Goal: Task Accomplishment & Management: Manage account settings

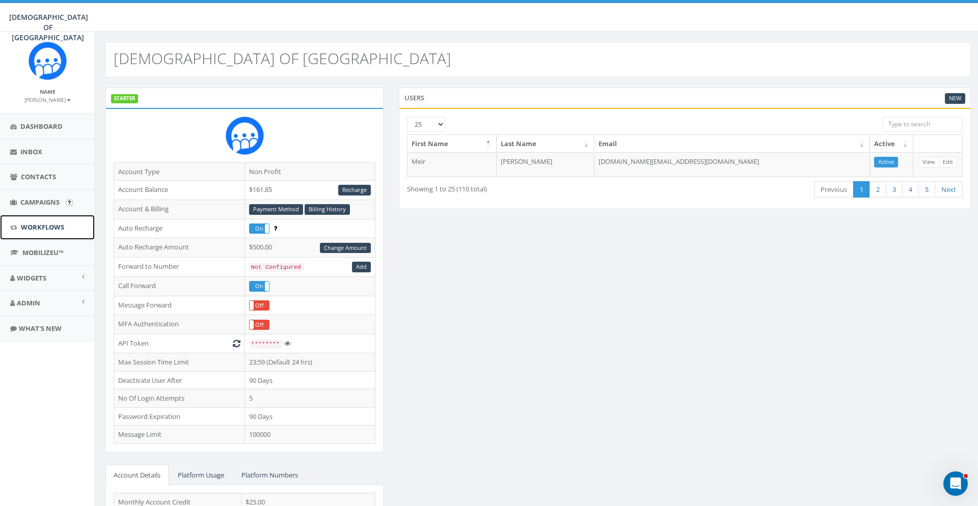
click at [51, 215] on link "Workflows" at bounding box center [47, 227] width 95 height 25
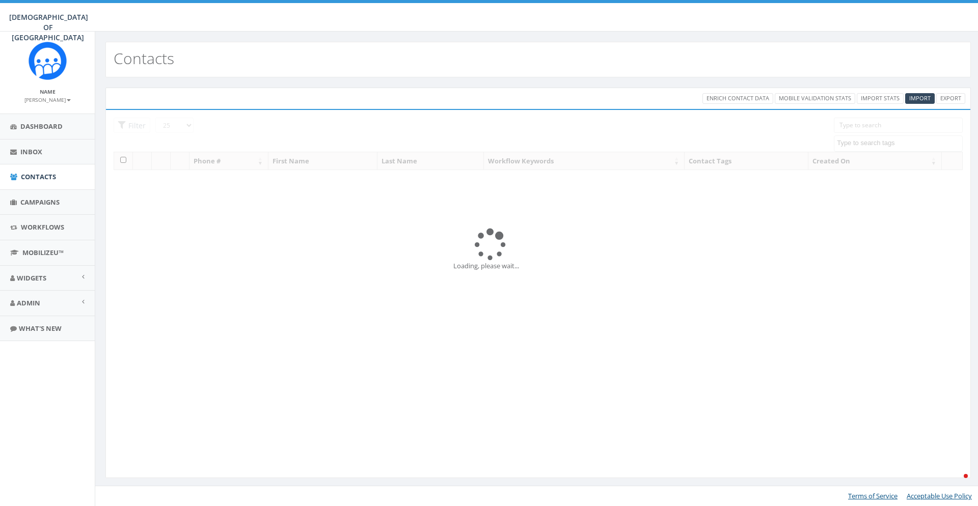
select select
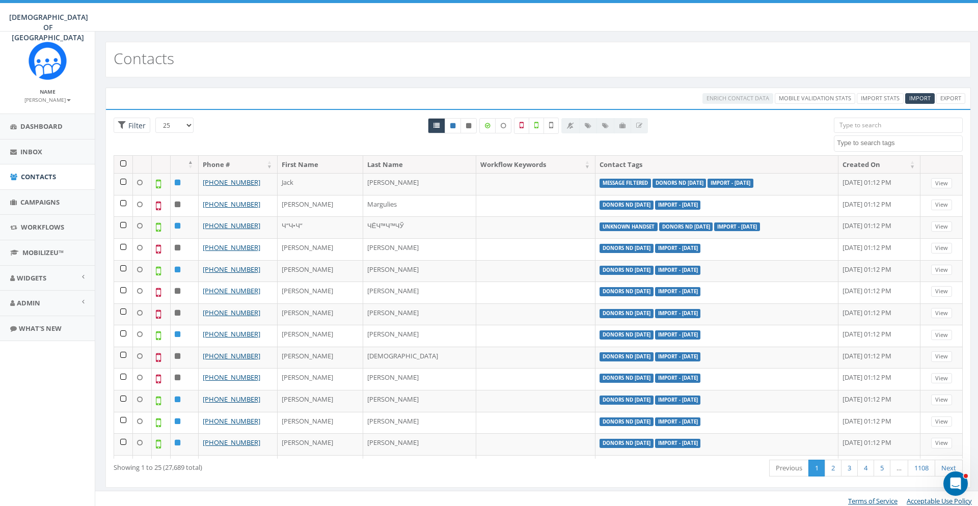
click at [881, 149] on span at bounding box center [898, 143] width 129 height 16
type textarea "т"
type textarea "n"
type textarea "berd"
select select "berdich nevd Sep 2025"
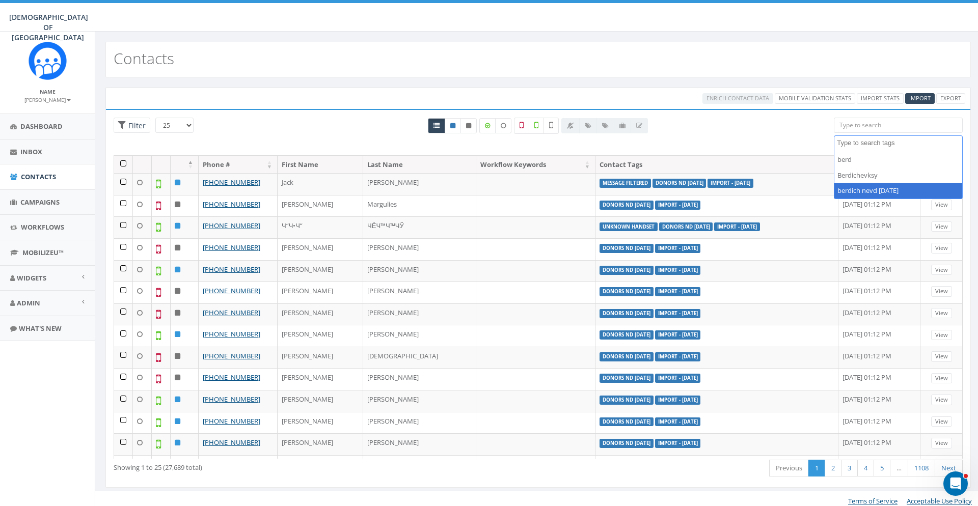
scroll to position [128, 0]
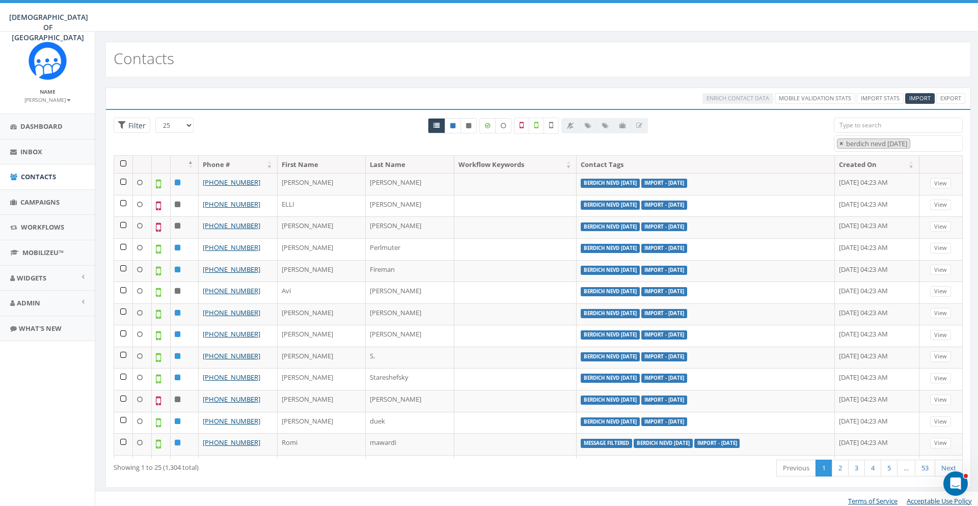
click at [841, 145] on span "×" at bounding box center [841, 143] width 4 height 9
select select
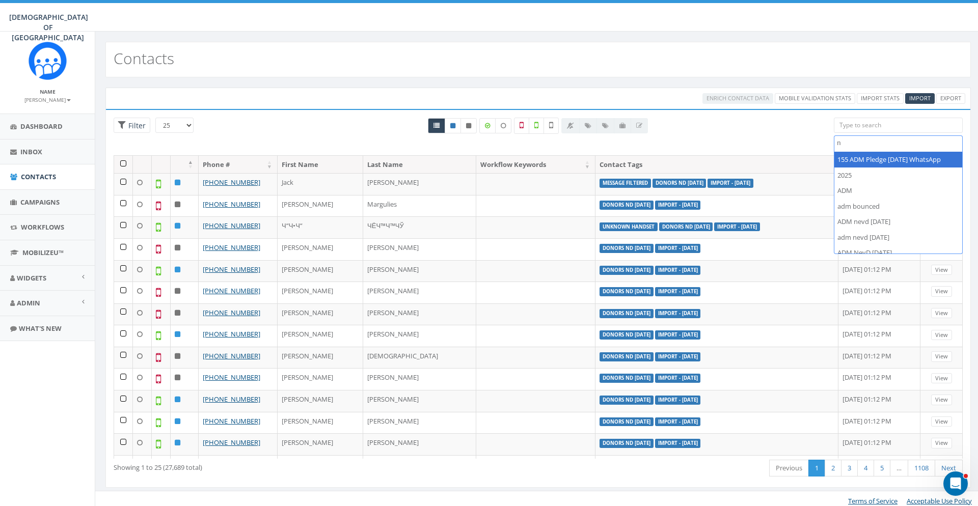
scroll to position [0, 0]
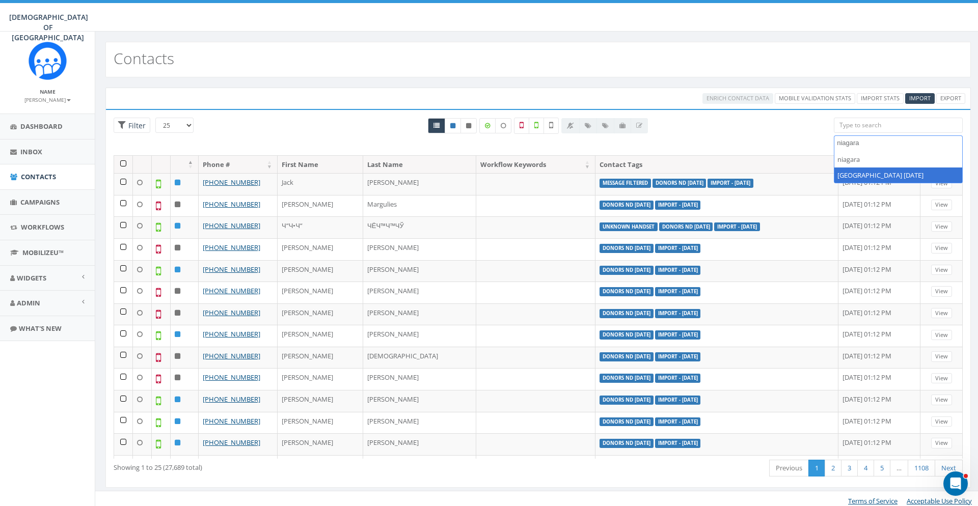
type textarea "niagara"
select select "[GEOGRAPHIC_DATA] [DATE]"
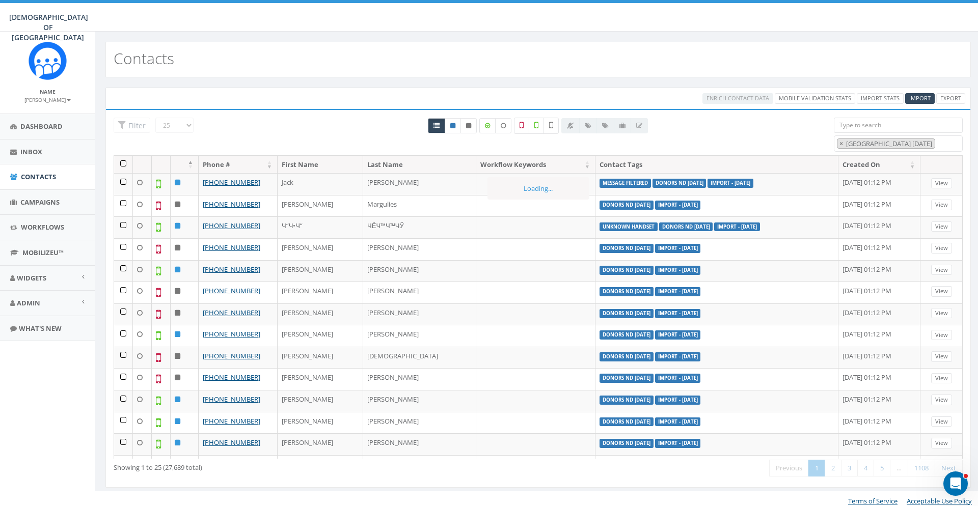
scroll to position [396, 0]
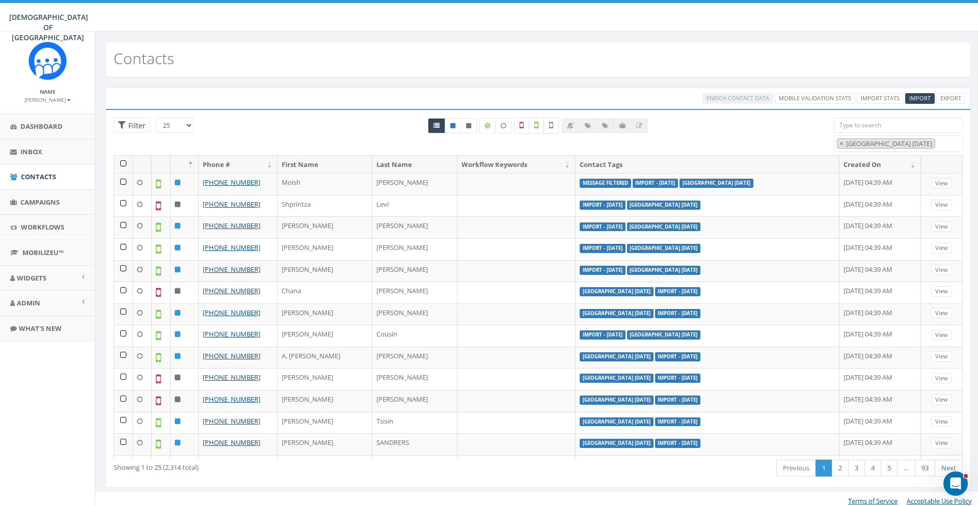
click at [548, 123] on label at bounding box center [550, 126] width 15 height 16
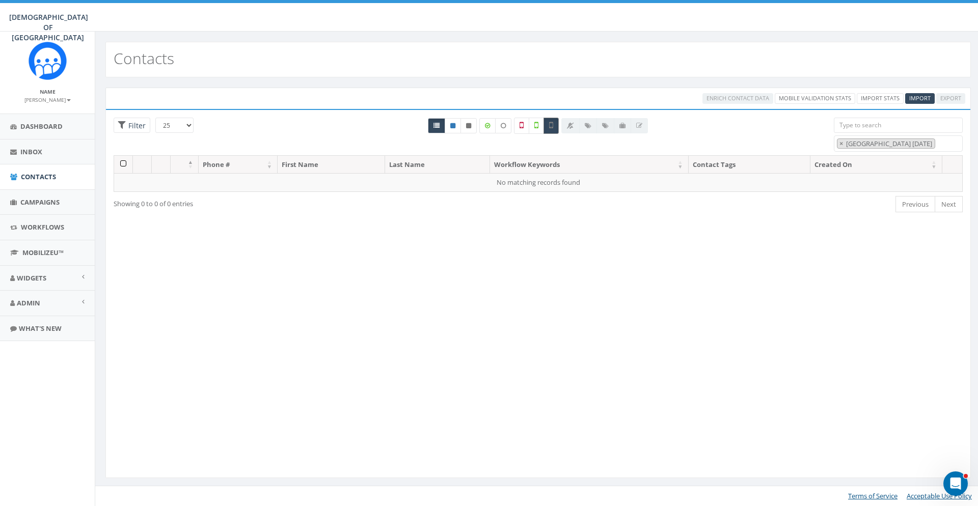
click at [548, 123] on label at bounding box center [550, 126] width 15 height 16
checkbox input "false"
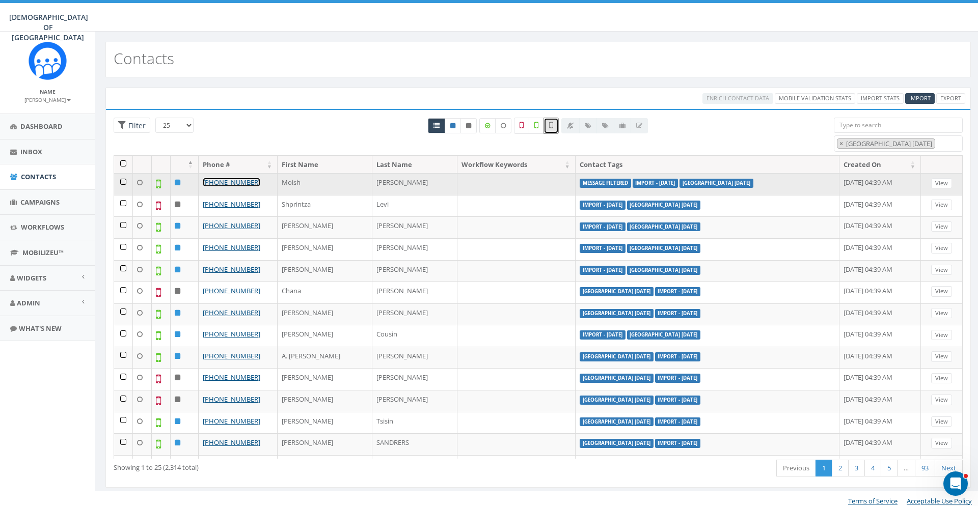
click at [237, 183] on link "+1 786-503-4973" at bounding box center [232, 182] width 58 height 9
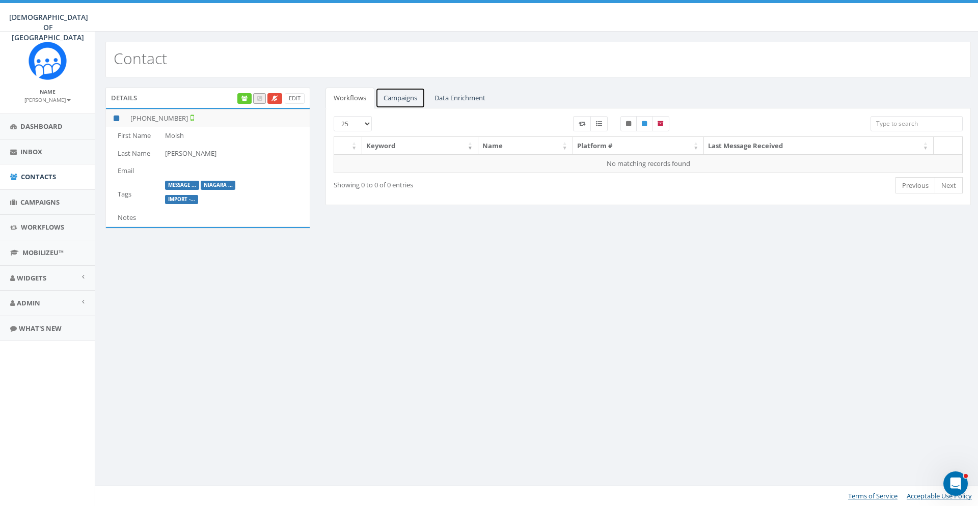
click at [399, 102] on link "Campaigns" at bounding box center [400, 98] width 50 height 21
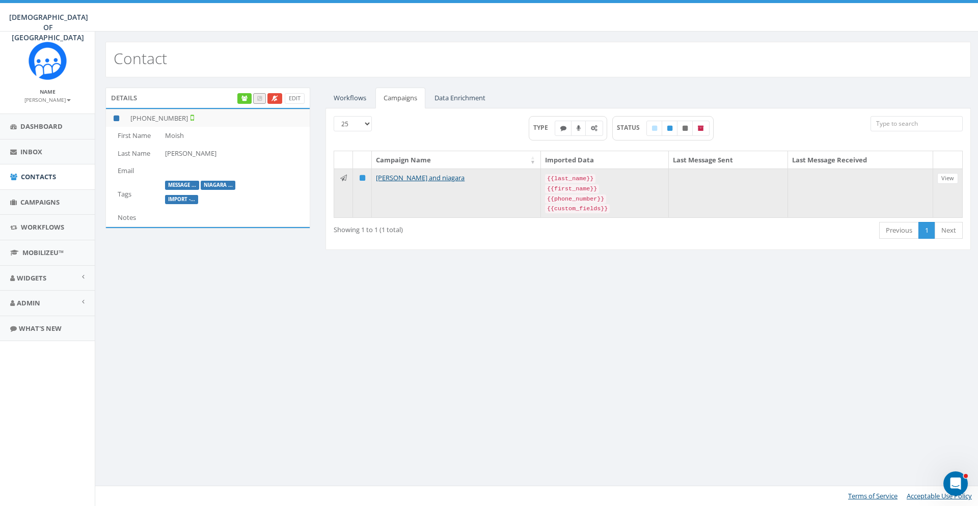
click at [406, 183] on td "RH berdich and niagara" at bounding box center [456, 193] width 169 height 49
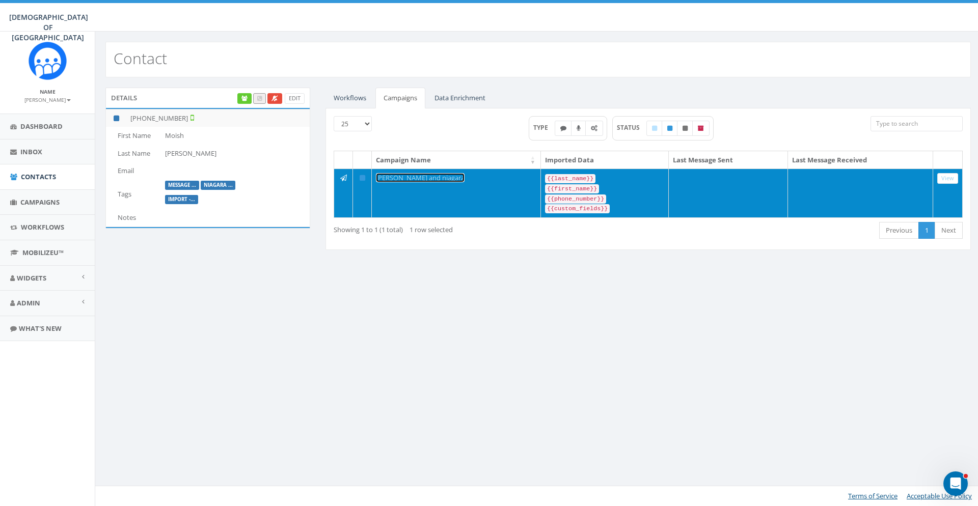
click at [409, 179] on link "RH berdich and niagara" at bounding box center [420, 177] width 89 height 9
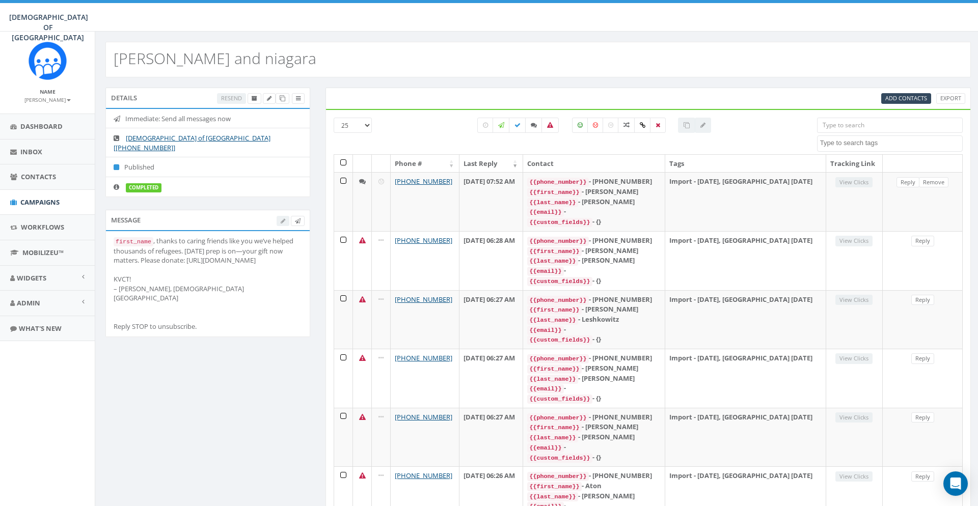
select select
click at [536, 125] on icon at bounding box center [534, 125] width 6 height 6
checkbox input "true"
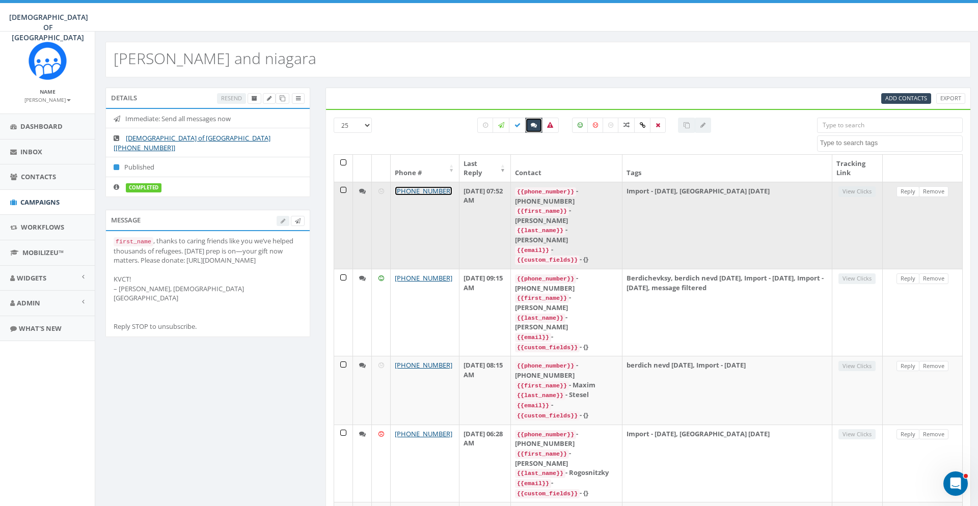
click at [435, 191] on link "+1 646-895-3615" at bounding box center [424, 190] width 58 height 9
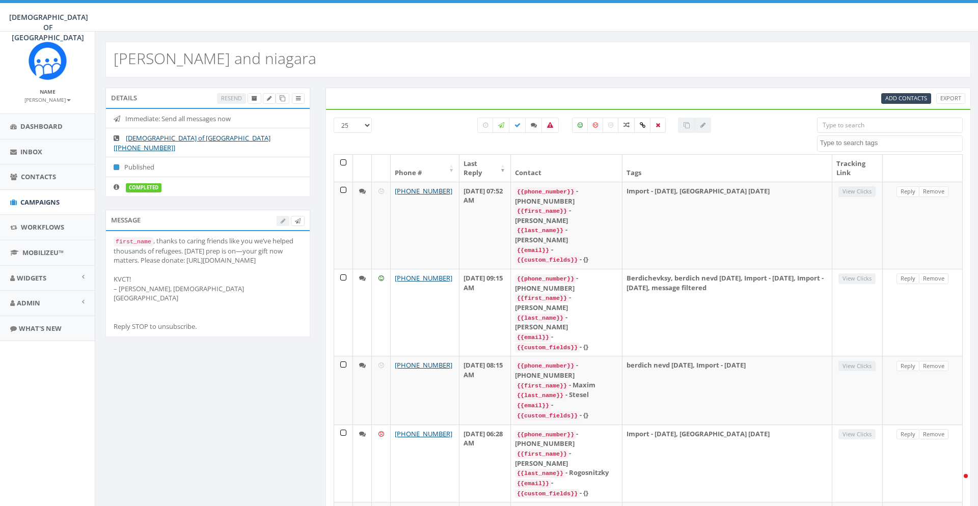
select select
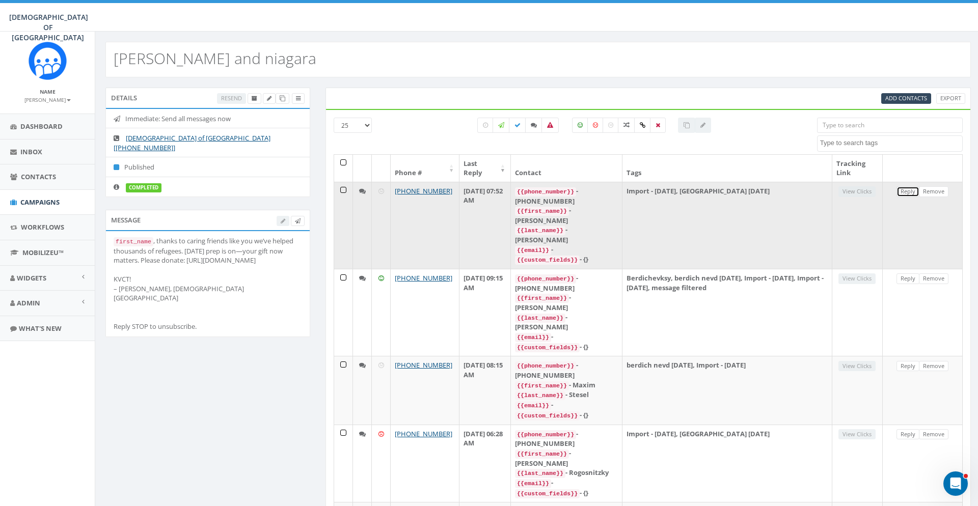
click at [913, 191] on link "Reply" at bounding box center [907, 191] width 23 height 11
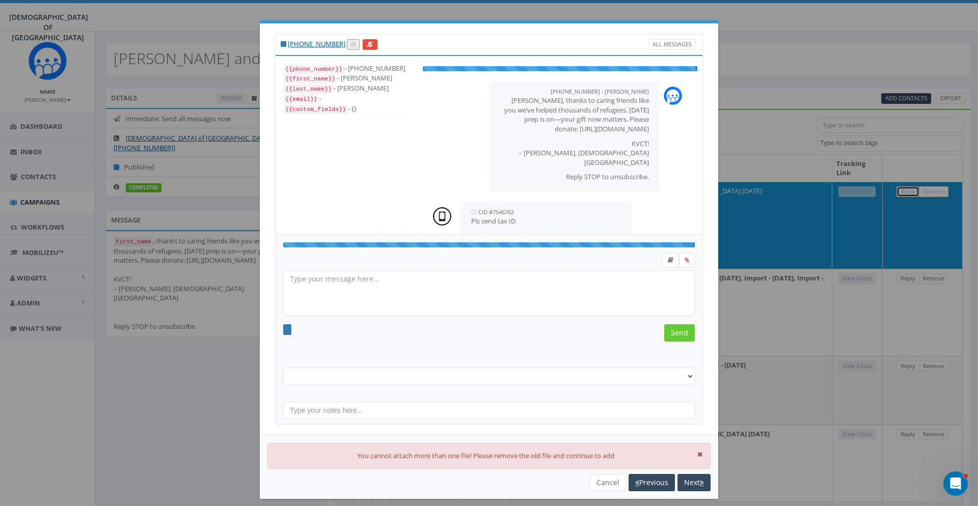
select select "[GEOGRAPHIC_DATA] [DATE]"
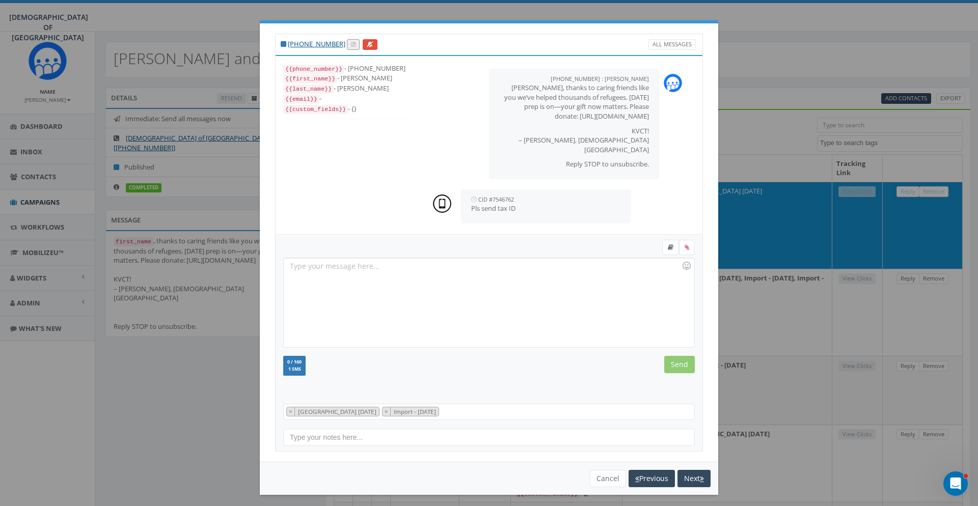
click at [752, 131] on div "+1 646-895-3615 All Messages {{phone_number}} - +16468953615 {{first_name}} - S…" at bounding box center [489, 253] width 978 height 506
click at [605, 478] on button "Cancel" at bounding box center [608, 478] width 36 height 17
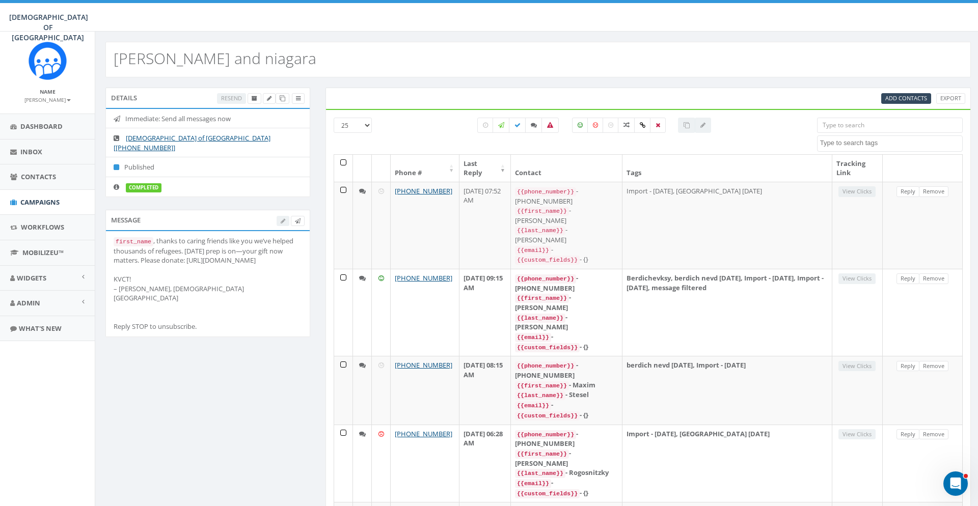
click at [749, 142] on div "All 0 contact(s) on current page All 6 contact(s) filtered" at bounding box center [594, 136] width 429 height 37
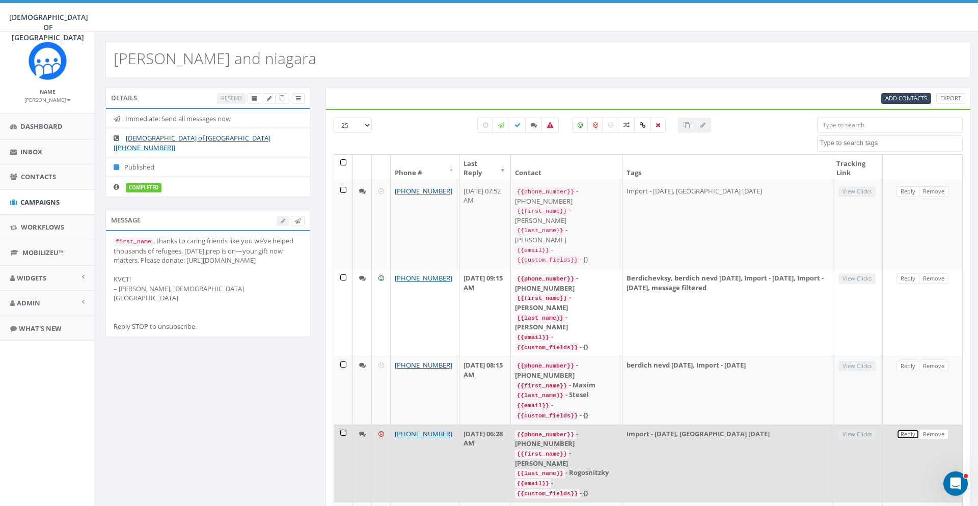
click at [909, 429] on link "Reply" at bounding box center [907, 434] width 23 height 11
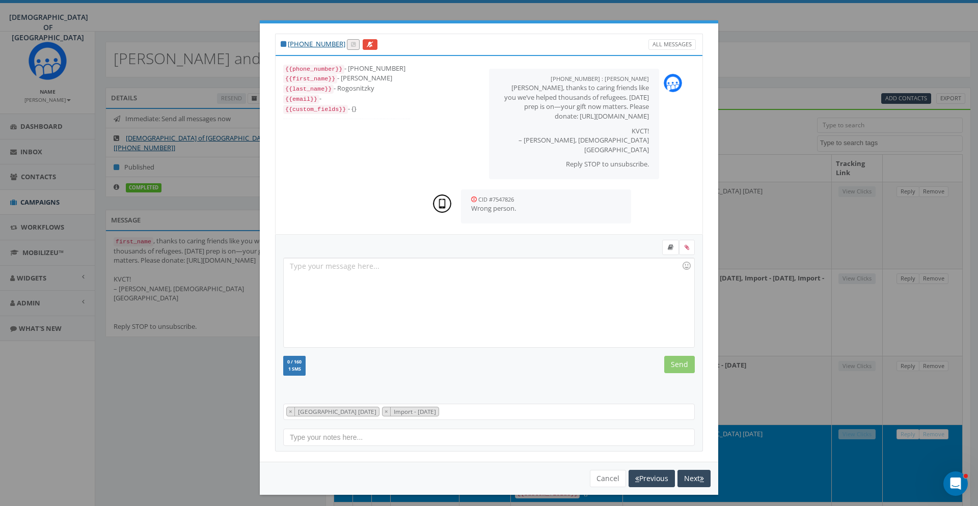
click at [379, 65] on div "{{phone_number}} - +19176023878" at bounding box center [346, 69] width 127 height 10
copy div "19176023878"
click at [602, 488] on div "You cannot attach more than one file! Please remove the old file and continue t…" at bounding box center [489, 478] width 458 height 33
click at [612, 480] on button "Cancel" at bounding box center [608, 478] width 36 height 17
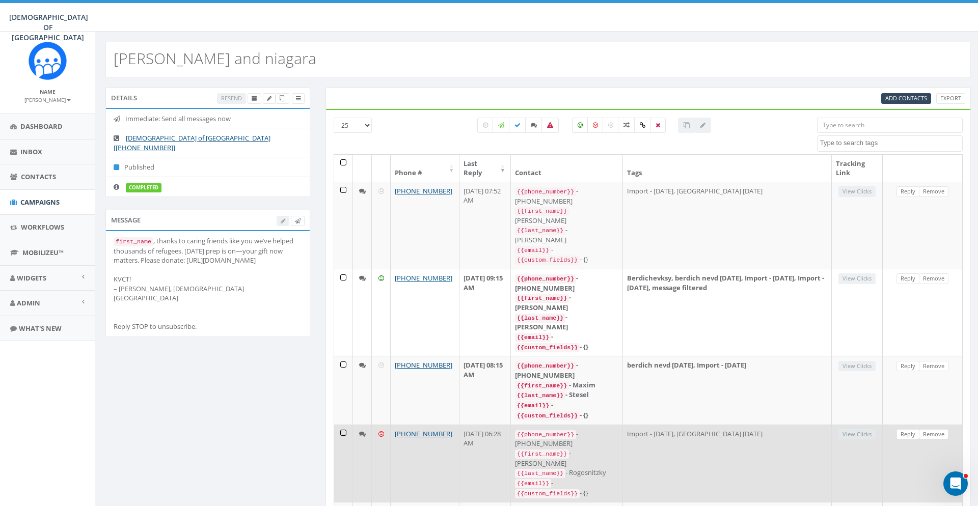
drag, startPoint x: 577, startPoint y: 427, endPoint x: 542, endPoint y: 427, distance: 35.1
click at [542, 468] on div "{{last_name}} - Rogosnitzky" at bounding box center [566, 473] width 103 height 10
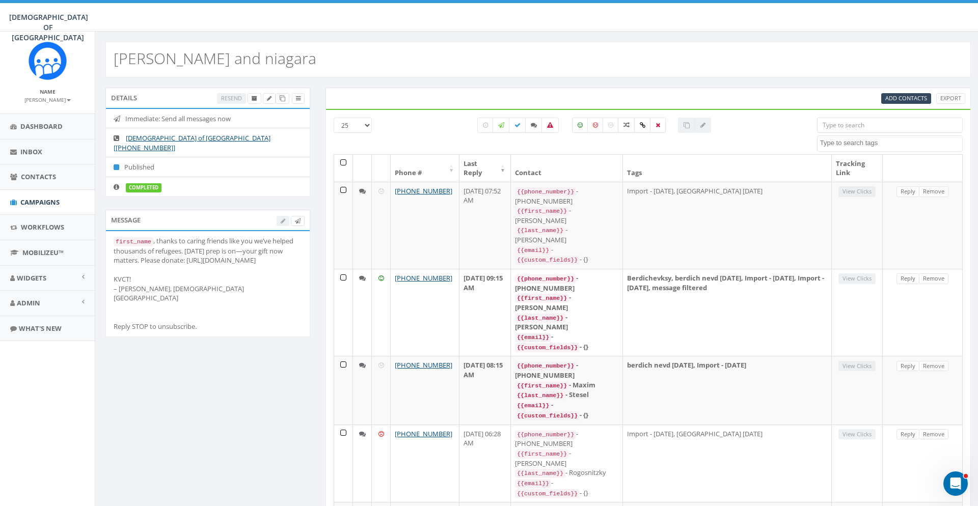
copy div "Rogosnitzky"
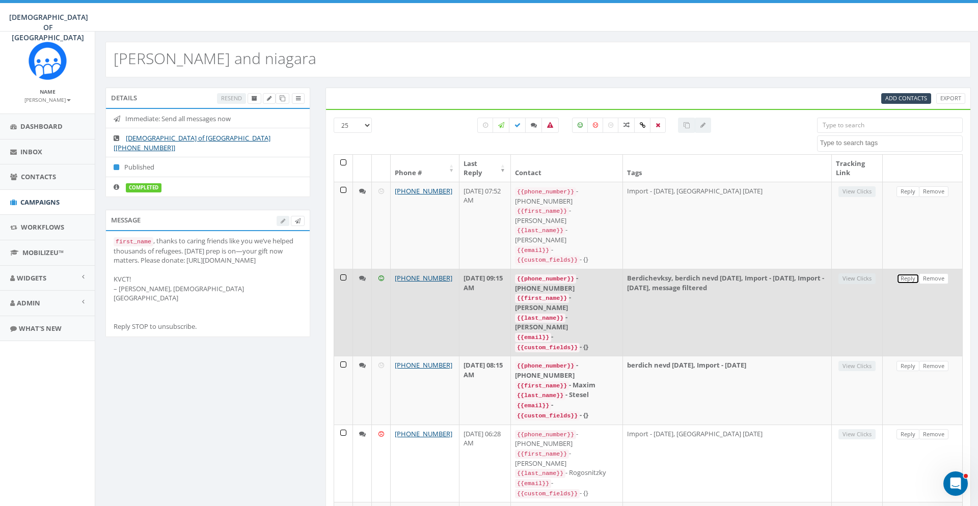
click at [904, 273] on link "Reply" at bounding box center [907, 278] width 23 height 11
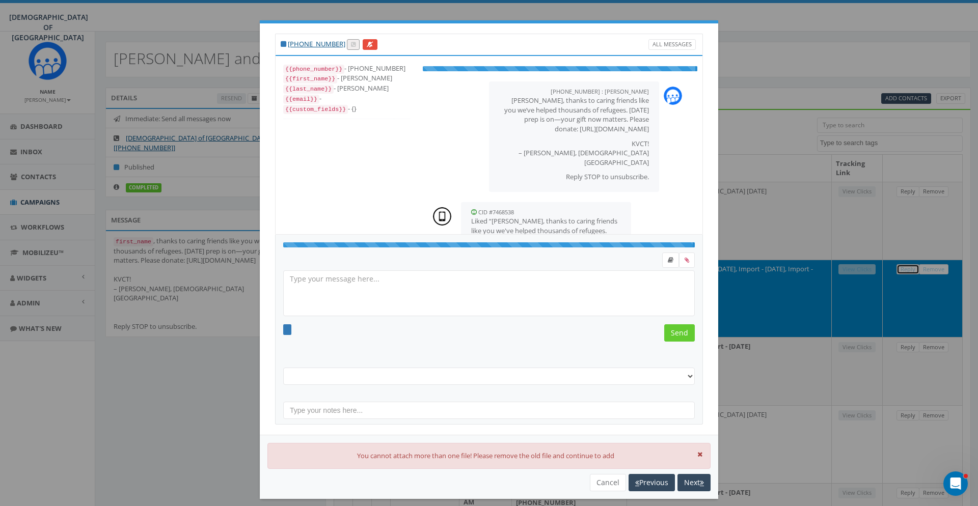
select select "berdich nevd Sep 2025"
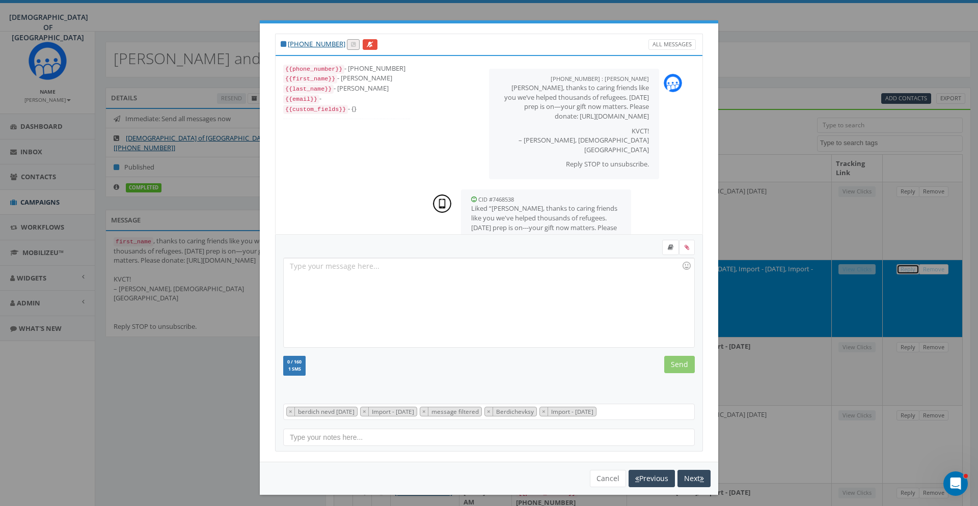
scroll to position [60, 0]
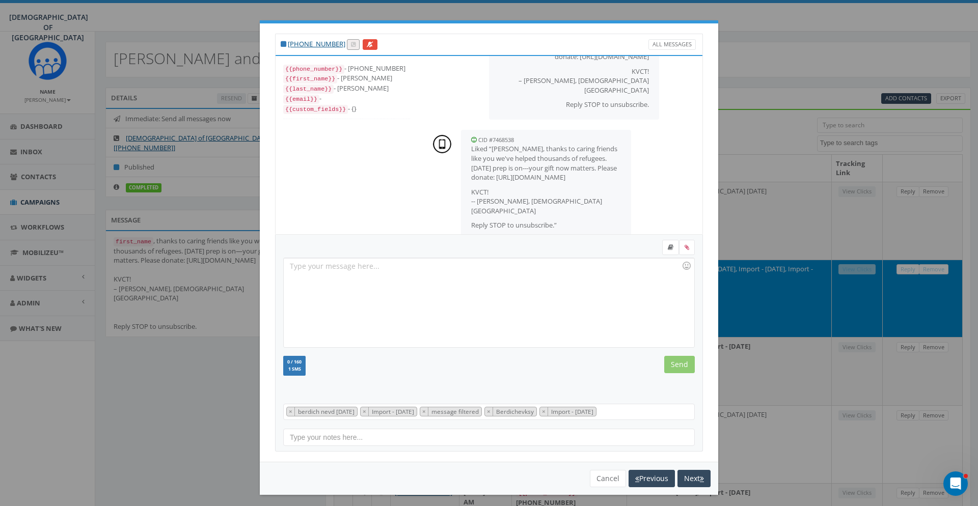
click at [756, 177] on div "+1 213-440-4295 All Messages {{phone_number}} - +12134404295 {{first_name}} - A…" at bounding box center [489, 253] width 978 height 506
click at [608, 478] on button "Cancel" at bounding box center [608, 478] width 36 height 17
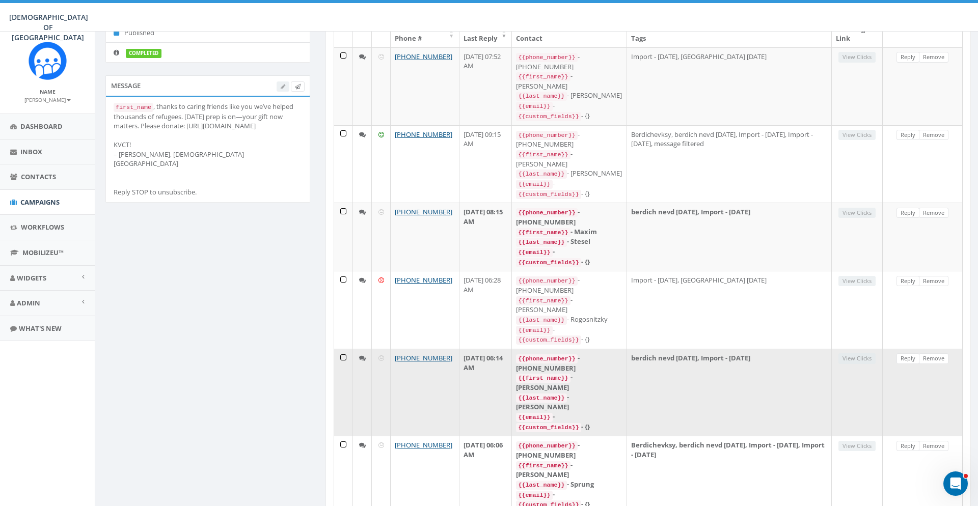
scroll to position [0, 0]
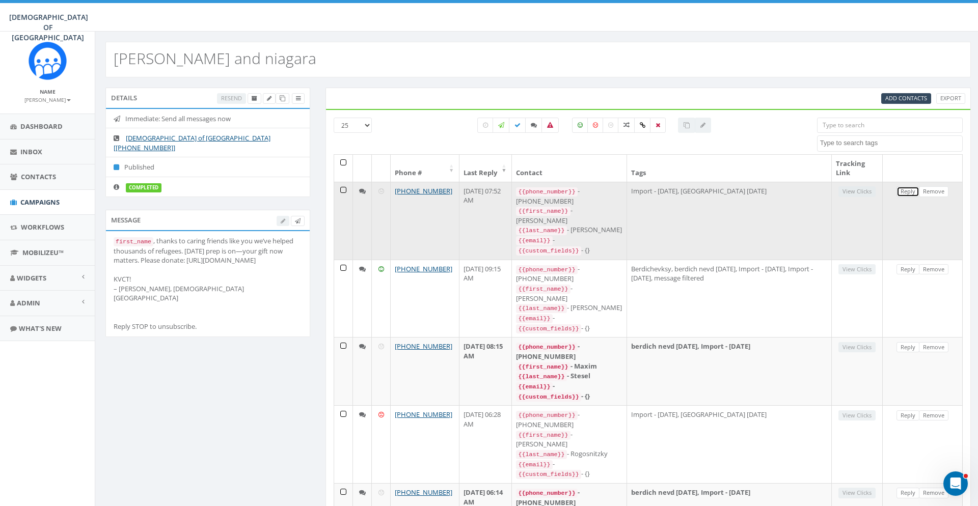
click at [905, 195] on link "Reply" at bounding box center [907, 191] width 23 height 11
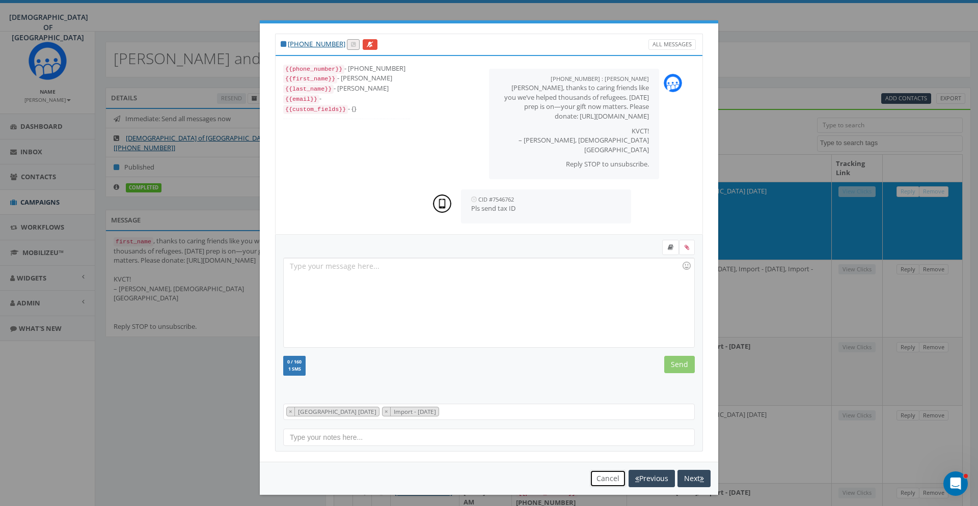
click at [601, 481] on button "Cancel" at bounding box center [608, 478] width 36 height 17
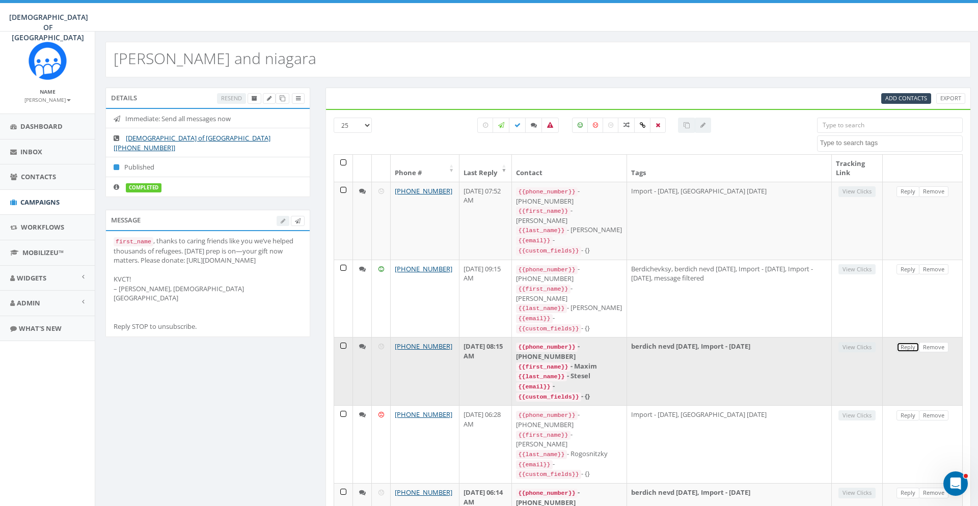
click at [917, 342] on link "Reply" at bounding box center [907, 347] width 23 height 11
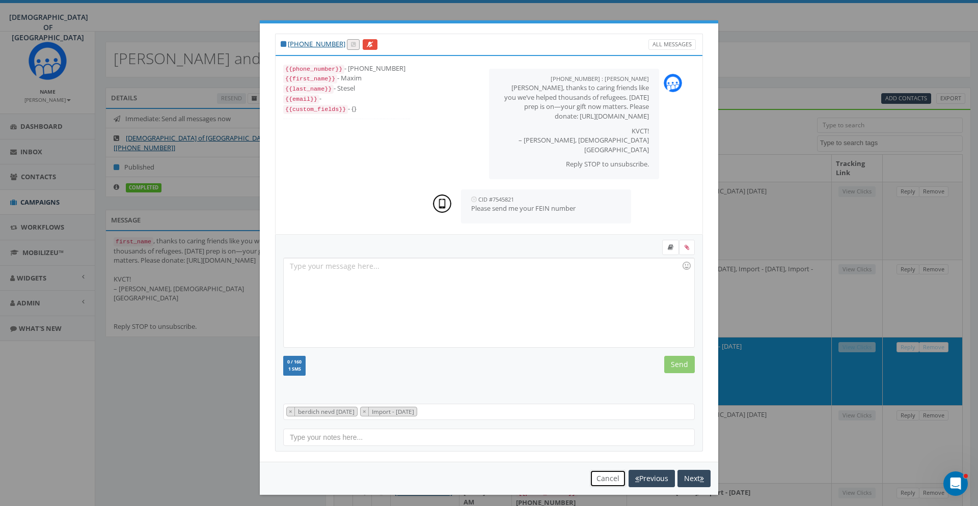
click at [606, 476] on button "Cancel" at bounding box center [608, 478] width 36 height 17
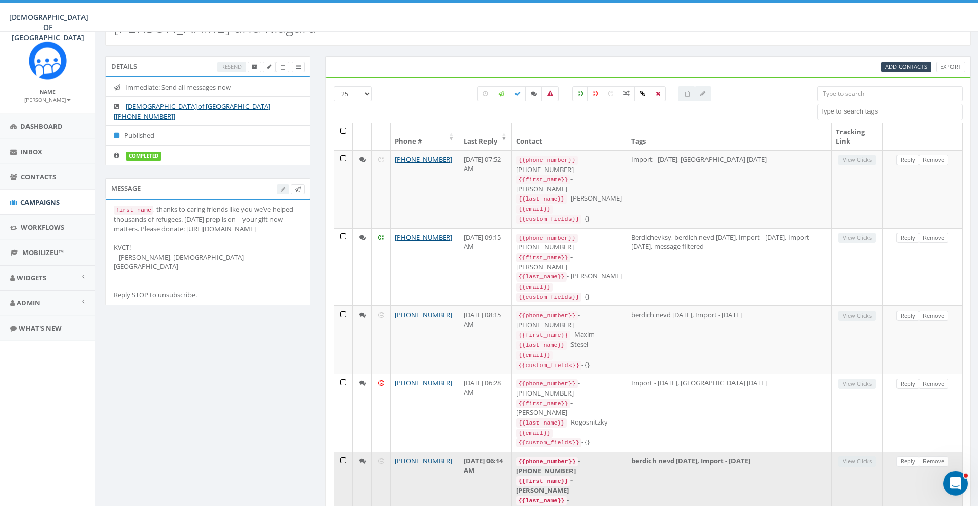
scroll to position [52, 0]
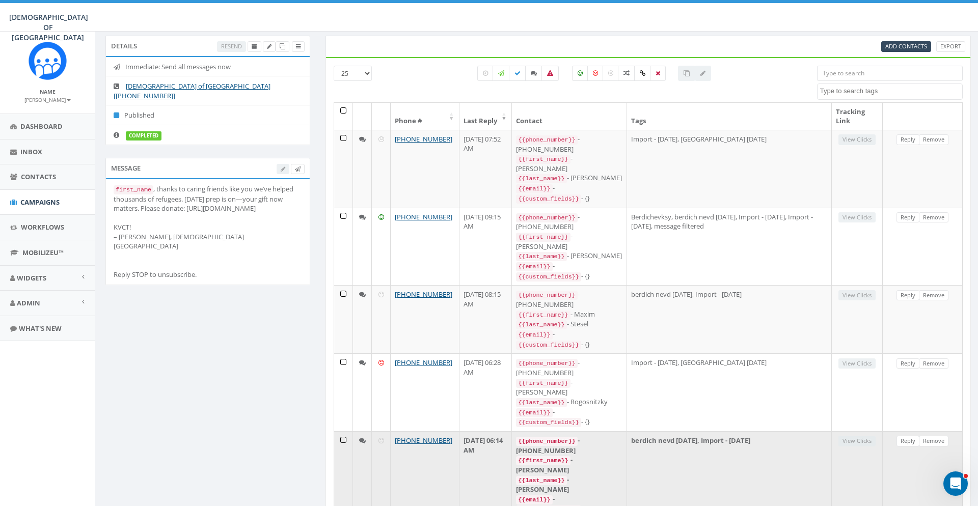
click at [857, 431] on td "View Clicks" at bounding box center [857, 474] width 51 height 87
click at [903, 436] on link "Reply" at bounding box center [907, 441] width 23 height 11
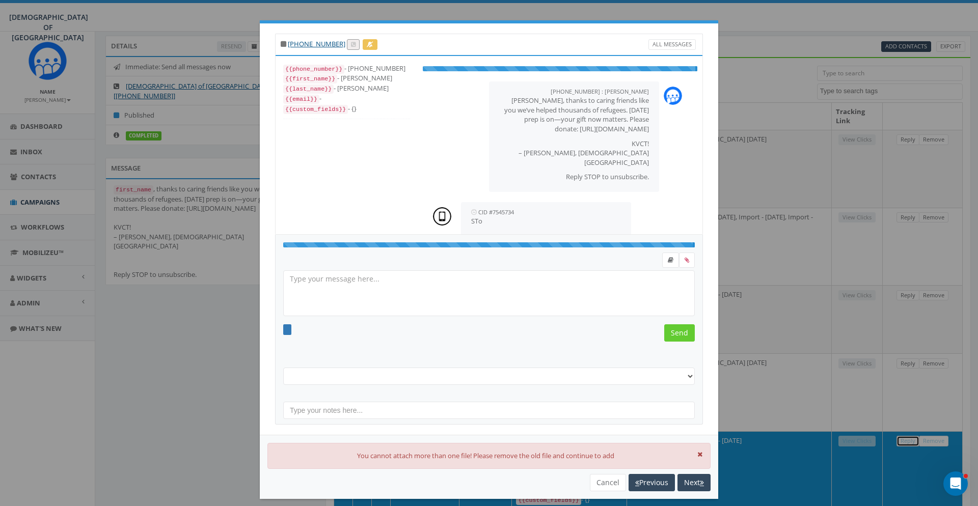
select select "berdich nevd Sep 2025"
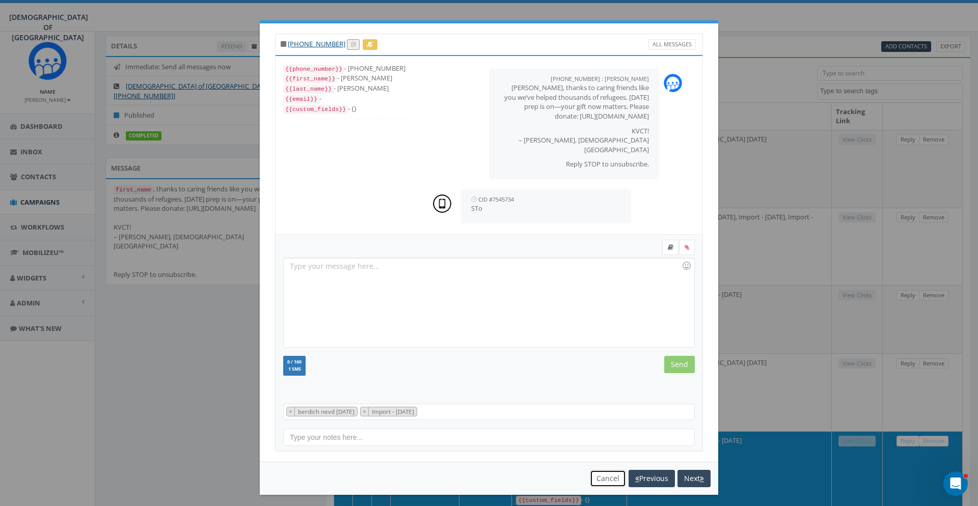
click at [605, 479] on button "Cancel" at bounding box center [608, 478] width 36 height 17
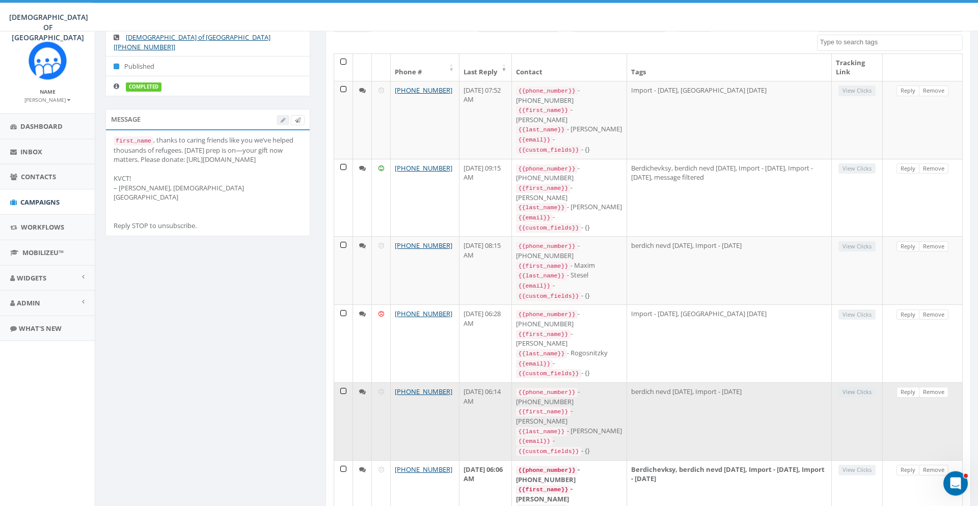
scroll to position [134, 0]
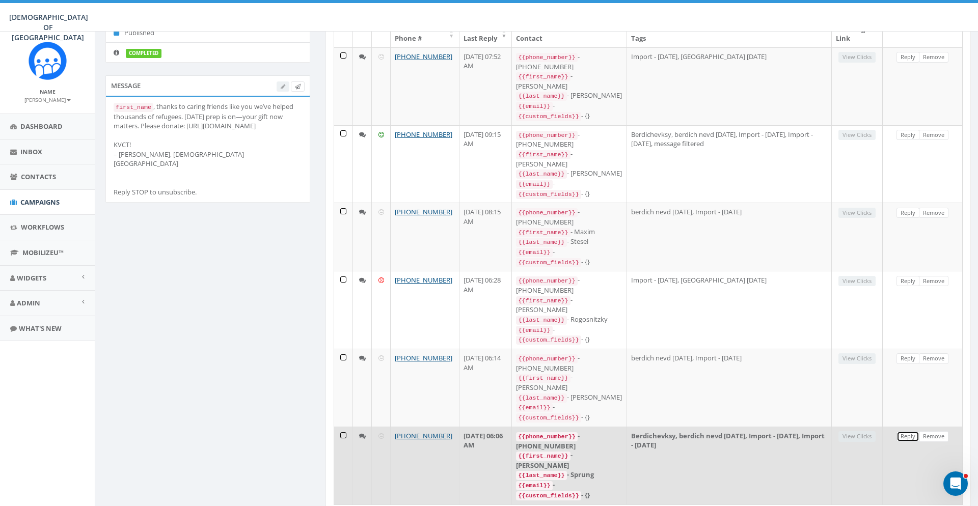
click at [906, 431] on link "Reply" at bounding box center [907, 436] width 23 height 11
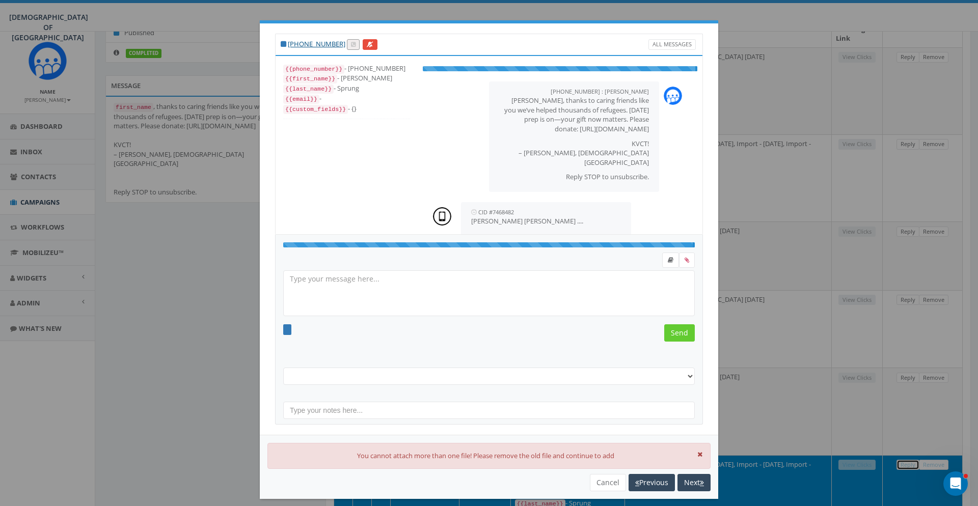
select select "berdich nevd Sep 2025"
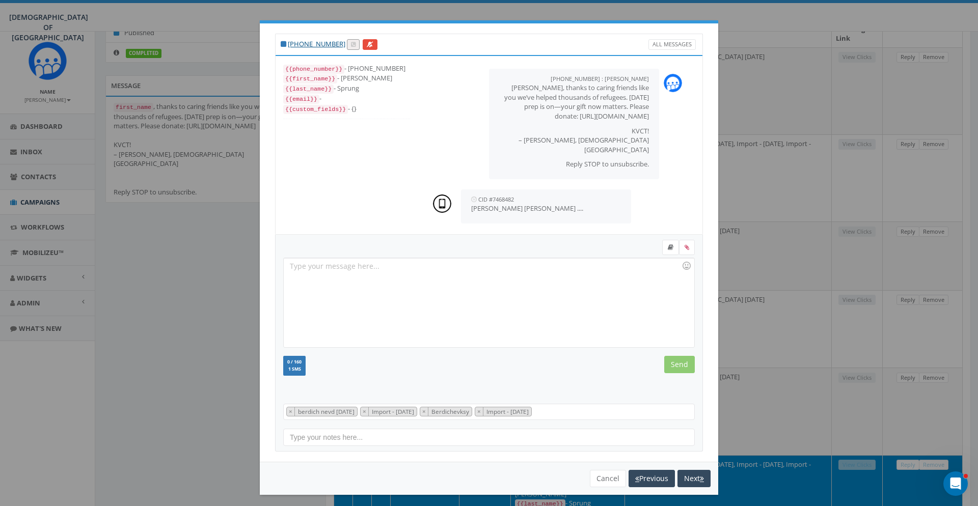
click at [871, 246] on div "+1 917-941-6967 All Messages {{phone_number}} - +19179416967 {{first_name}} - J…" at bounding box center [489, 253] width 978 height 506
click at [594, 480] on button "Cancel" at bounding box center [608, 478] width 36 height 17
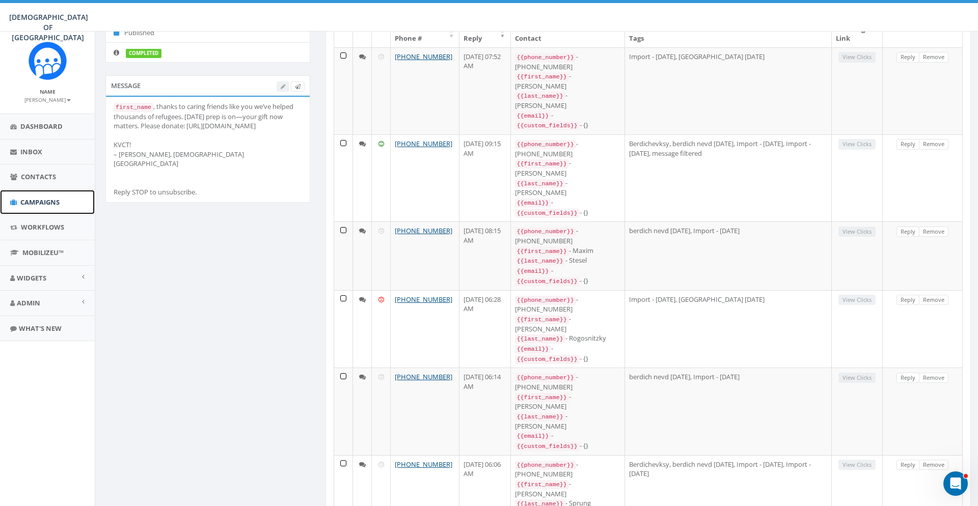
click at [52, 201] on span "Campaigns" at bounding box center [39, 202] width 39 height 9
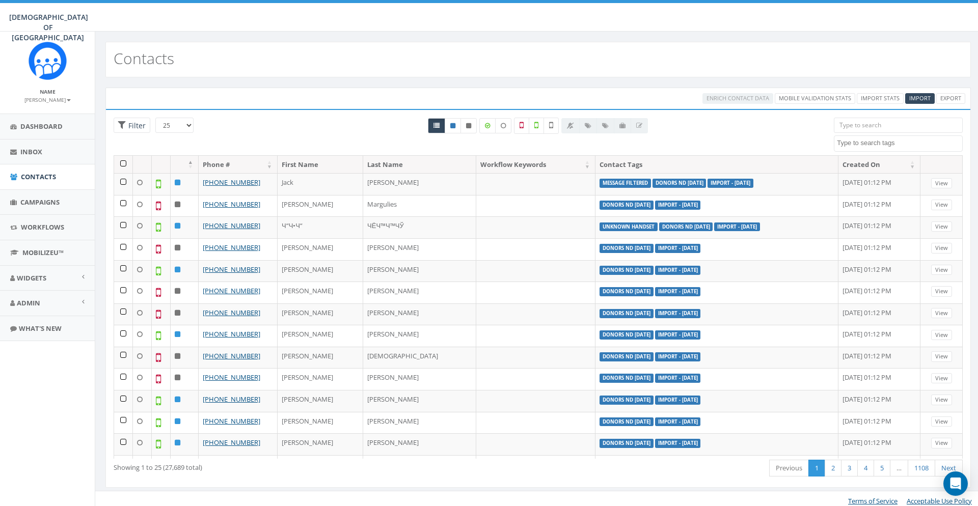
select select
click at [855, 143] on textarea "Search" at bounding box center [899, 143] width 125 height 9
click at [864, 125] on input "search" at bounding box center [898, 125] width 129 height 15
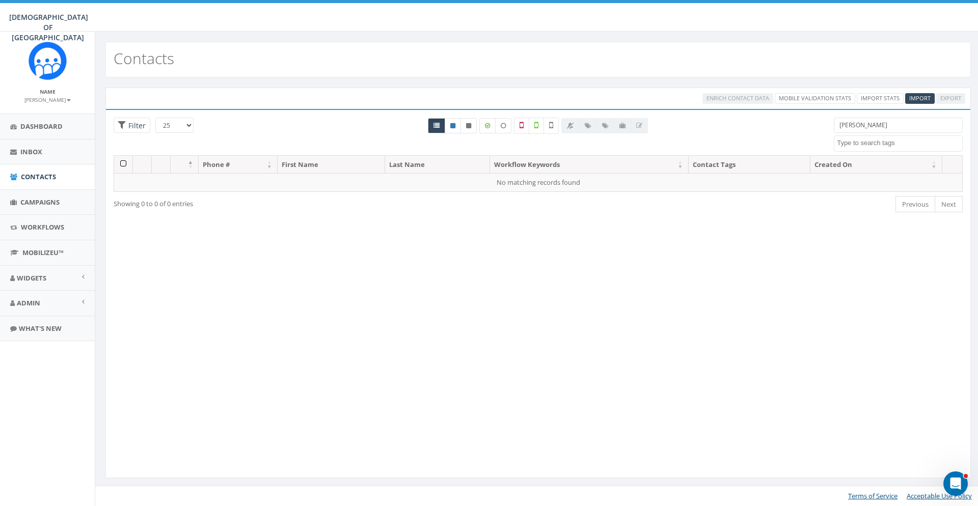
drag, startPoint x: 861, startPoint y: 126, endPoint x: 797, endPoint y: 132, distance: 64.5
click at [834, 128] on input "harold wolf" at bounding box center [898, 125] width 129 height 15
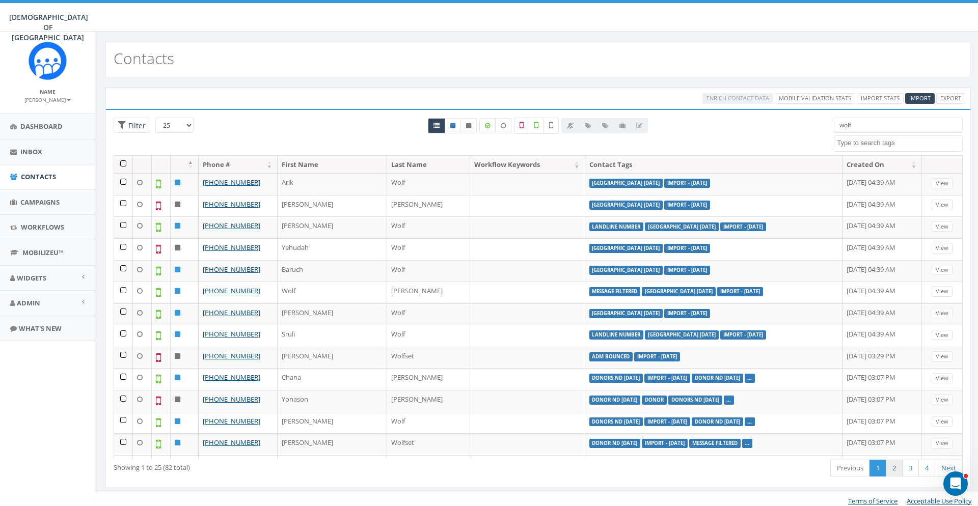
type input "wolf"
click at [891, 470] on link "2" at bounding box center [893, 468] width 17 height 17
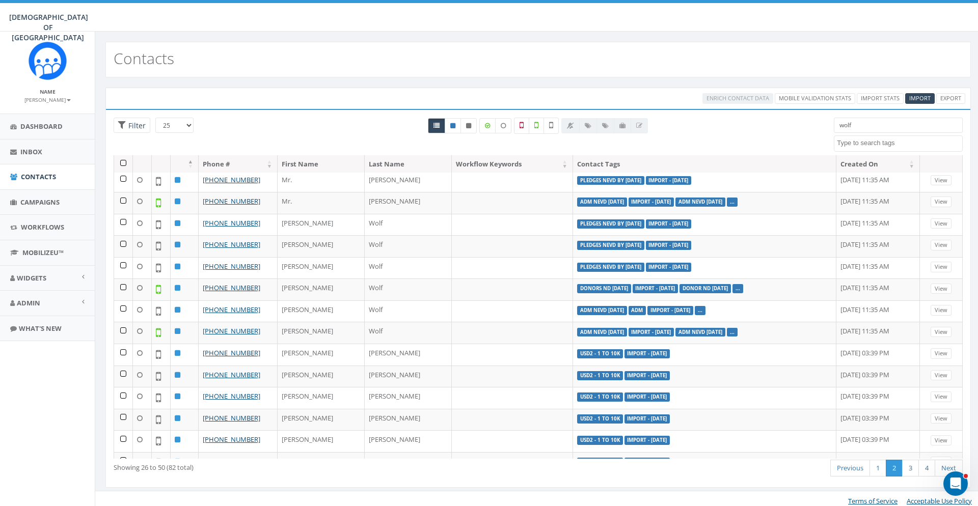
scroll to position [256, 0]
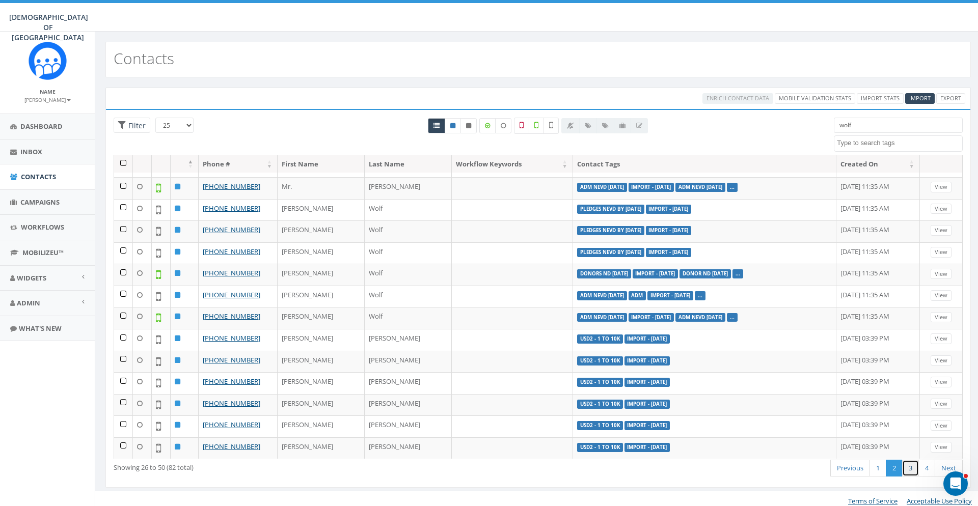
click at [908, 469] on link "3" at bounding box center [910, 468] width 17 height 17
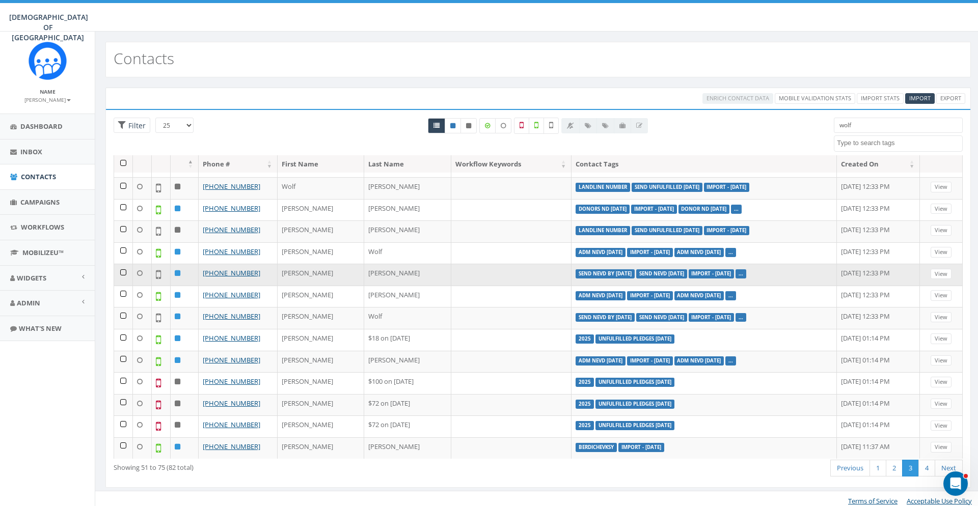
click at [394, 279] on td "Wolfson" at bounding box center [407, 275] width 87 height 22
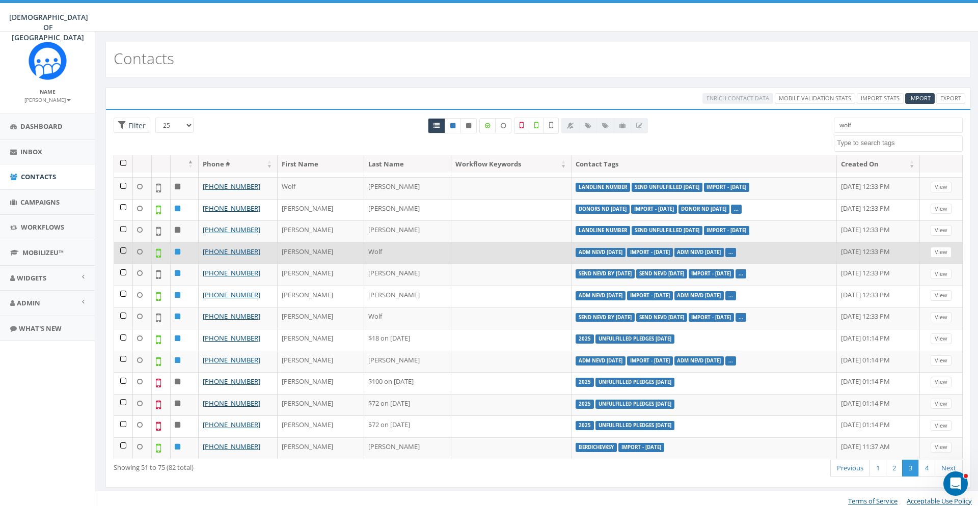
scroll to position [5, 0]
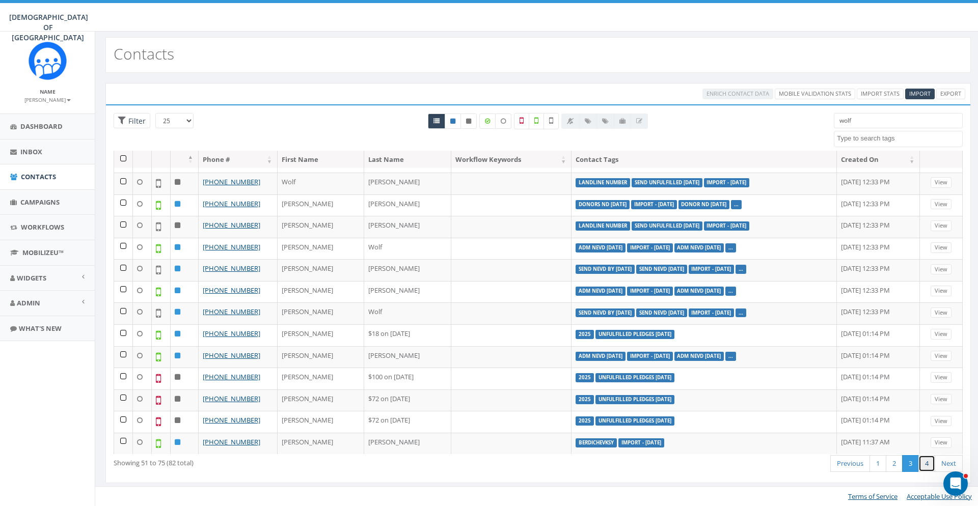
click at [926, 463] on link "4" at bounding box center [926, 463] width 17 height 17
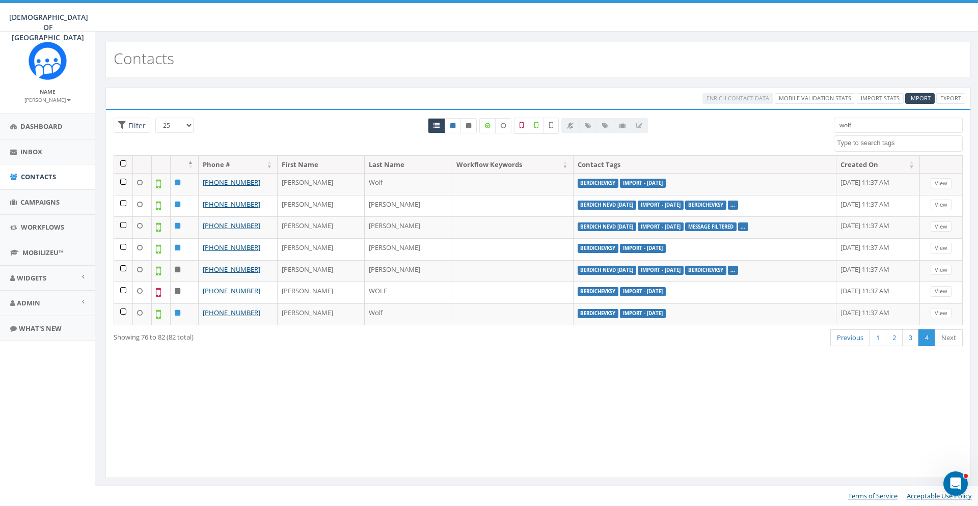
scroll to position [0, 0]
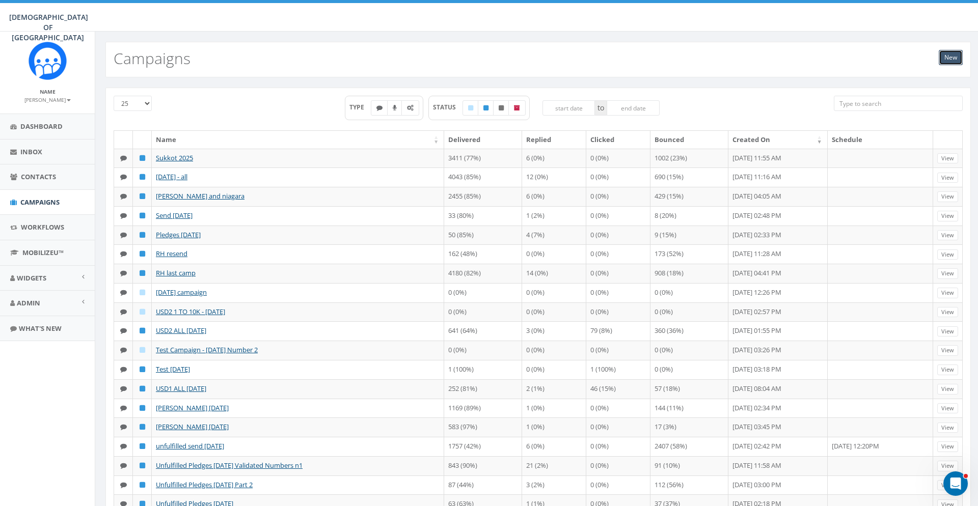
click at [948, 59] on link "New" at bounding box center [950, 57] width 24 height 15
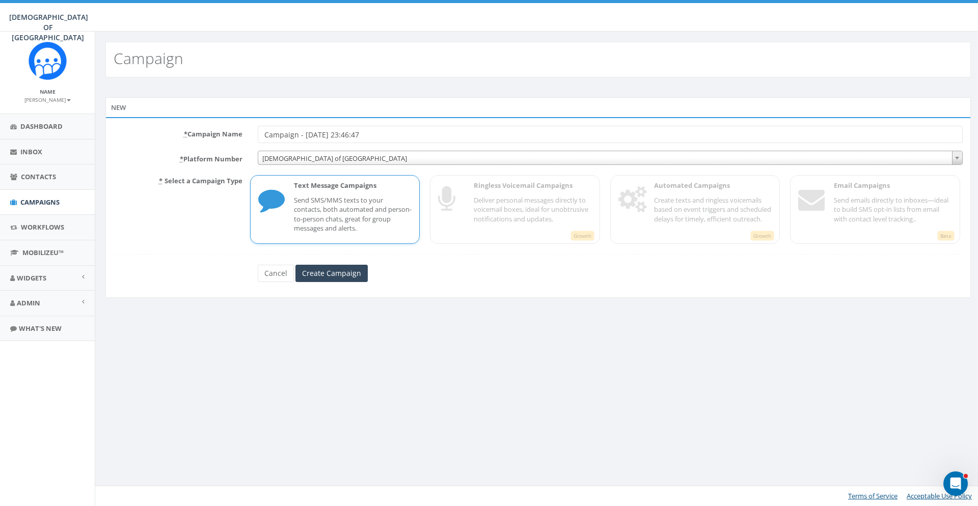
drag, startPoint x: 386, startPoint y: 131, endPoint x: 184, endPoint y: 130, distance: 202.2
click at [258, 130] on input "Campaign - [DATE] 23:46:47" at bounding box center [610, 134] width 705 height 17
type input "Mid Sukkot 2025"
click at [358, 279] on input "Create Campaign" at bounding box center [331, 273] width 72 height 17
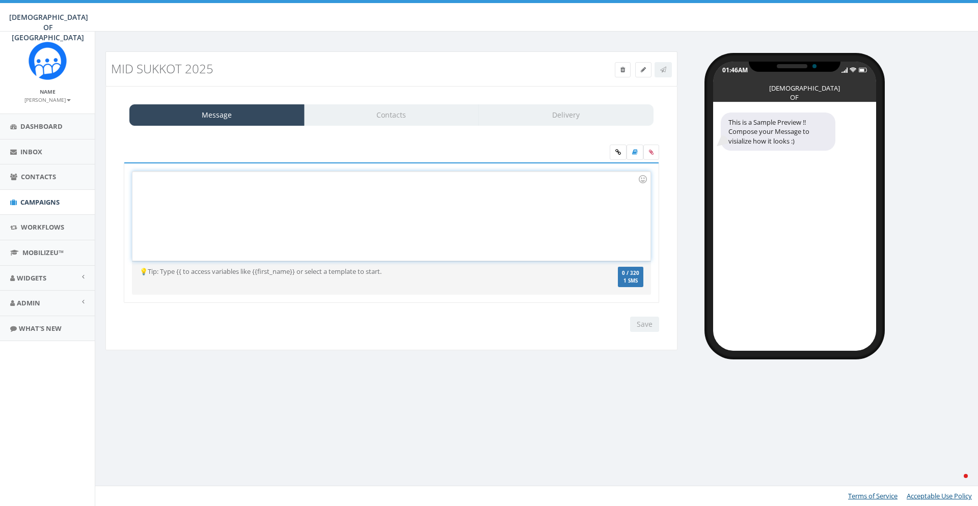
click at [224, 194] on div at bounding box center [390, 216] width 517 height 89
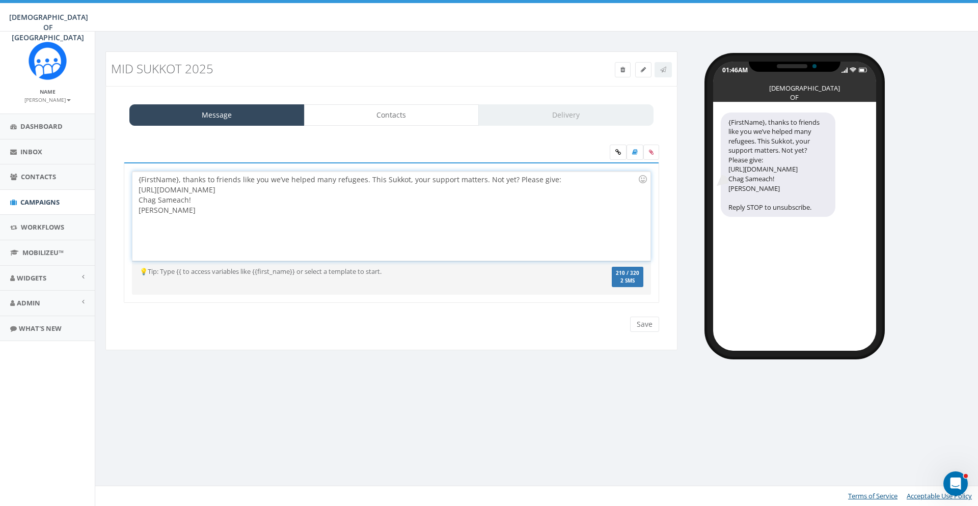
click at [177, 179] on div "{FirstName}, thanks to friends like you we’ve helped many refugees. This Sukkot…" at bounding box center [390, 216] width 517 height 89
drag, startPoint x: 180, startPoint y: 181, endPoint x: 81, endPoint y: 181, distance: 98.8
click at [132, 177] on div "{FirstName}, thanks to friends like you we’ve helped many refugees. This Sukkot…" at bounding box center [390, 216] width 517 height 89
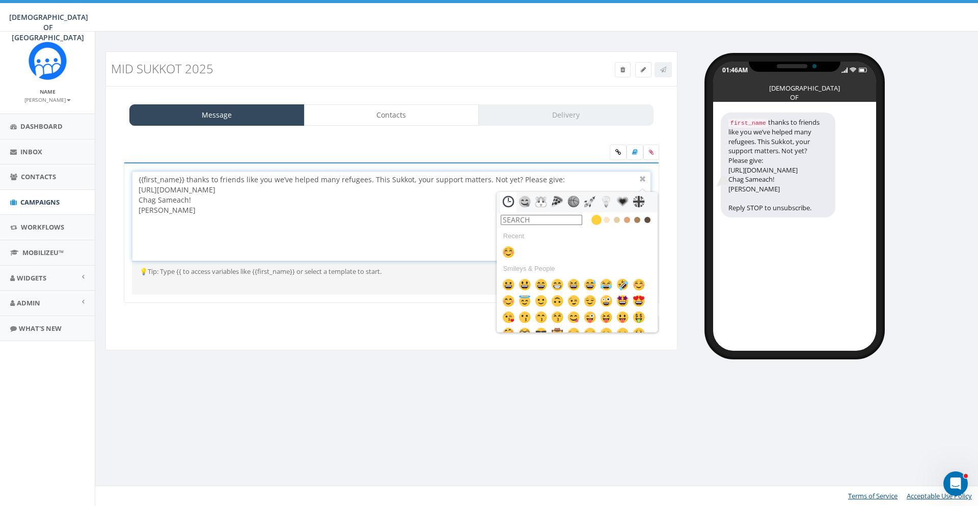
click at [198, 203] on div "{{first_name}} thanks to friends like you we’ve helped many refugees. This Sukk…" at bounding box center [390, 216] width 517 height 89
click at [186, 177] on div "{{first_name}} thanks to friends like you we’ve helped many refugees. This Sukk…" at bounding box center [390, 216] width 517 height 89
click at [644, 180] on div at bounding box center [642, 179] width 12 height 12
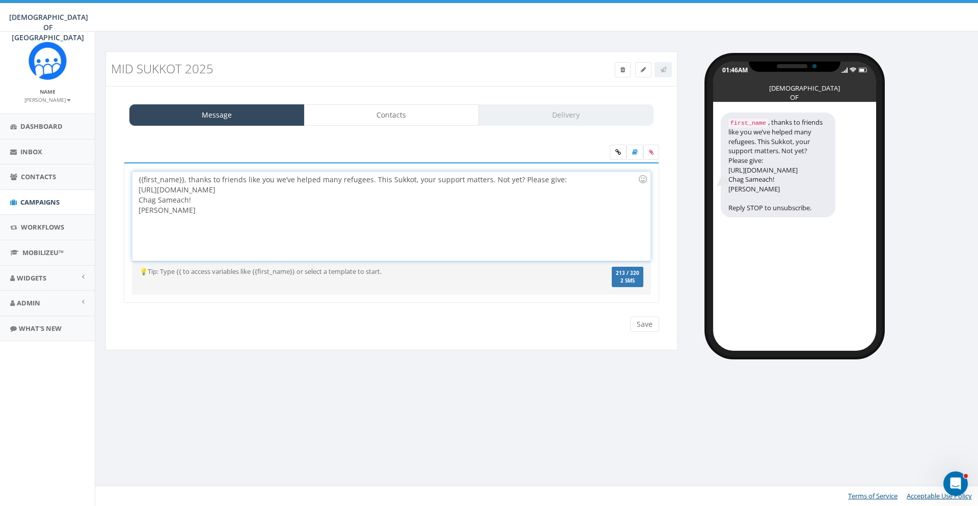
click at [515, 180] on div "{{first_name}}, thanks to friends like you we’ve helped many refugees. This Suk…" at bounding box center [390, 216] width 517 height 89
click at [257, 188] on div "{{first_name}}, thanks to friends like you we’ve helped many refugees. This Suk…" at bounding box center [390, 216] width 517 height 89
click at [642, 323] on input "Save" at bounding box center [644, 324] width 29 height 15
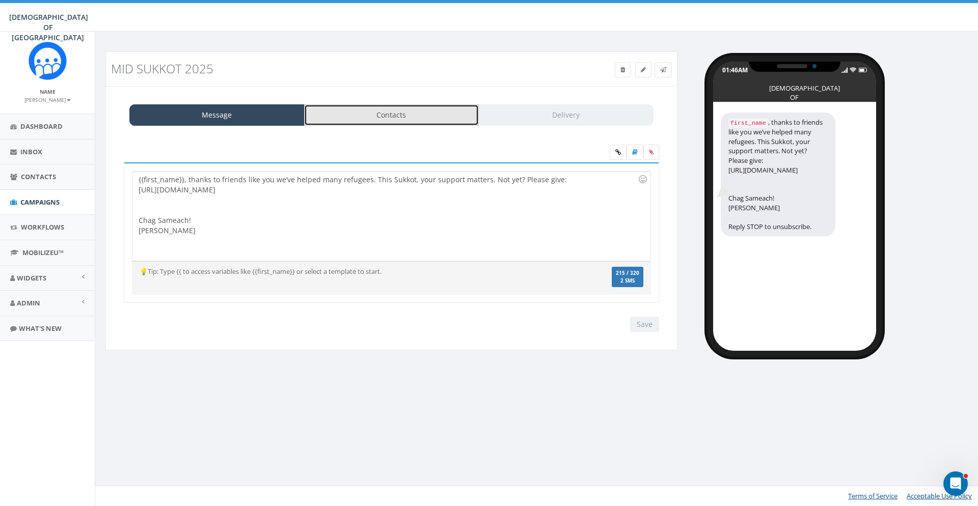
click at [390, 118] on link "Contacts" at bounding box center [391, 114] width 175 height 21
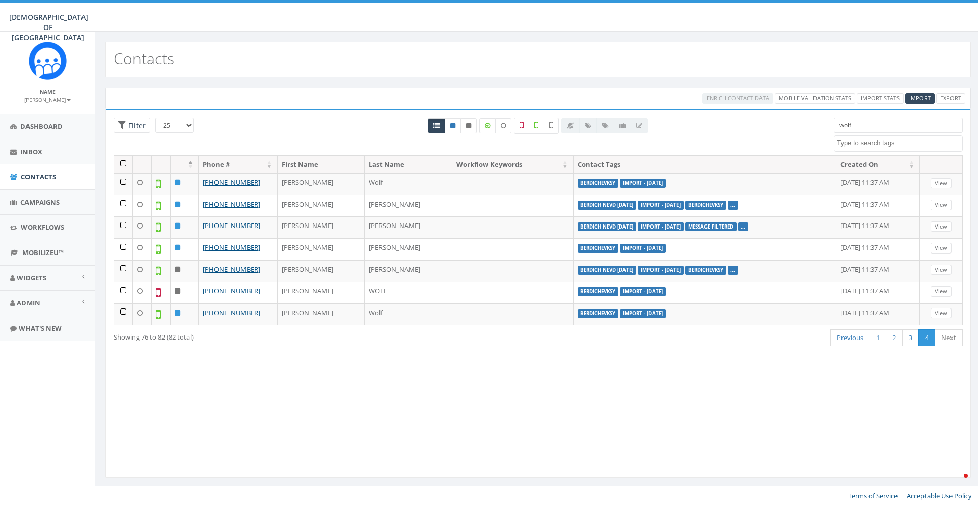
select select
click at [744, 142] on div at bounding box center [538, 137] width 576 height 38
drag, startPoint x: 878, startPoint y: 127, endPoint x: 779, endPoint y: 126, distance: 99.8
click at [834, 126] on input "wolf" at bounding box center [898, 125] width 129 height 15
click at [738, 124] on div "All 0 contact(s) on current page All 82 contact(s) filtered" at bounding box center [538, 137] width 576 height 38
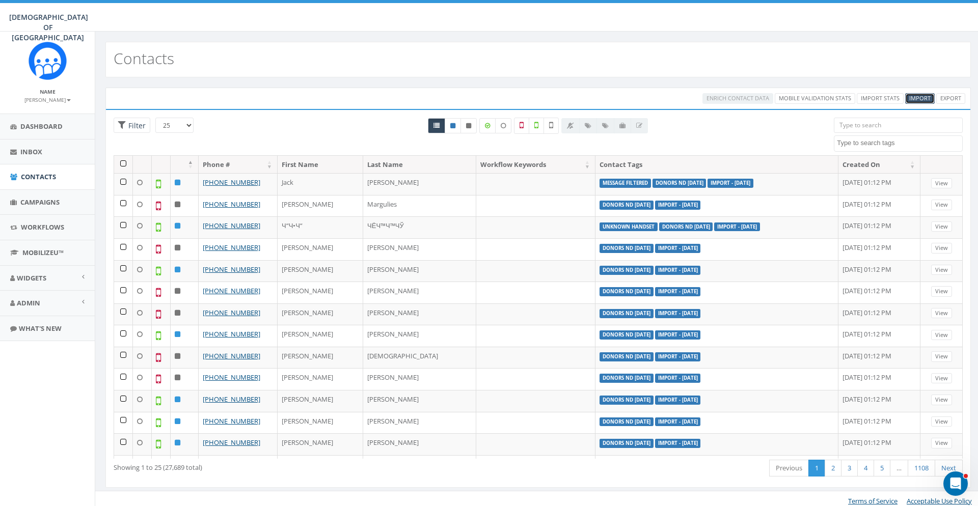
click at [910, 101] on span "Import" at bounding box center [919, 98] width 21 height 8
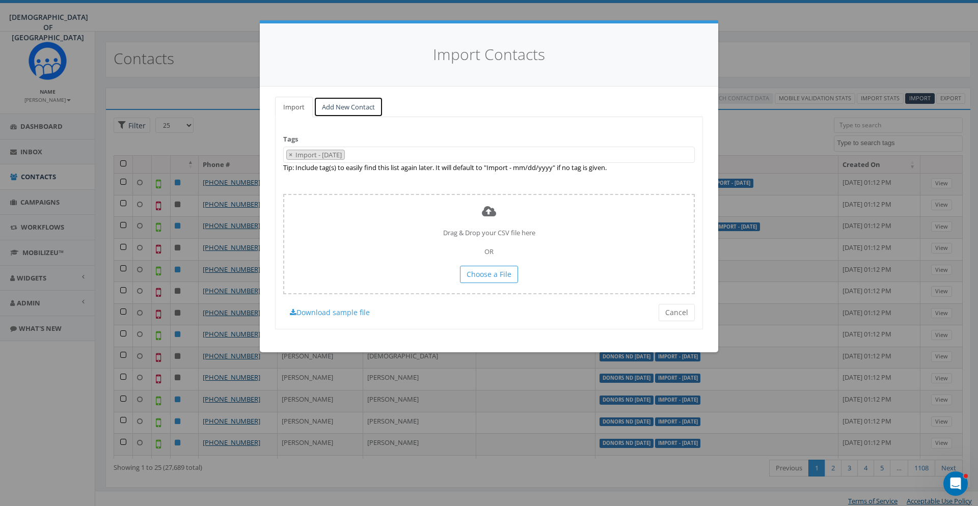
click at [357, 115] on link "Add New Contact" at bounding box center [348, 107] width 69 height 21
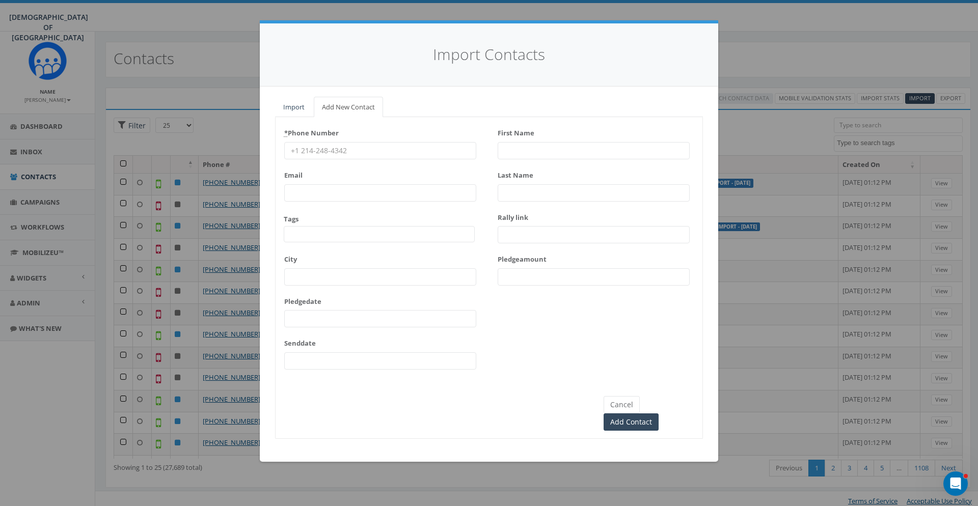
click at [344, 147] on input "* Phone Number" at bounding box center [380, 150] width 192 height 17
paste input "19175968537"
click at [295, 151] on input "19175968537" at bounding box center [380, 150] width 192 height 17
type input "19175968537"
click at [285, 133] on abbr "*" at bounding box center [286, 132] width 4 height 9
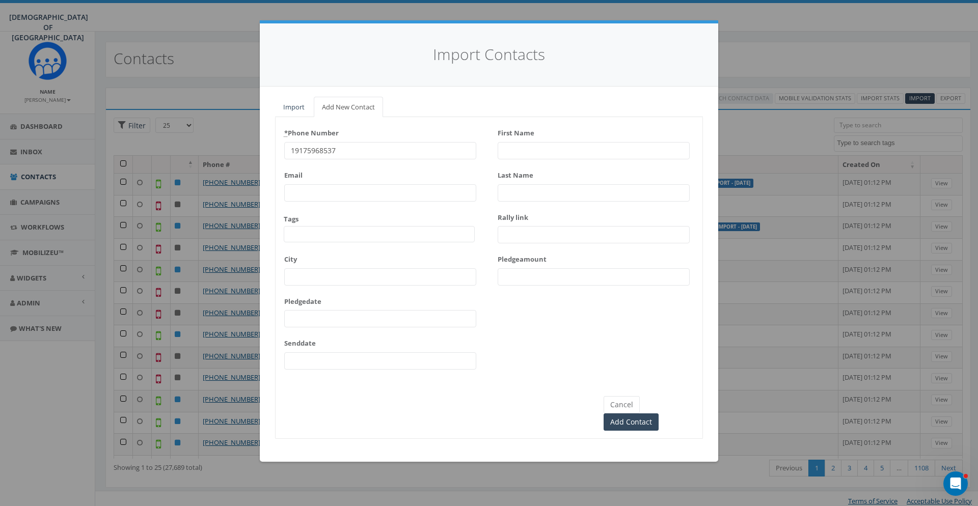
click at [285, 142] on input "19175968537" at bounding box center [380, 150] width 192 height 17
click at [453, 134] on div "* Phone Number 19175968537" at bounding box center [380, 142] width 192 height 35
click at [334, 231] on span at bounding box center [379, 234] width 191 height 16
type textarea "Error"
select select "Errors"
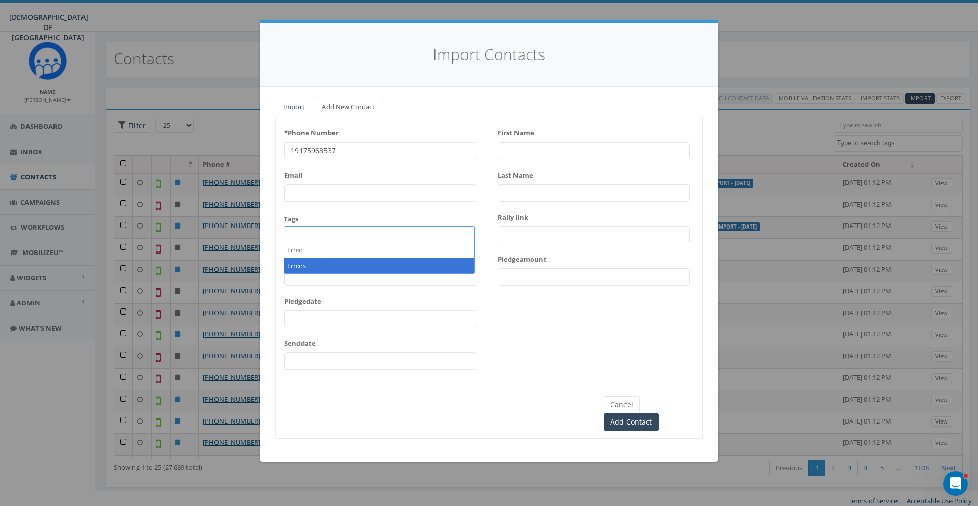
scroll to position [224, 0]
click at [383, 215] on div "Tags 155 ADM Pledge July 23 WhatsApp 2025 ADM adm bounced ADM nevd 26 sep adm n…" at bounding box center [379, 228] width 191 height 29
click at [292, 233] on span "×" at bounding box center [291, 234] width 4 height 9
select select
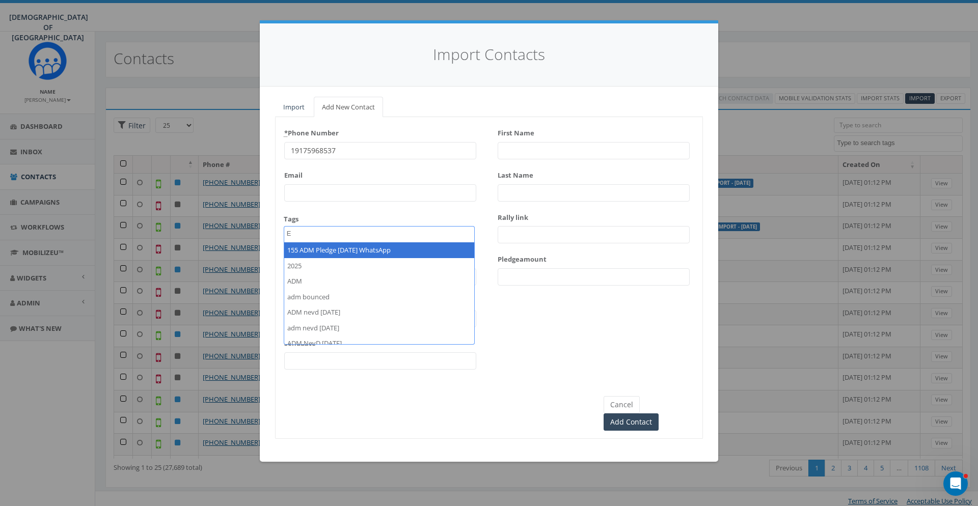
scroll to position [0, 0]
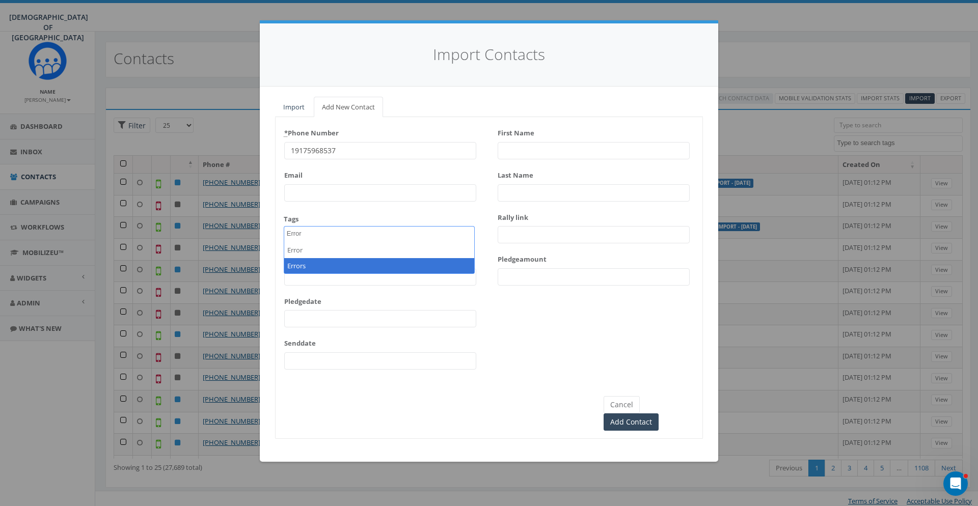
type textarea "Error"
select select "Errors"
click at [365, 195] on input "Email" at bounding box center [380, 192] width 192 height 17
click at [538, 149] on input "First Name" at bounding box center [593, 150] width 192 height 17
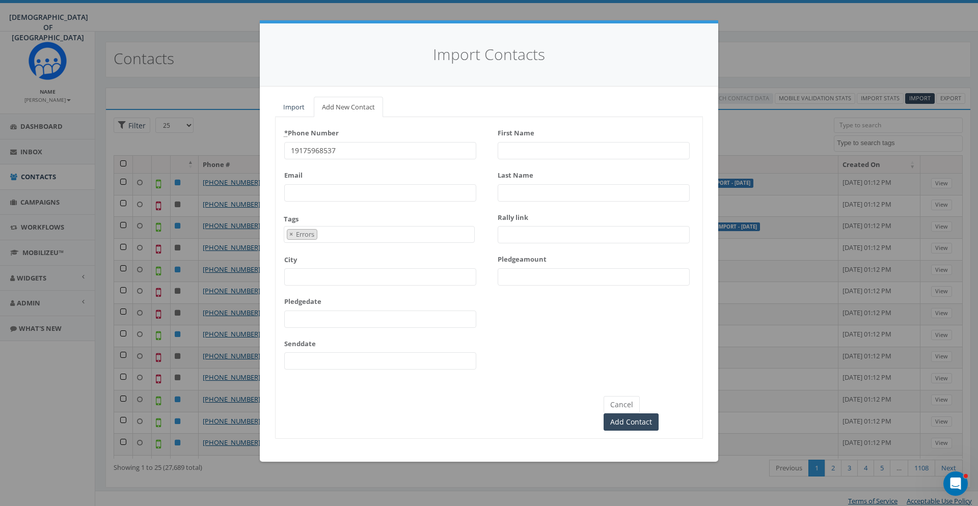
paste input "Harold"
type input "Harold"
click at [538, 183] on div "Last Name" at bounding box center [593, 184] width 192 height 35
click at [533, 196] on input "Last Name" at bounding box center [593, 192] width 192 height 17
paste input "Wolf"
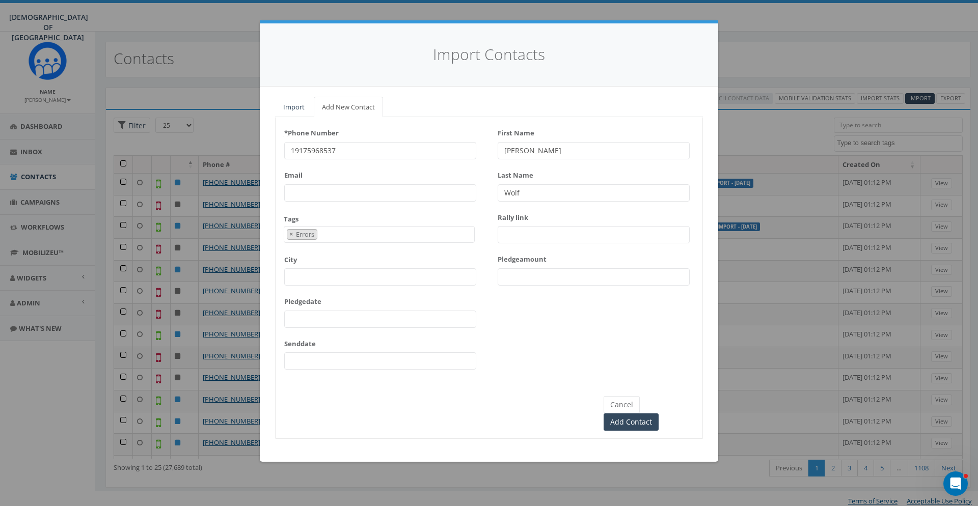
type input "Wolf"
click at [527, 334] on div "* Phone Number 19175968537 Email Tags 155 ADM Pledge July 23 WhatsApp 2025 ADM …" at bounding box center [488, 251] width 427 height 253
click at [657, 413] on input "Add Contact" at bounding box center [630, 421] width 55 height 17
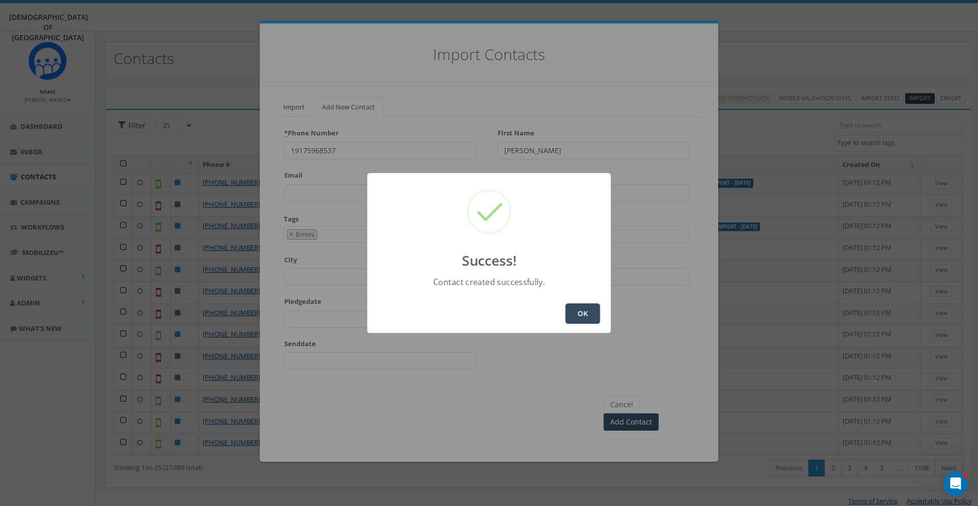
click at [581, 308] on button "OK" at bounding box center [582, 313] width 35 height 20
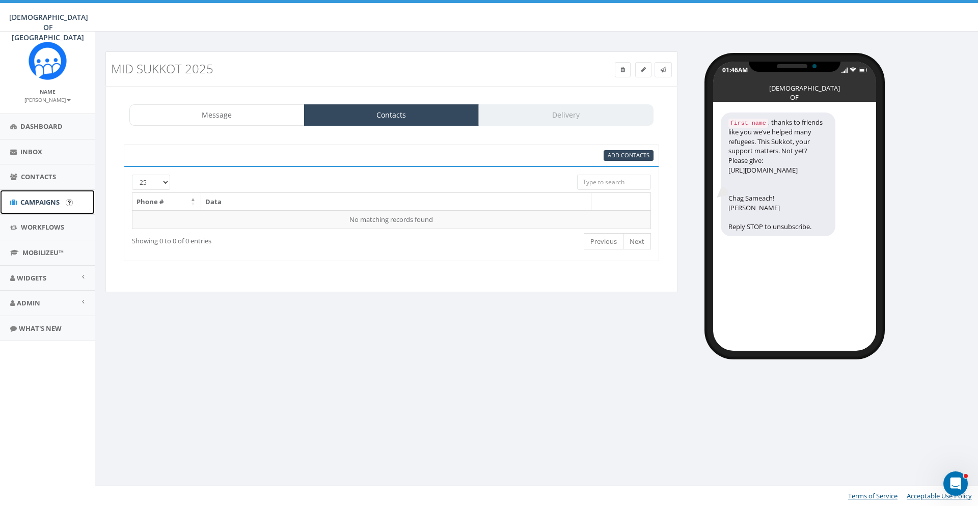
click at [47, 203] on span "Campaigns" at bounding box center [39, 202] width 39 height 9
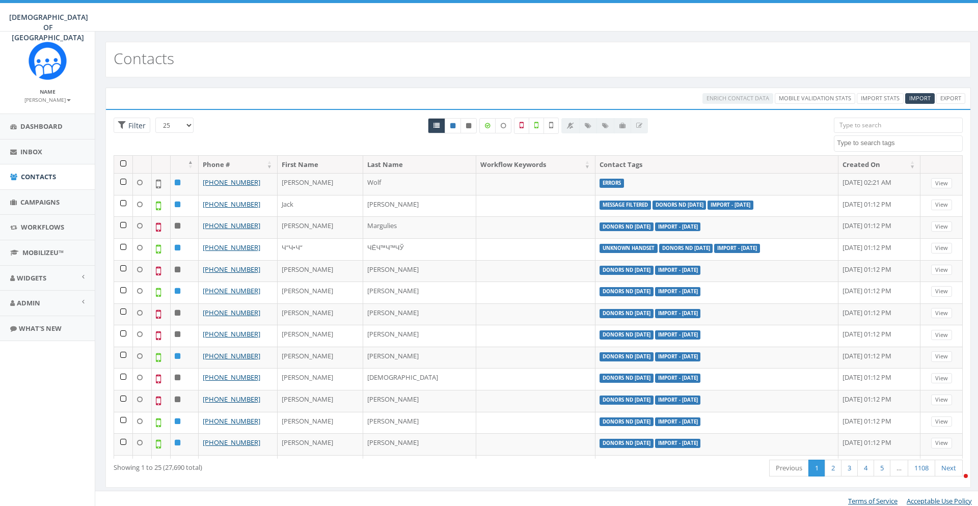
select select
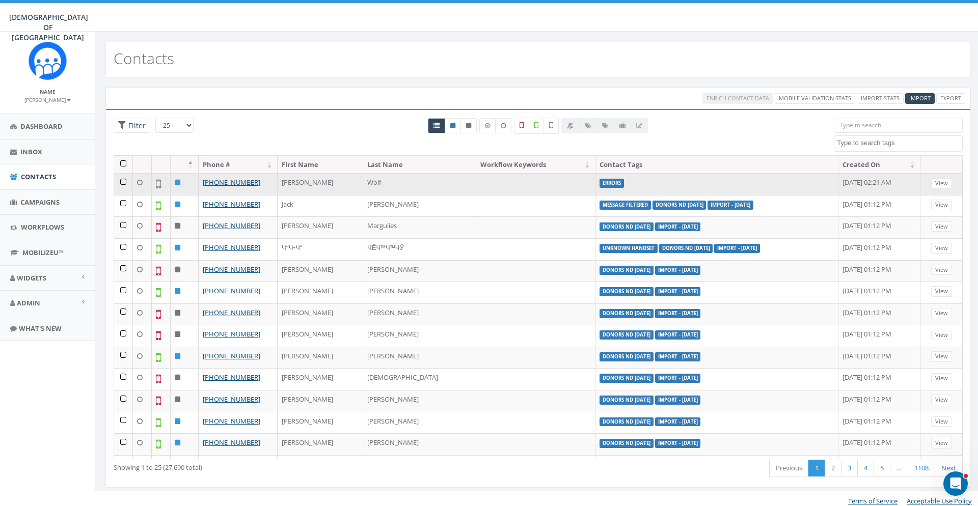
click at [122, 181] on td at bounding box center [123, 184] width 19 height 22
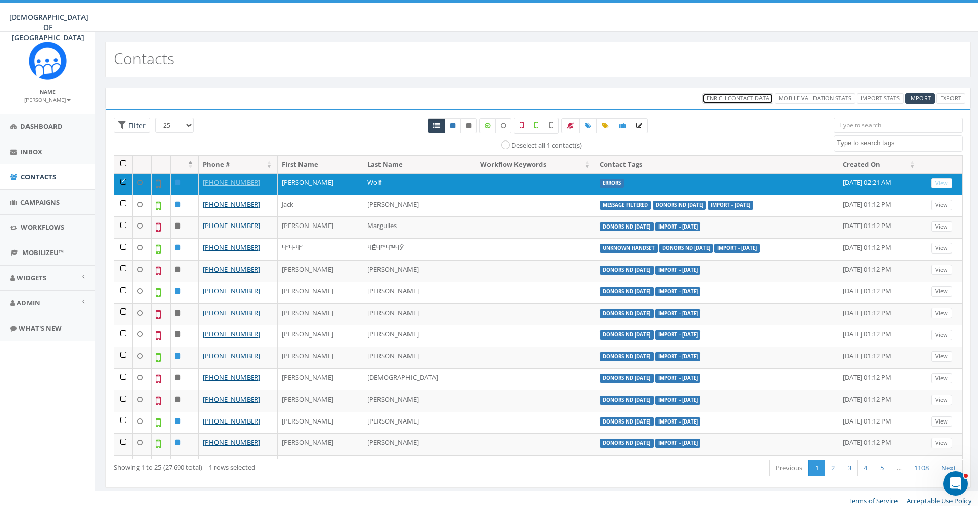
click at [749, 100] on span "Enrich Contact Data" at bounding box center [737, 98] width 63 height 8
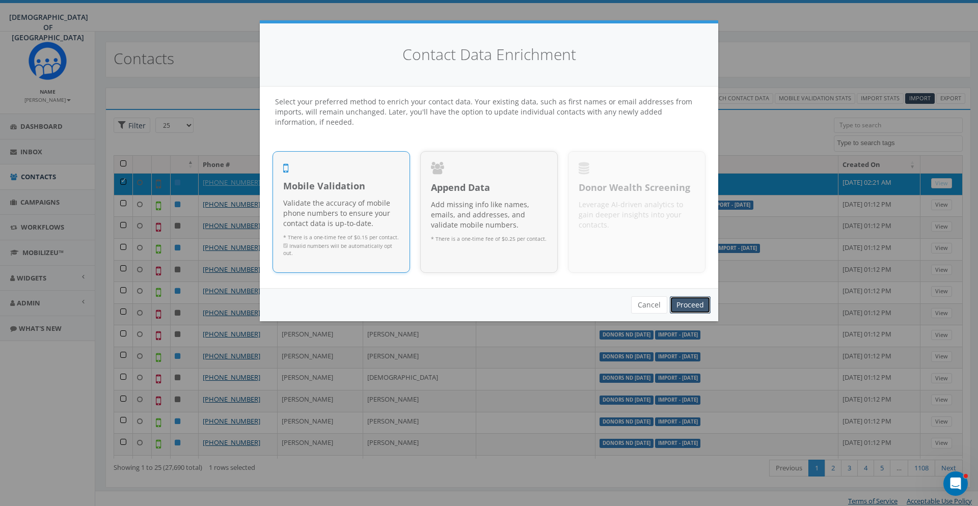
click at [697, 305] on link "Proceed" at bounding box center [690, 304] width 41 height 17
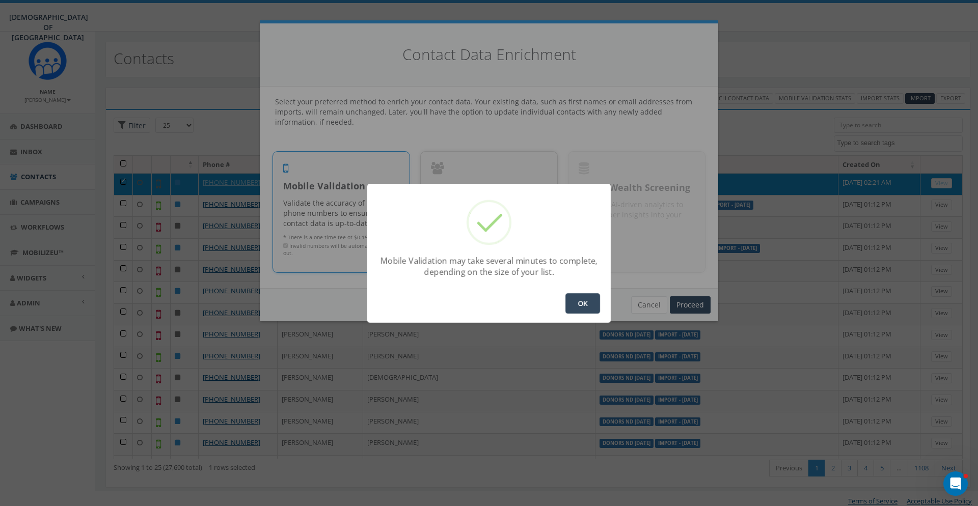
click at [586, 304] on button "OK" at bounding box center [582, 303] width 35 height 20
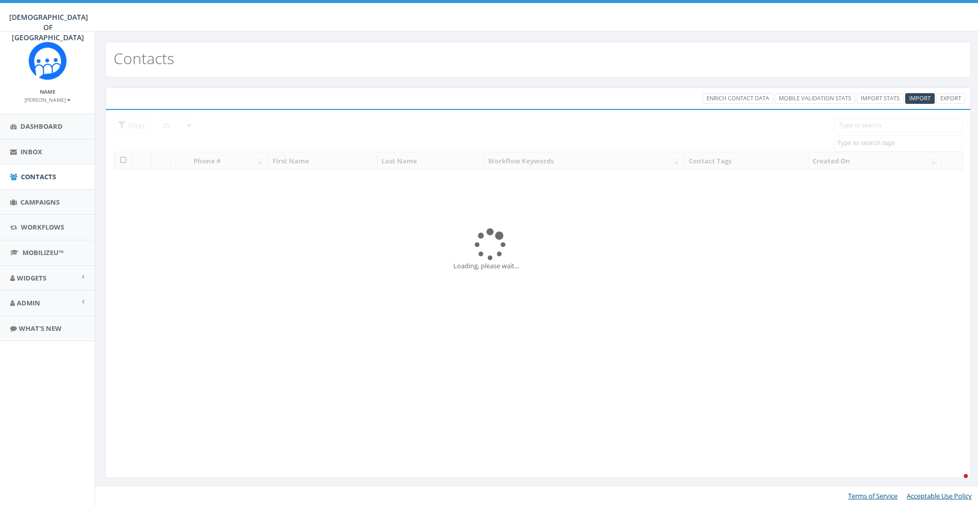
select select
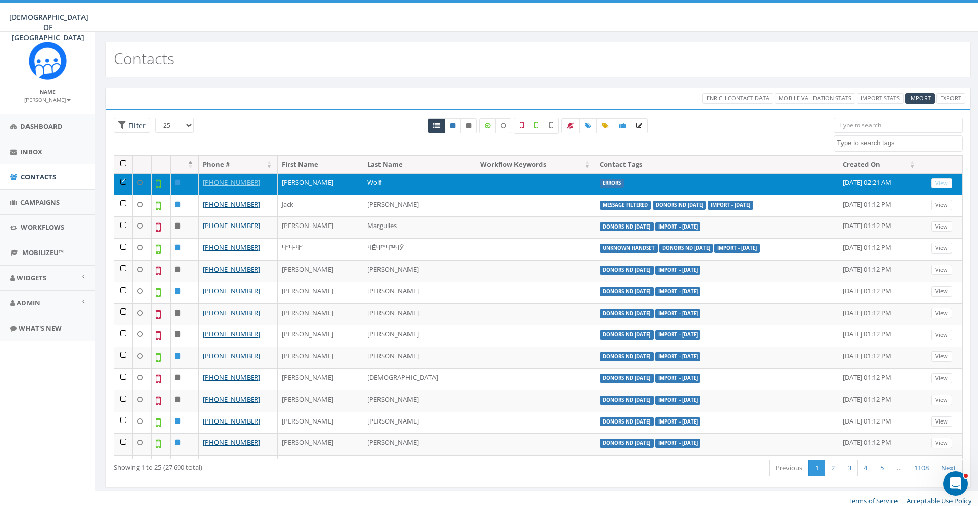
click at [123, 182] on td at bounding box center [123, 184] width 19 height 22
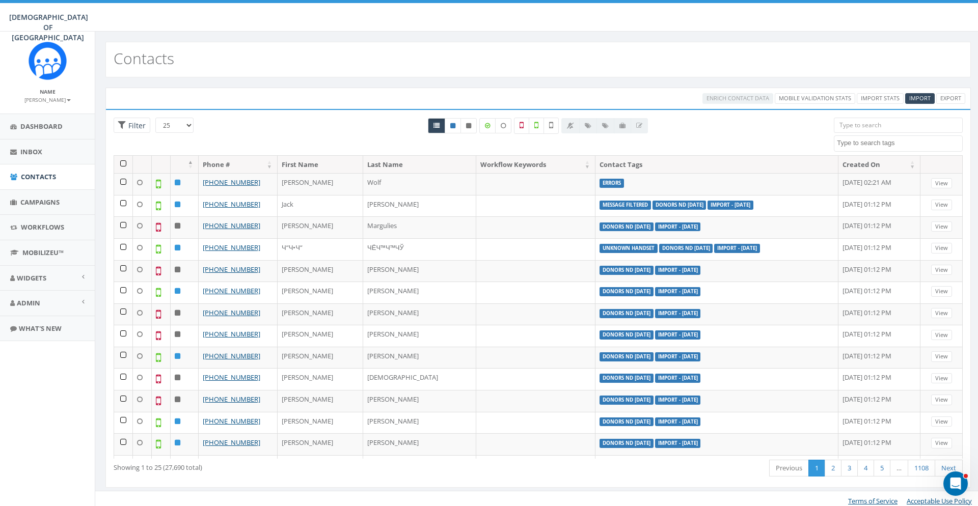
click at [870, 147] on textarea "Search" at bounding box center [899, 143] width 125 height 9
type textarea "error"
select select "Errors"
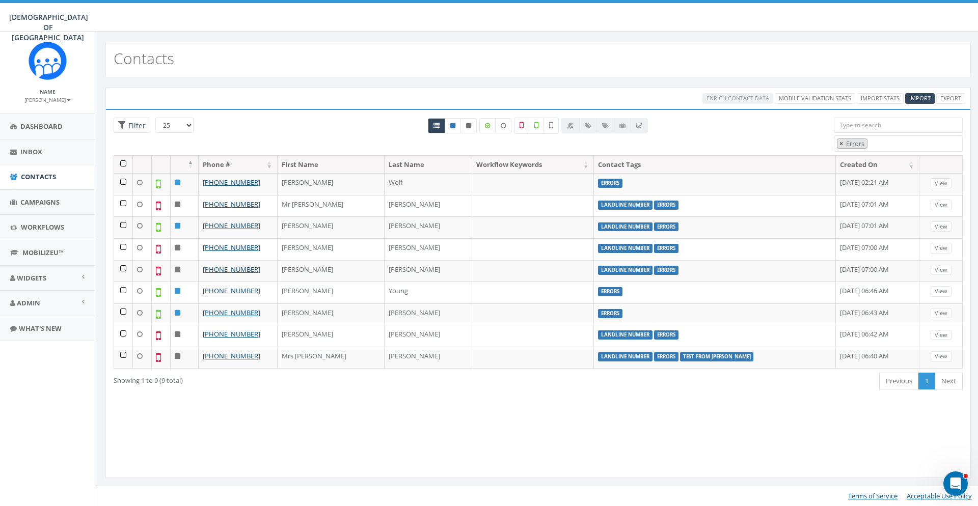
click at [844, 145] on button "×" at bounding box center [841, 144] width 8 height 10
select select
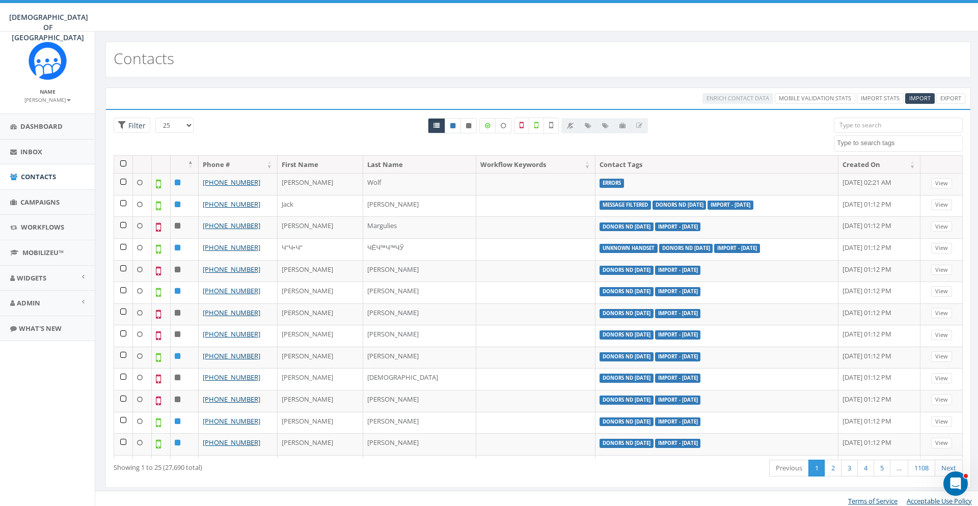
click at [753, 150] on div "All 0 contact(s) on current page All 9 contact(s) filtered" at bounding box center [538, 137] width 576 height 38
click at [915, 101] on span "Import" at bounding box center [919, 98] width 21 height 8
select select
click at [837, 145] on span at bounding box center [898, 142] width 128 height 9
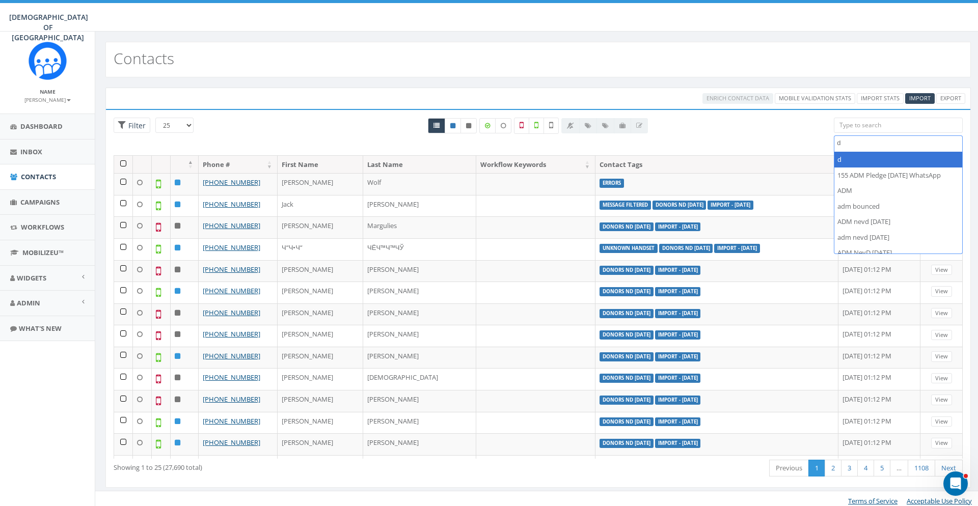
scroll to position [0, 0]
type textarea "d"
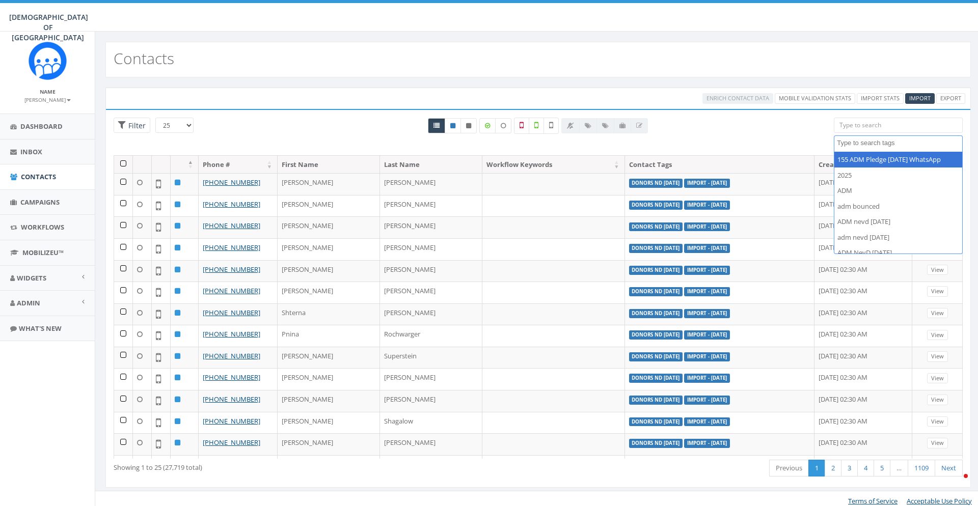
select select
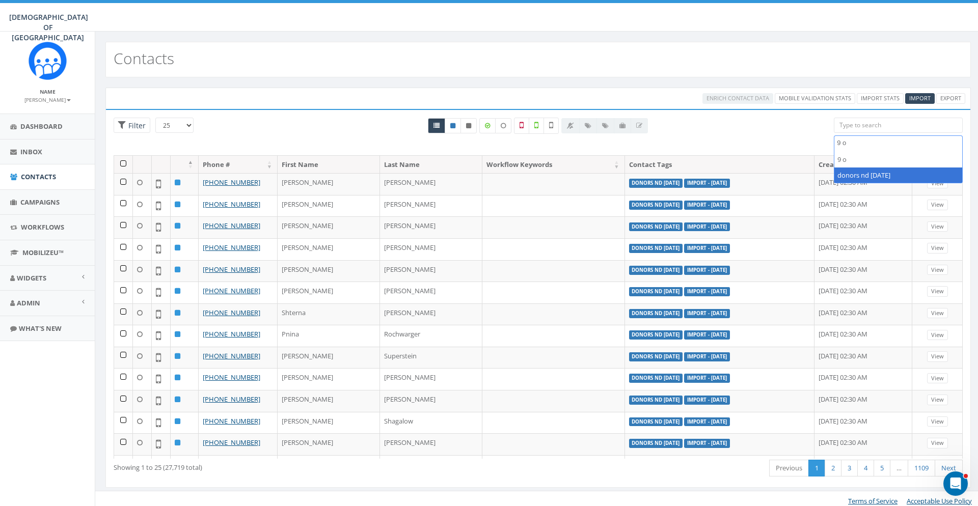
type textarea "9 o"
select select "donors nd 9 oct"
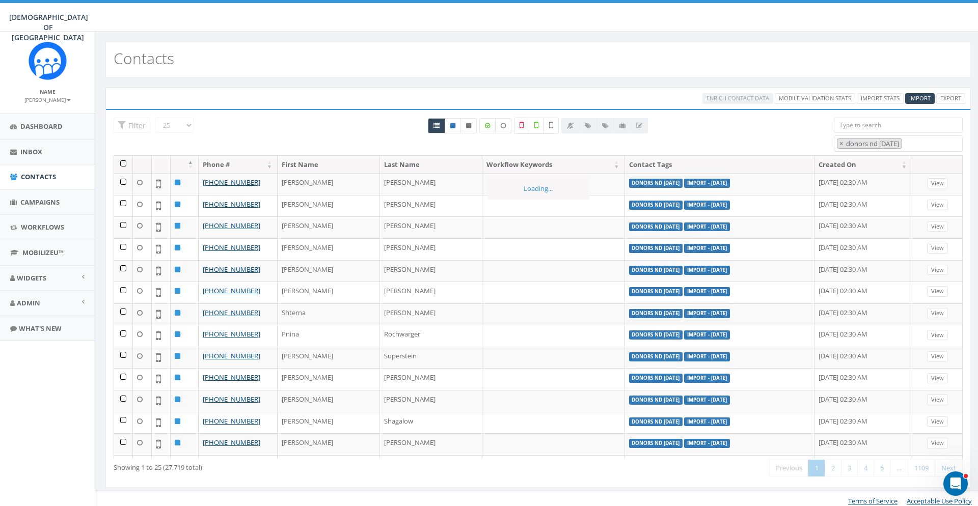
scroll to position [203, 0]
click at [551, 129] on icon at bounding box center [551, 125] width 4 height 9
checkbox input "true"
click at [122, 162] on th at bounding box center [123, 165] width 19 height 18
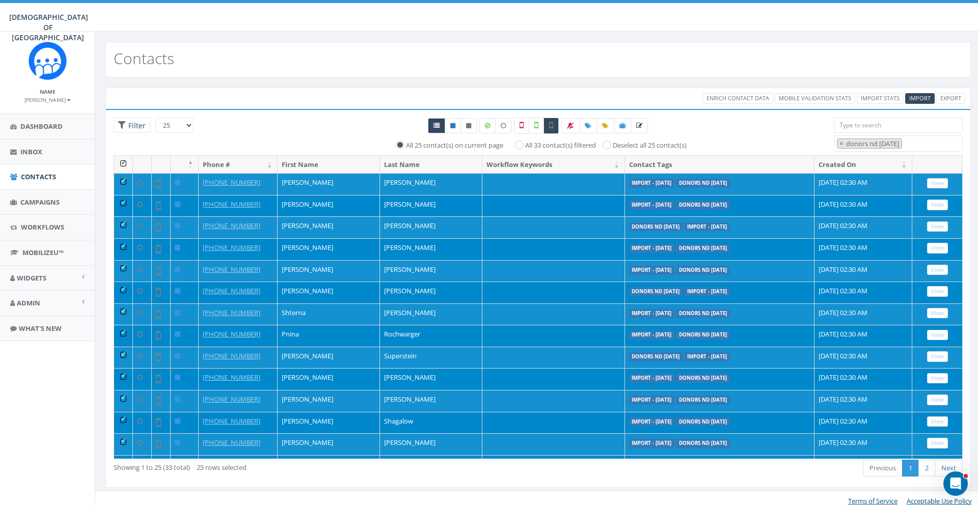
click at [532, 148] on label "All 33 contact(s) filtered" at bounding box center [560, 146] width 71 height 10
click at [525, 148] on input "All 33 contact(s) filtered" at bounding box center [521, 144] width 7 height 7
radio input "true"
click at [732, 96] on span "Enrich Contact Data" at bounding box center [737, 98] width 63 height 8
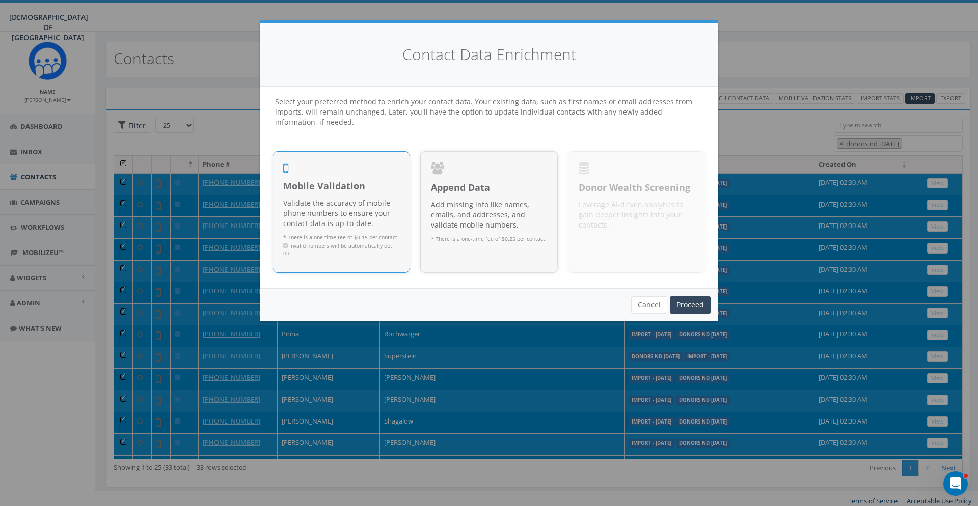
click at [360, 214] on p "Validate the accuracy of mobile phone numbers to ensure your contact data is up…" at bounding box center [341, 213] width 116 height 31
click at [699, 303] on link "Proceed" at bounding box center [690, 304] width 41 height 17
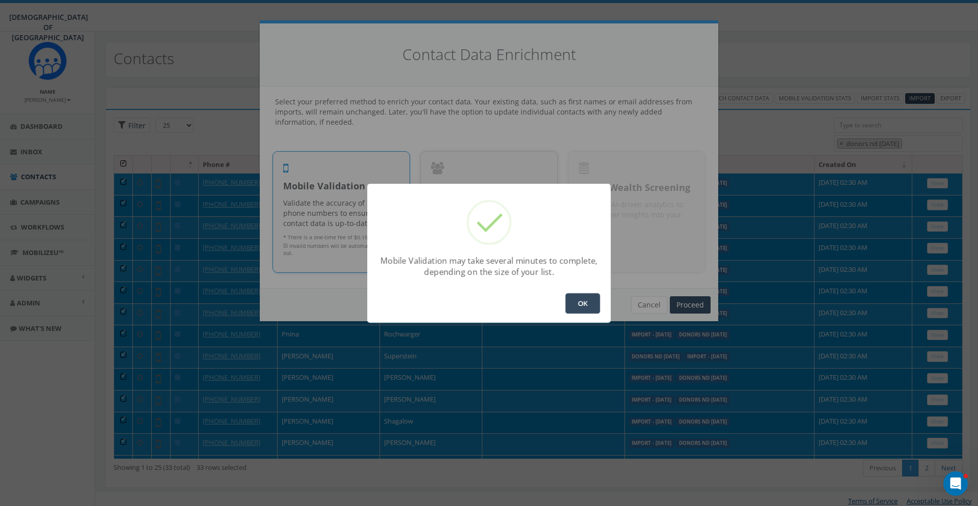
click at [583, 307] on button "OK" at bounding box center [582, 303] width 35 height 20
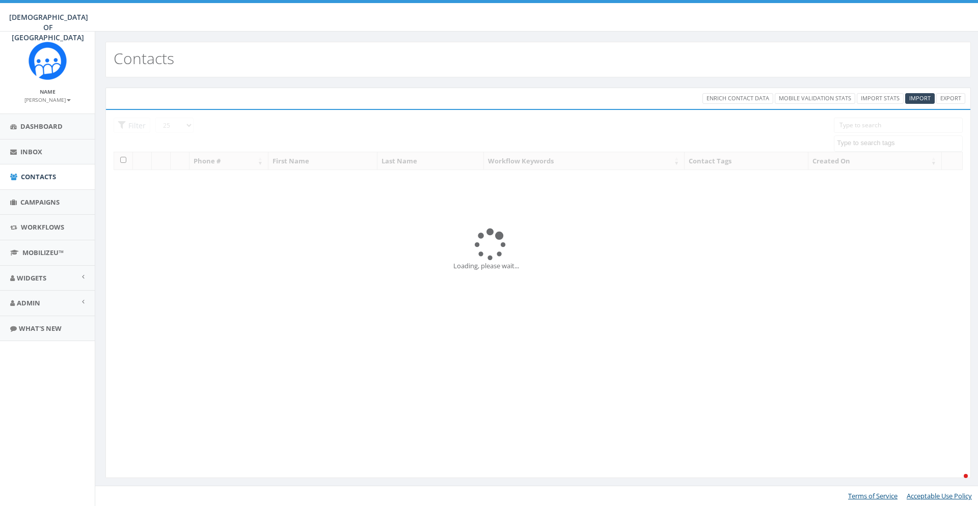
select select
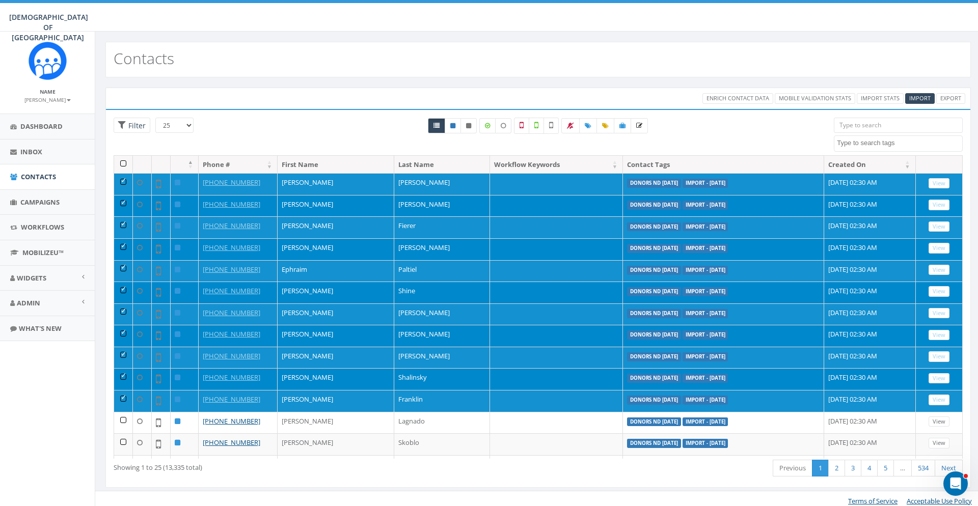
click at [769, 126] on div "All 11 contact(s) on current page All 13335 contact(s) filtered" at bounding box center [538, 137] width 576 height 38
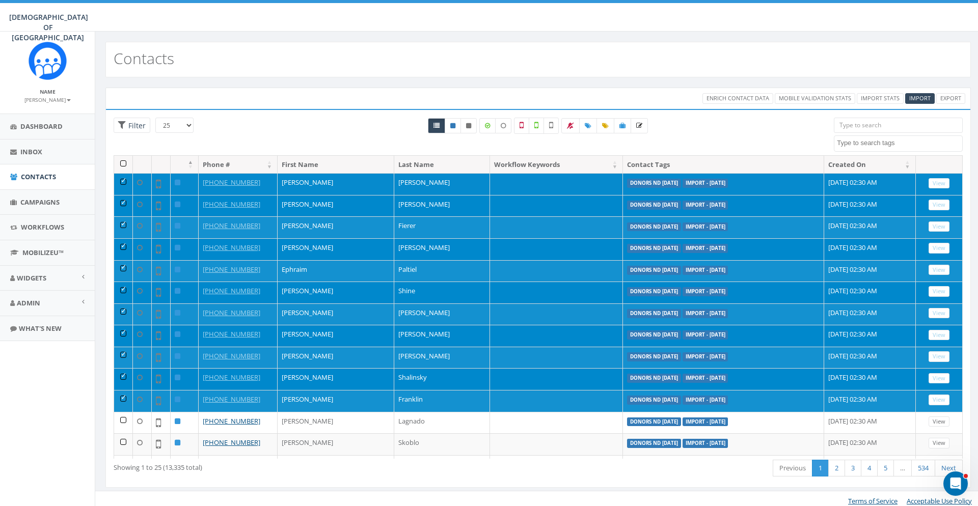
click at [125, 181] on td at bounding box center [123, 184] width 19 height 22
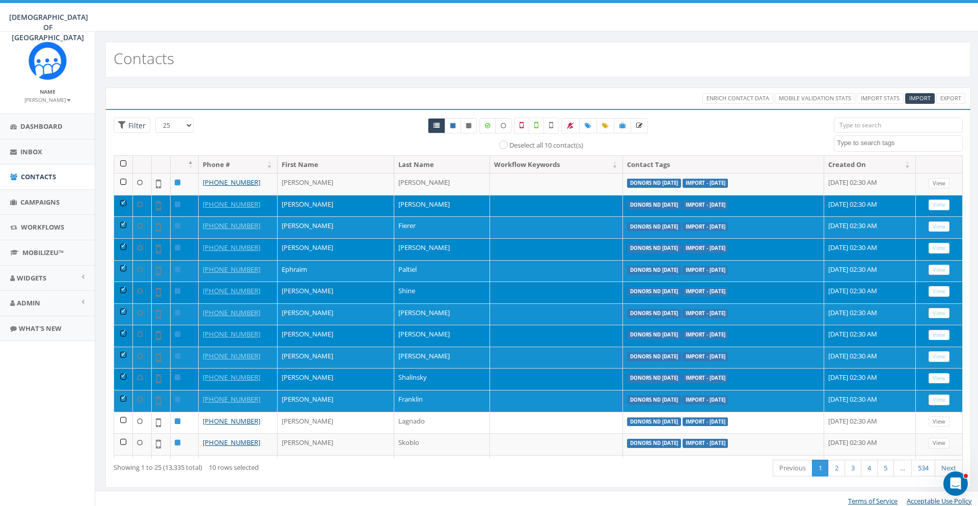
click at [126, 198] on td at bounding box center [123, 206] width 19 height 22
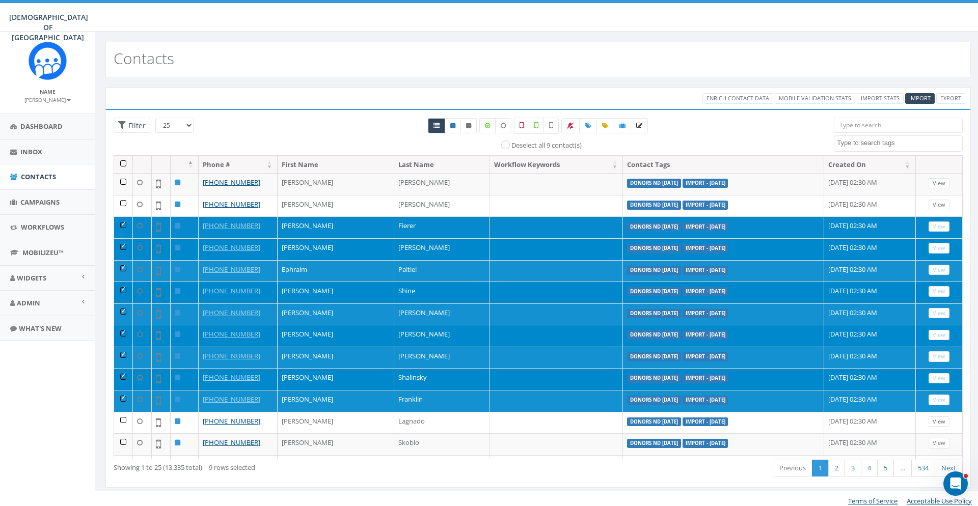
click at [123, 222] on td at bounding box center [123, 227] width 19 height 22
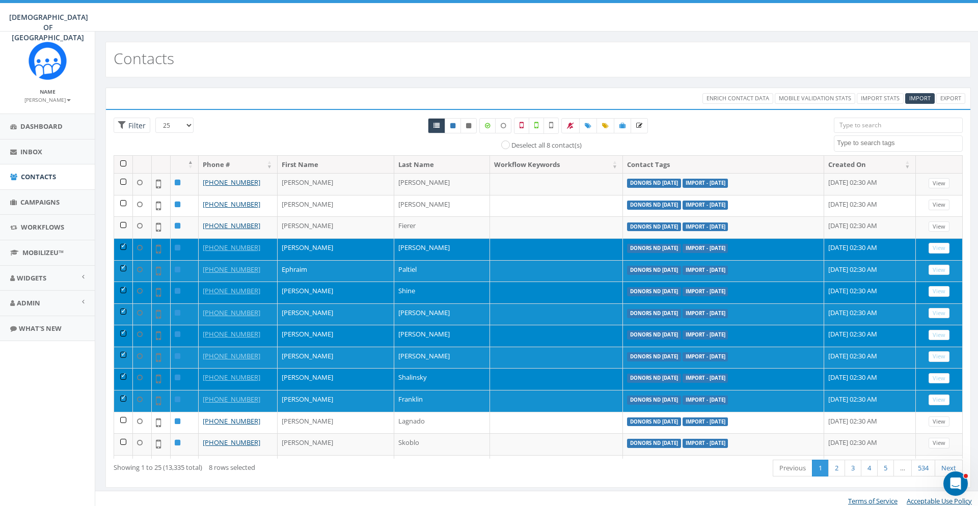
click at [126, 245] on td at bounding box center [123, 249] width 19 height 22
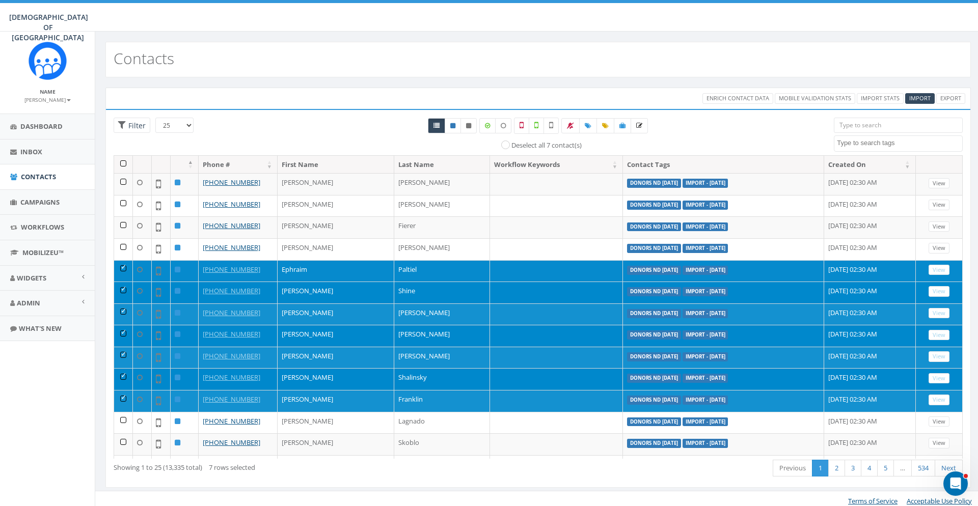
click at [125, 269] on td at bounding box center [123, 271] width 19 height 22
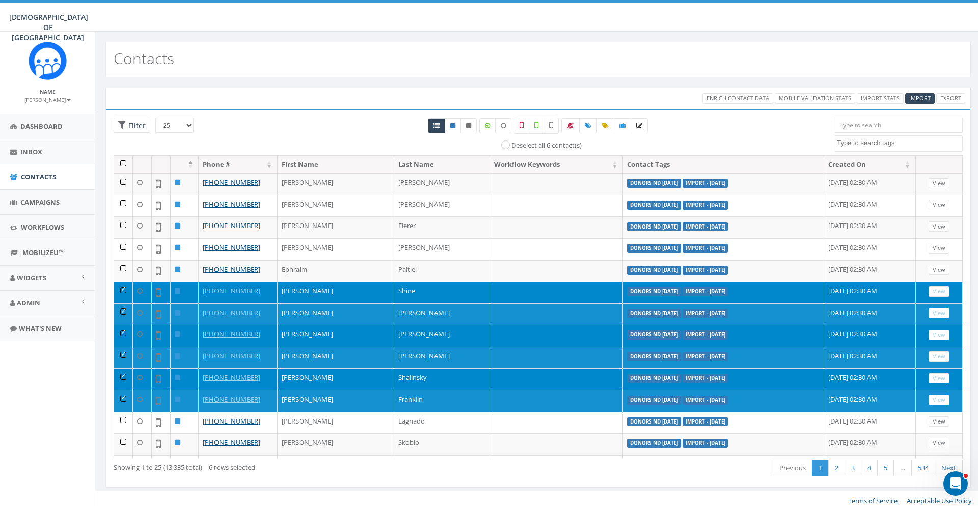
click at [128, 291] on td at bounding box center [123, 293] width 19 height 22
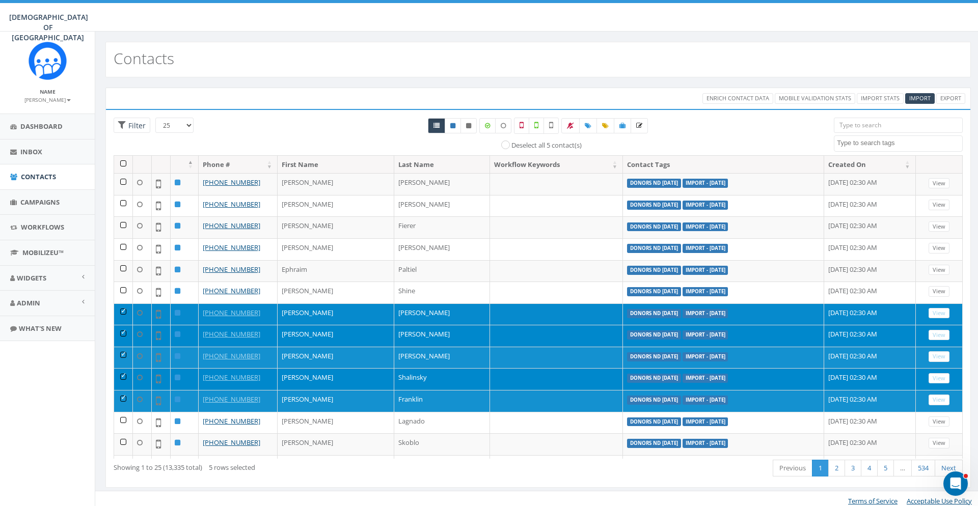
click at [121, 311] on td at bounding box center [123, 314] width 19 height 22
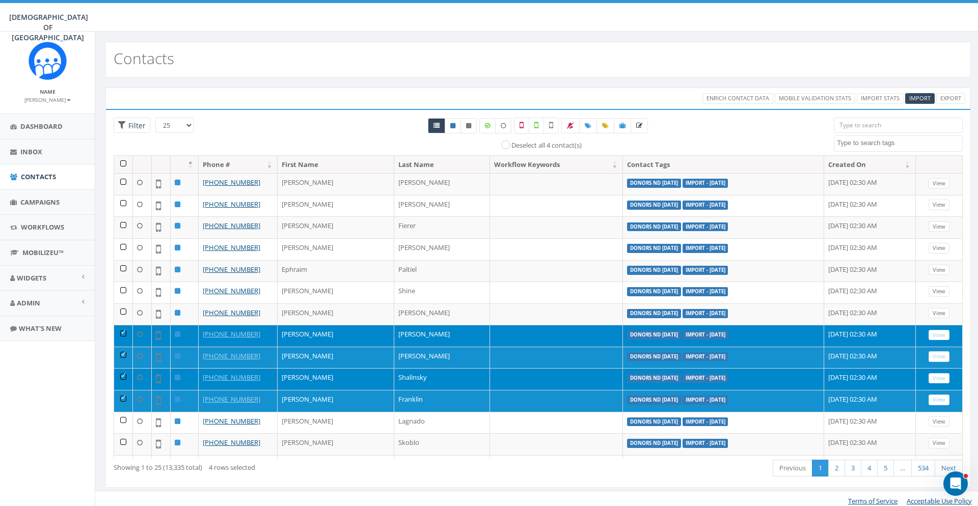
click at [123, 329] on td at bounding box center [123, 336] width 19 height 22
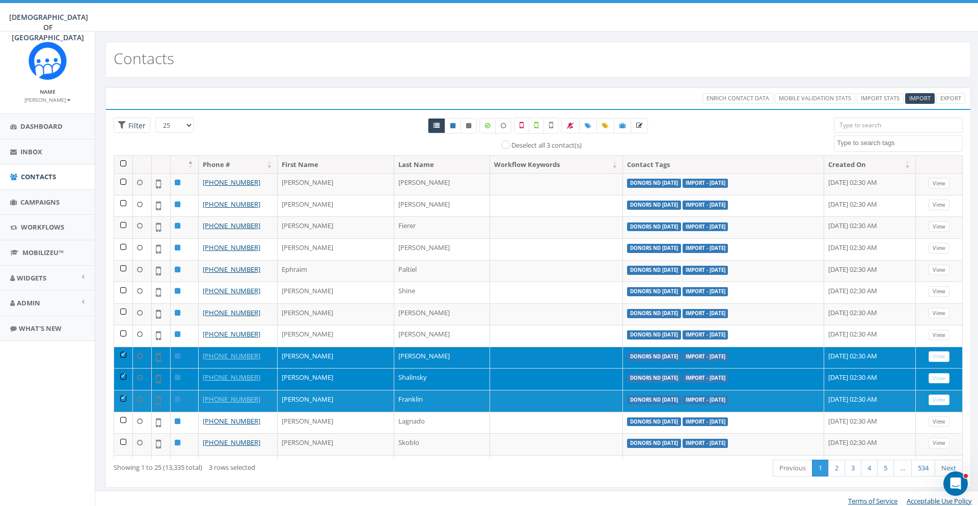
click at [125, 352] on td at bounding box center [123, 358] width 19 height 22
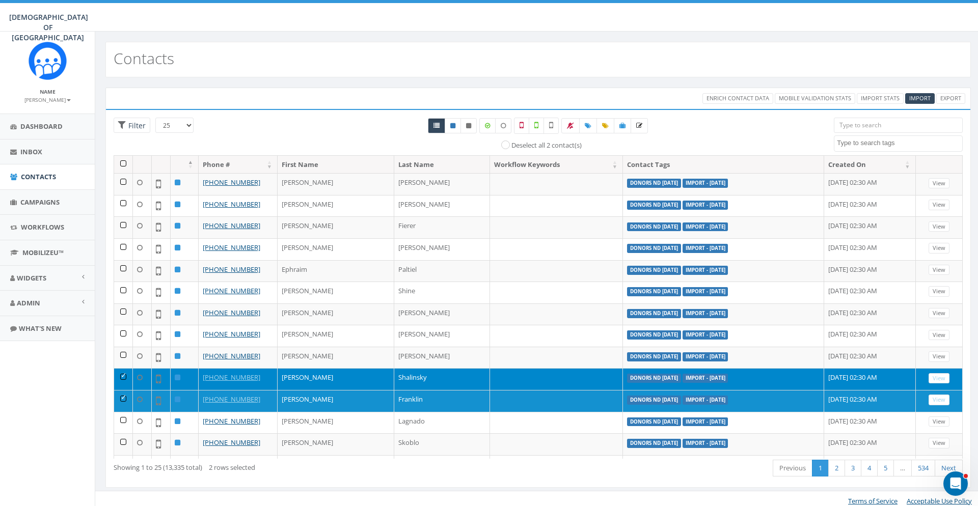
click at [124, 377] on td at bounding box center [123, 379] width 19 height 22
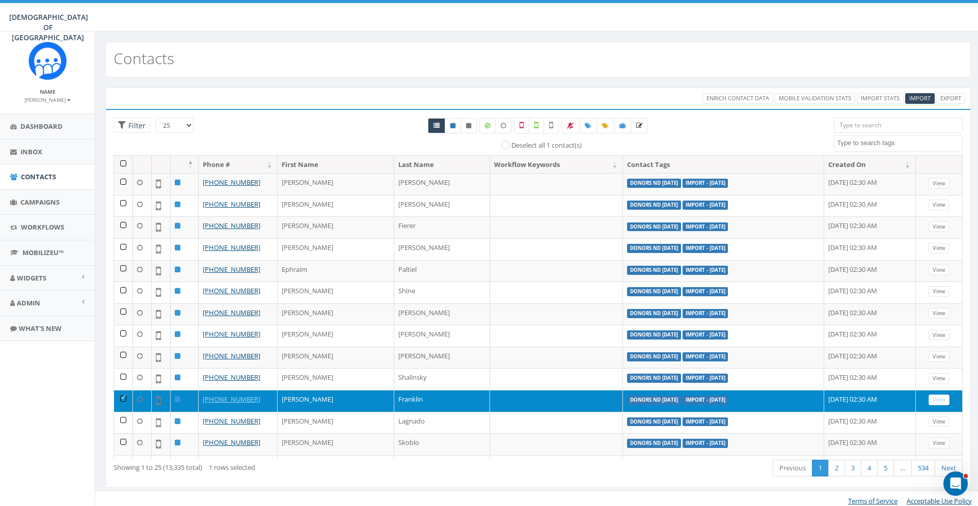
click at [120, 401] on td at bounding box center [123, 401] width 19 height 22
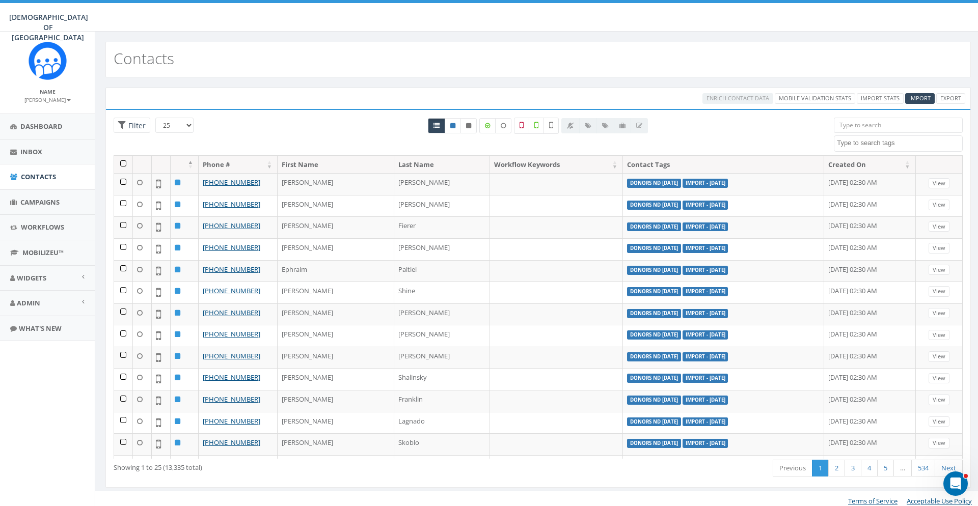
click at [284, 123] on div "All 0 contact(s) on current page All 13335 contact(s) filtered Deselect all 1 c…" at bounding box center [538, 137] width 576 height 38
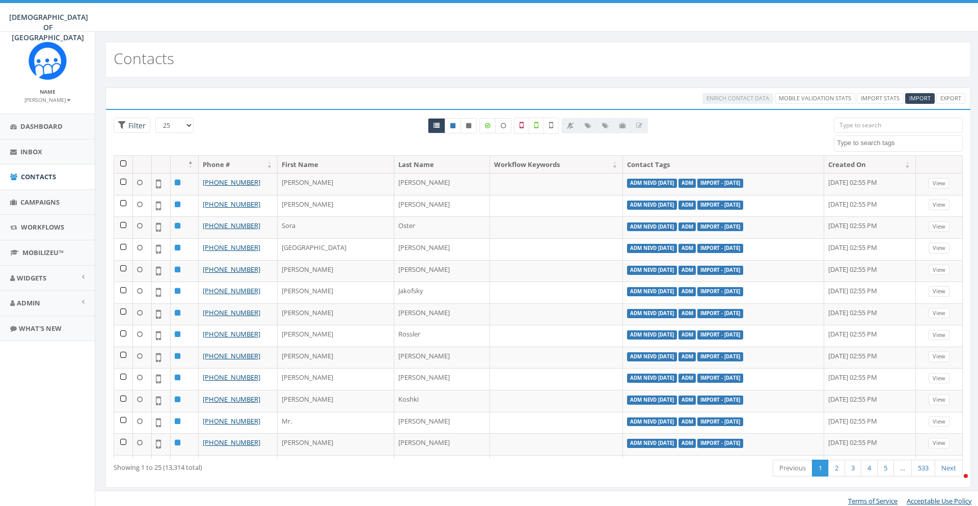
select select
click at [878, 141] on textarea "Search" at bounding box center [899, 143] width 125 height 9
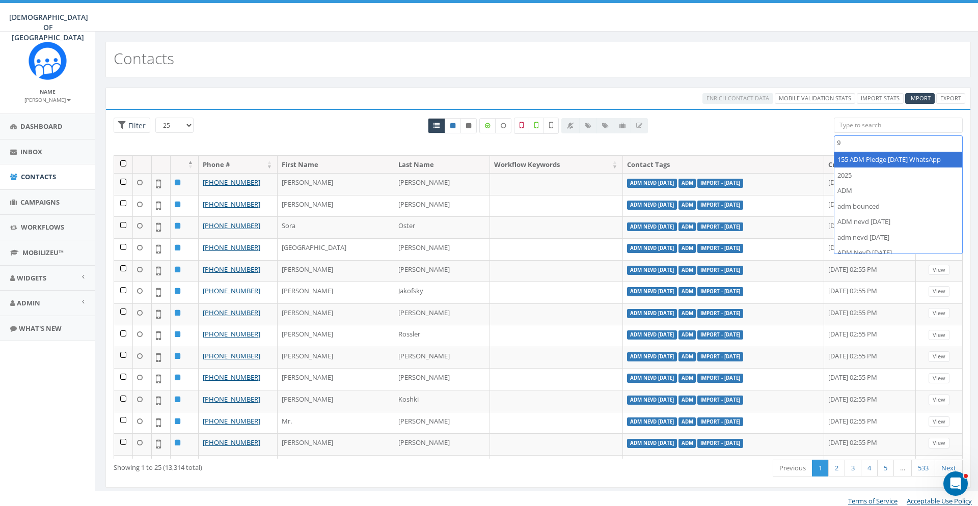
scroll to position [0, 0]
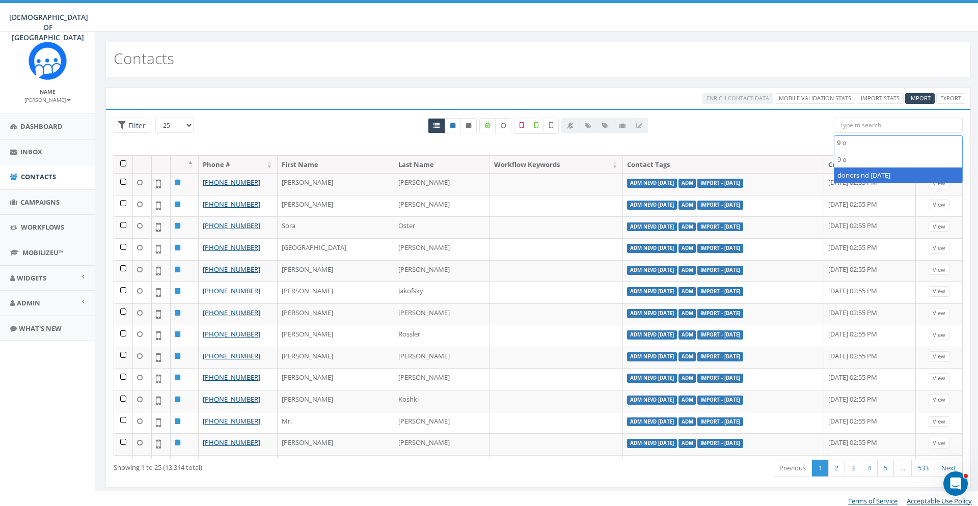
type textarea "9 o"
select select "donors nd [DATE]"
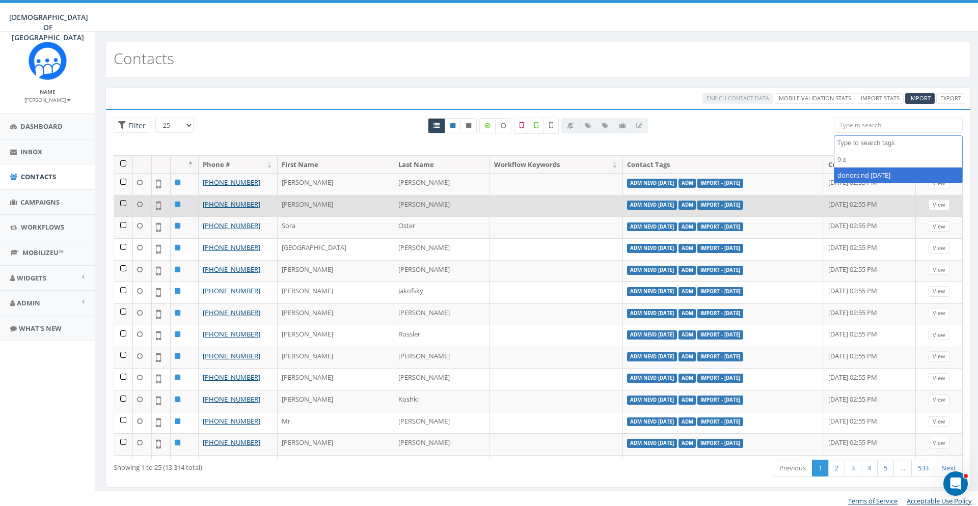
scroll to position [203, 0]
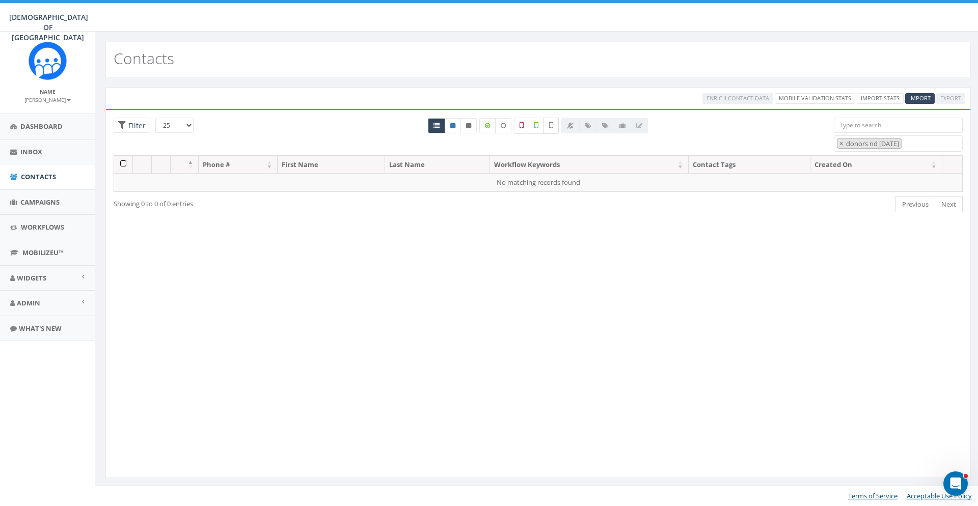
click at [550, 128] on icon at bounding box center [551, 125] width 4 height 9
checkbox input "false"
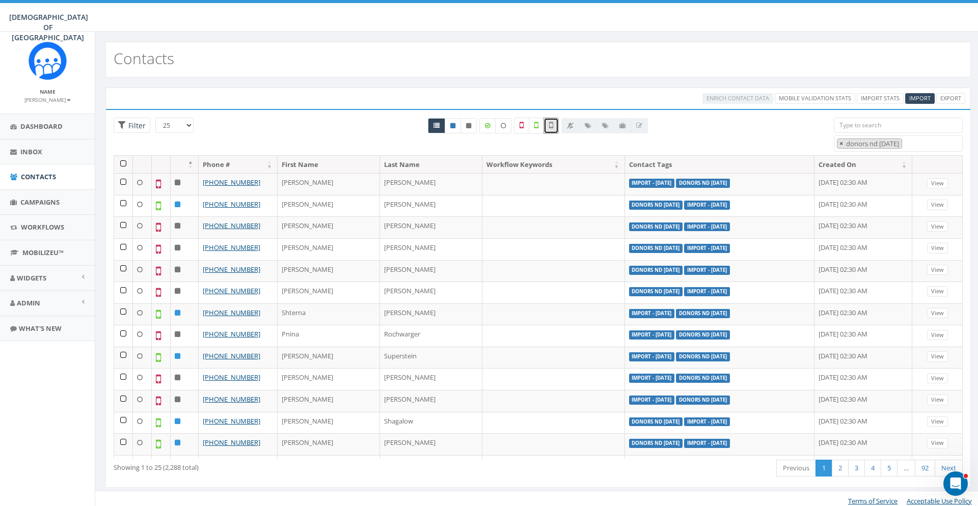
click at [838, 146] on button "×" at bounding box center [841, 144] width 8 height 10
select select
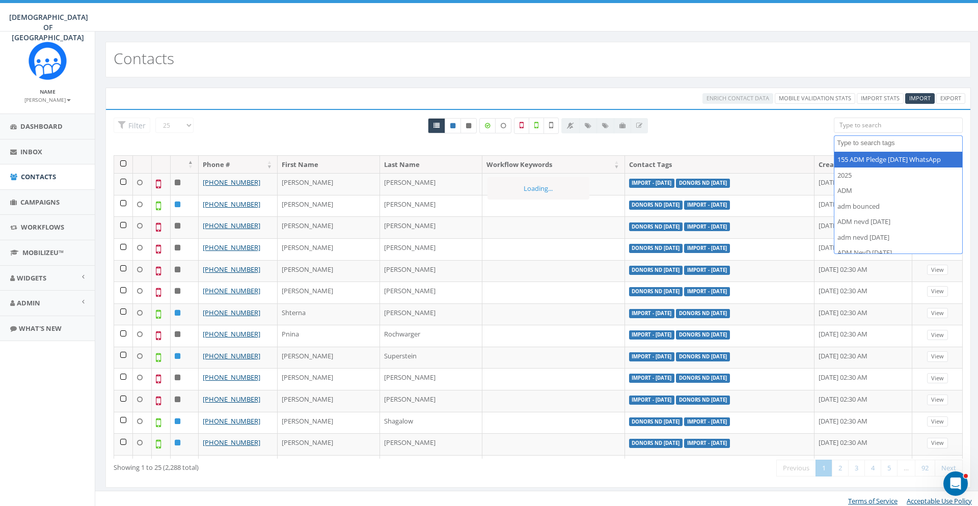
click at [734, 132] on div "All 0 contact(s) on current page All 2288 contact(s) filtered" at bounding box center [538, 137] width 576 height 38
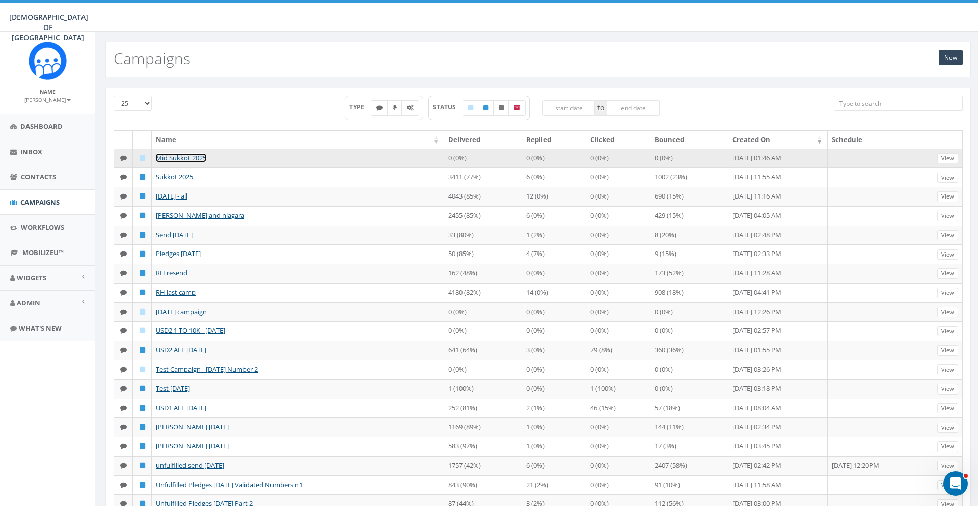
click at [197, 158] on link "Mid Sukkot 2025" at bounding box center [181, 157] width 50 height 9
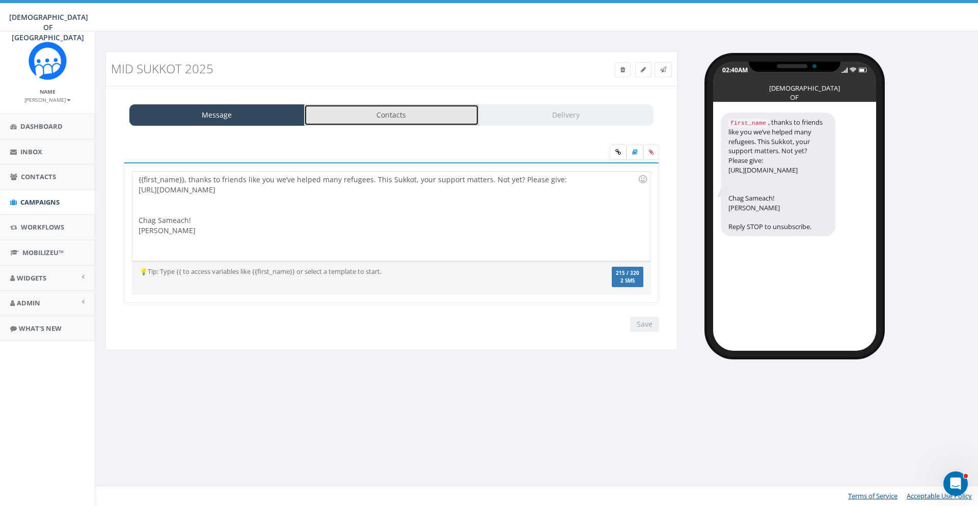
click at [394, 124] on link "Contacts" at bounding box center [391, 114] width 175 height 21
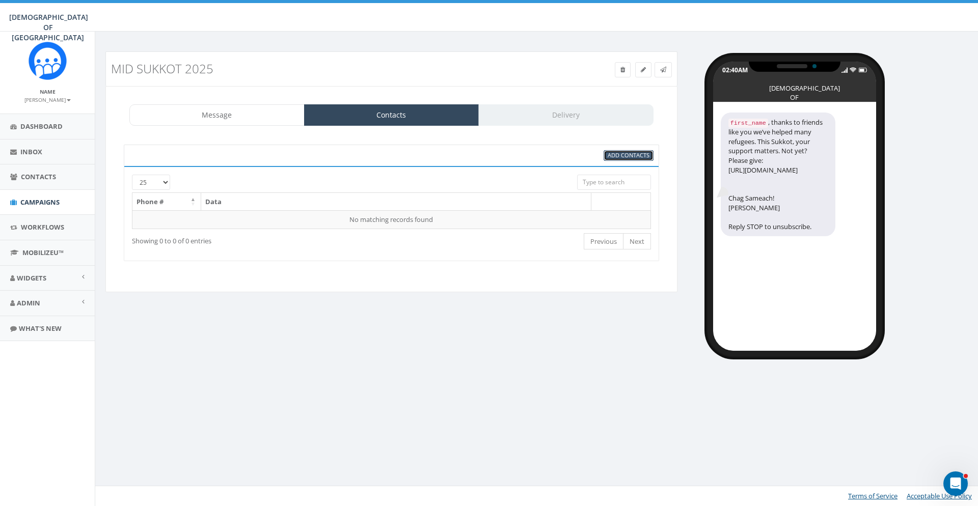
click at [628, 159] on link "Add Contacts" at bounding box center [628, 155] width 50 height 11
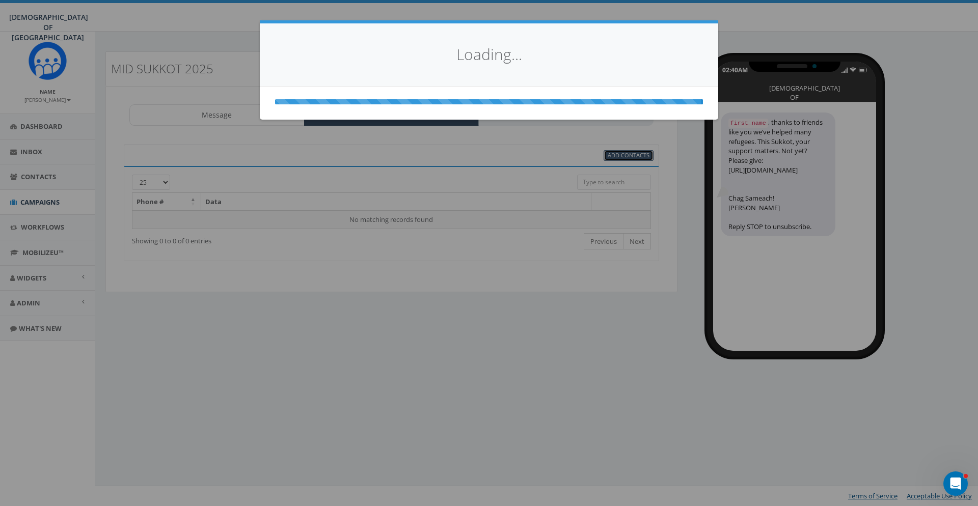
select select
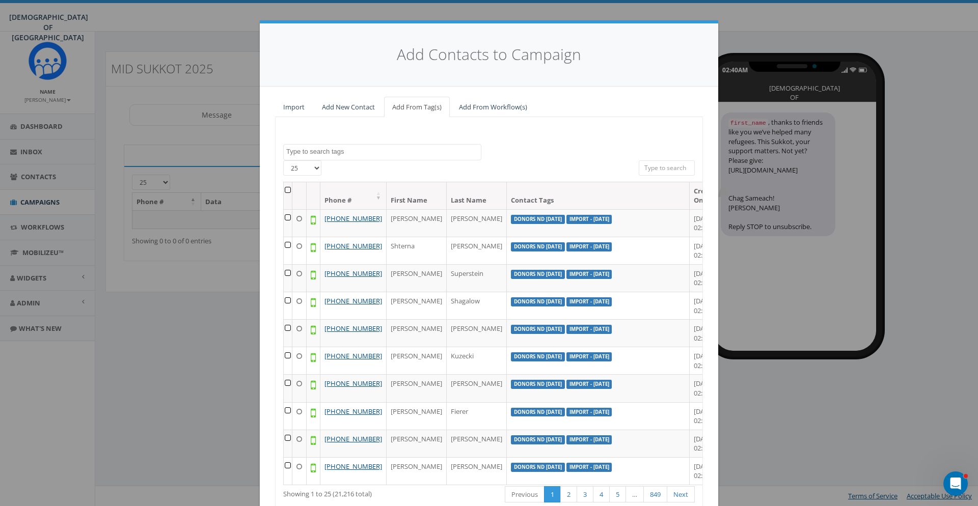
click at [402, 153] on textarea "Search" at bounding box center [383, 151] width 195 height 9
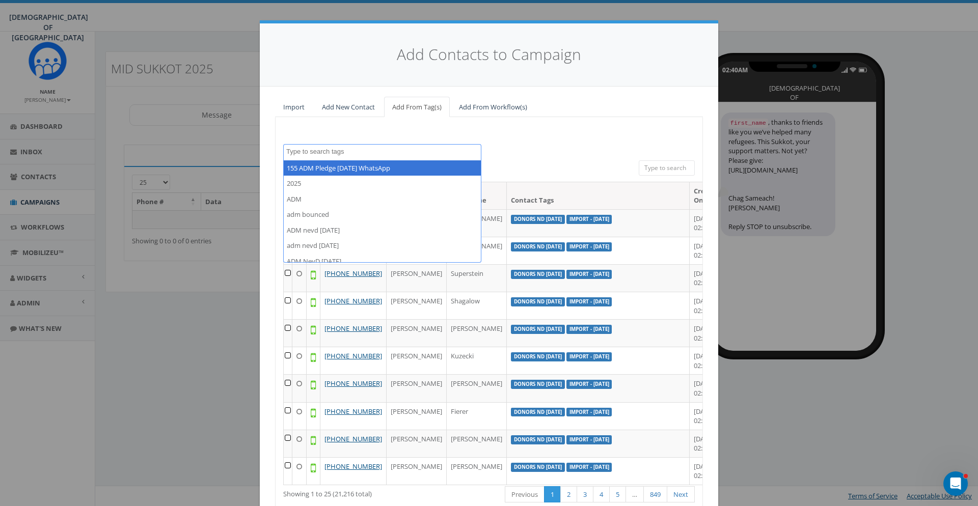
click at [567, 143] on div "155 ADM Pledge July 23 WhatsApp 2025 ADM adm bounced ADM nevd 26 sep adm nevd 6…" at bounding box center [489, 324] width 428 height 414
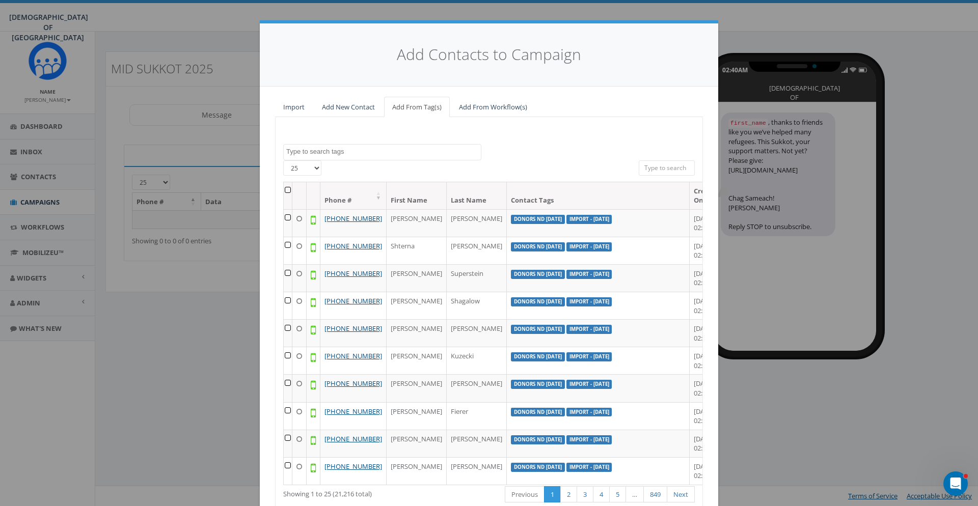
click at [385, 150] on textarea "Search" at bounding box center [383, 151] width 195 height 9
type textarea "error"
select select "Errors"
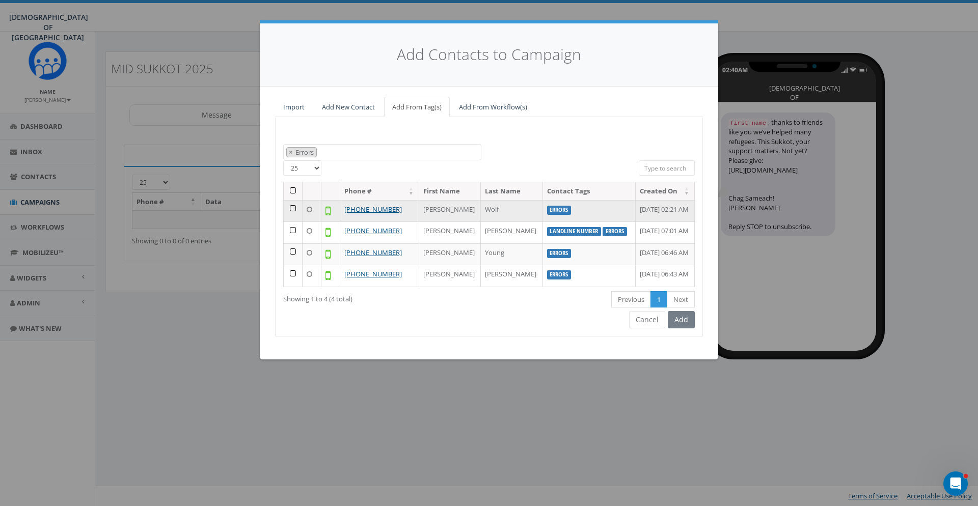
click at [290, 209] on td at bounding box center [293, 211] width 19 height 22
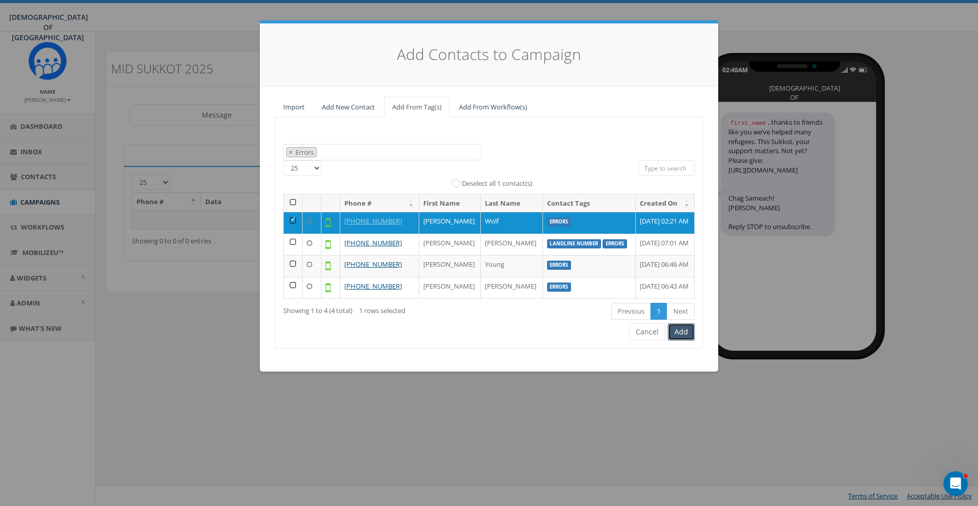
click at [682, 335] on button "Add" at bounding box center [681, 331] width 27 height 17
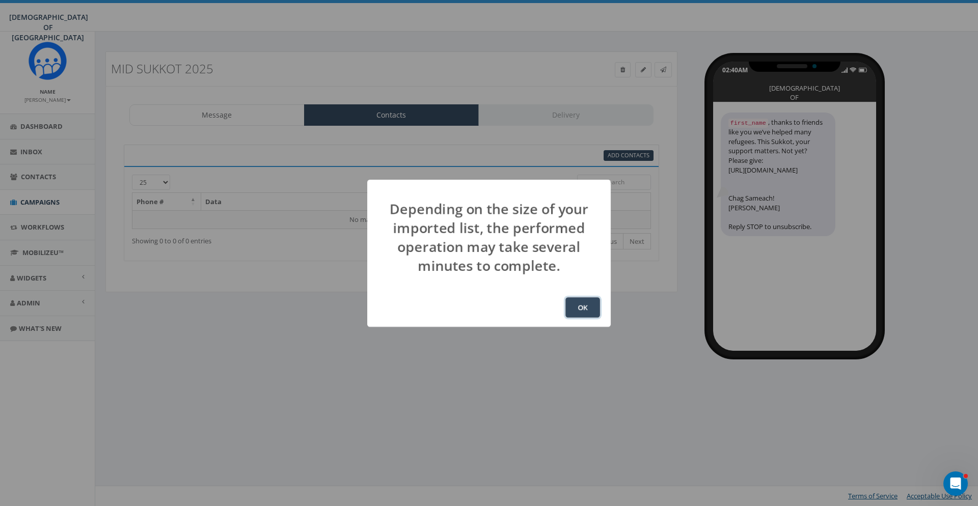
click at [585, 305] on button "OK" at bounding box center [582, 307] width 35 height 20
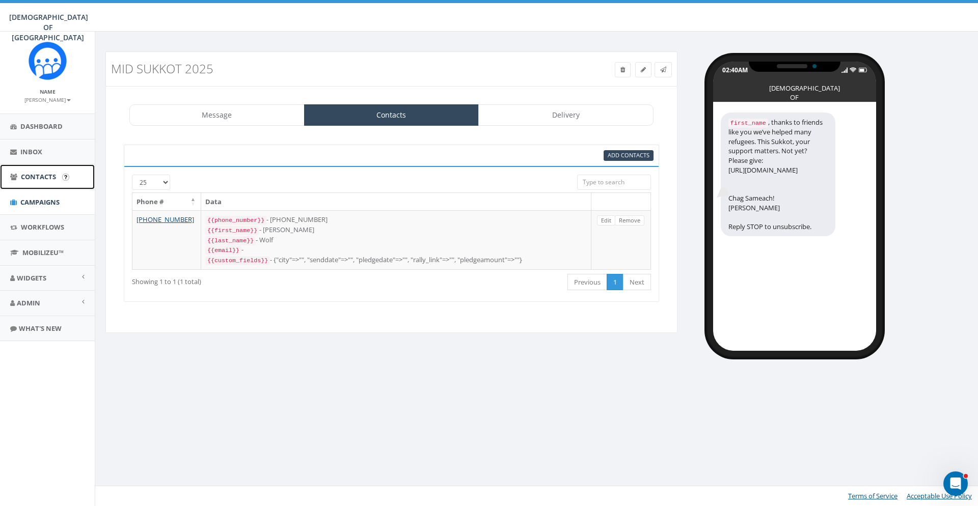
click at [41, 181] on span "Contacts" at bounding box center [38, 176] width 35 height 9
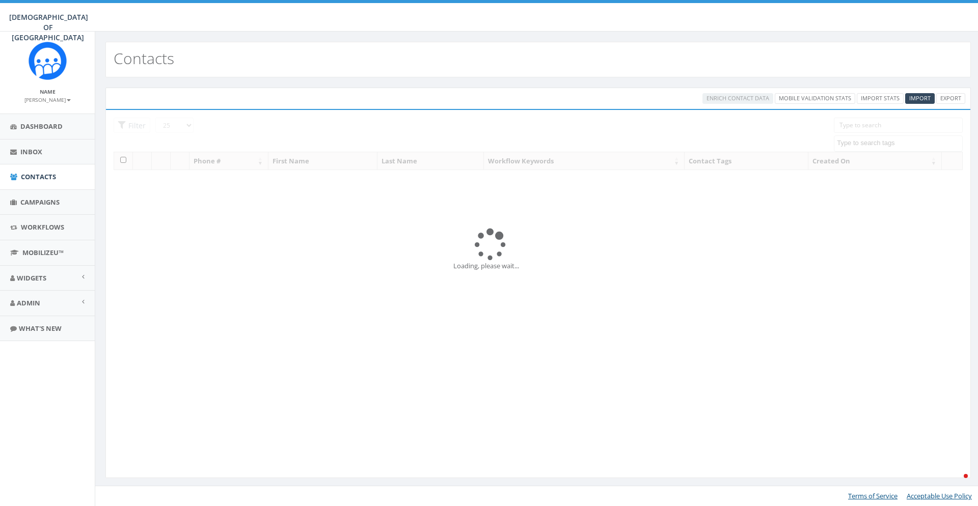
select select
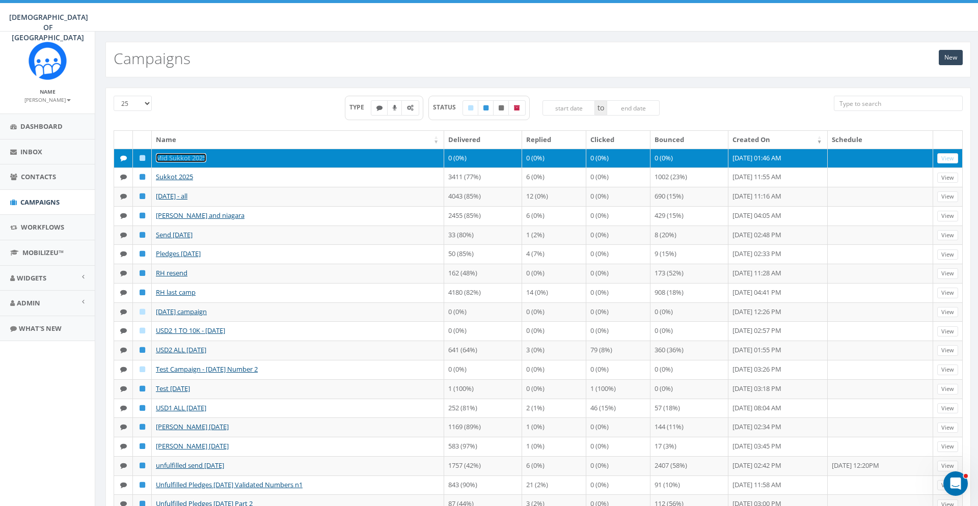
click at [170, 153] on link "Mid Sukkot 2025" at bounding box center [181, 157] width 50 height 9
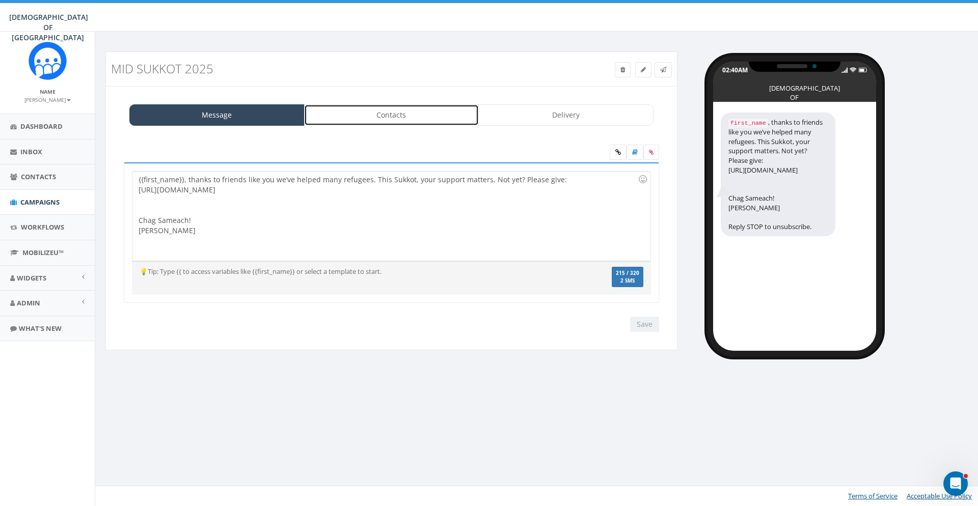
click at [398, 120] on link "Contacts" at bounding box center [391, 114] width 175 height 21
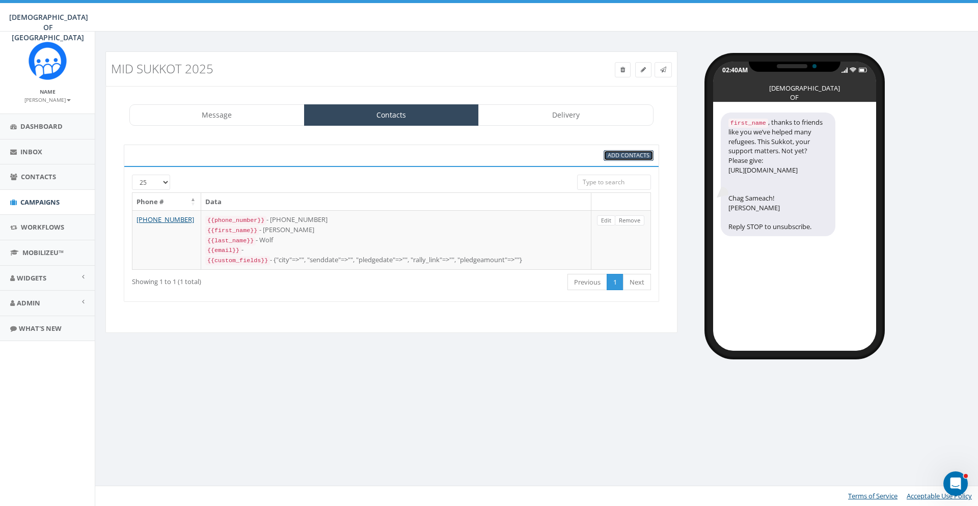
click at [638, 157] on span "Add Contacts" at bounding box center [628, 155] width 42 height 8
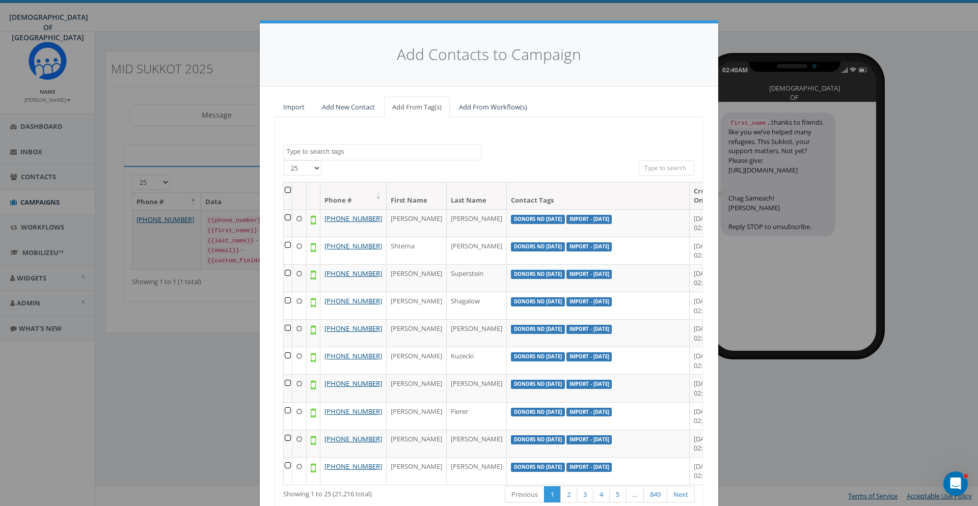
click at [359, 152] on textarea "Search" at bounding box center [383, 151] width 195 height 9
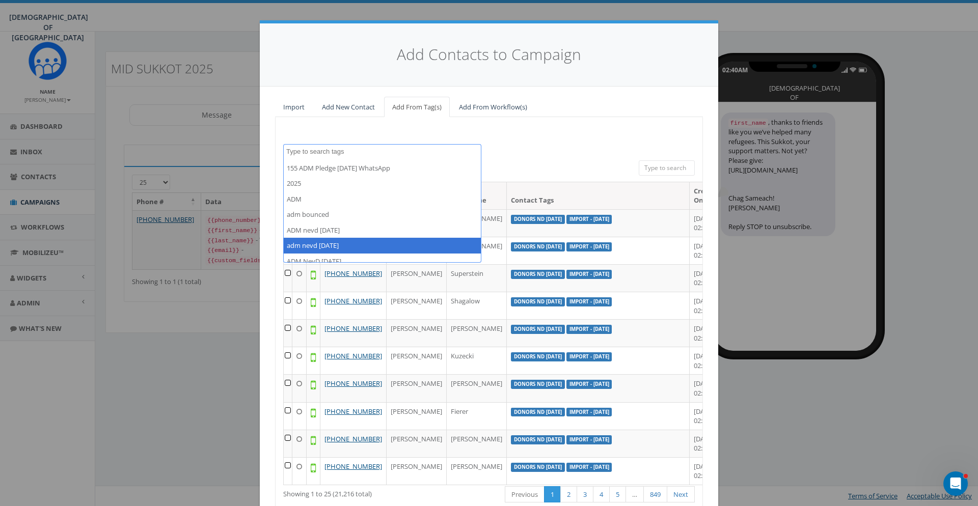
select select "adm nevd 6 oct"
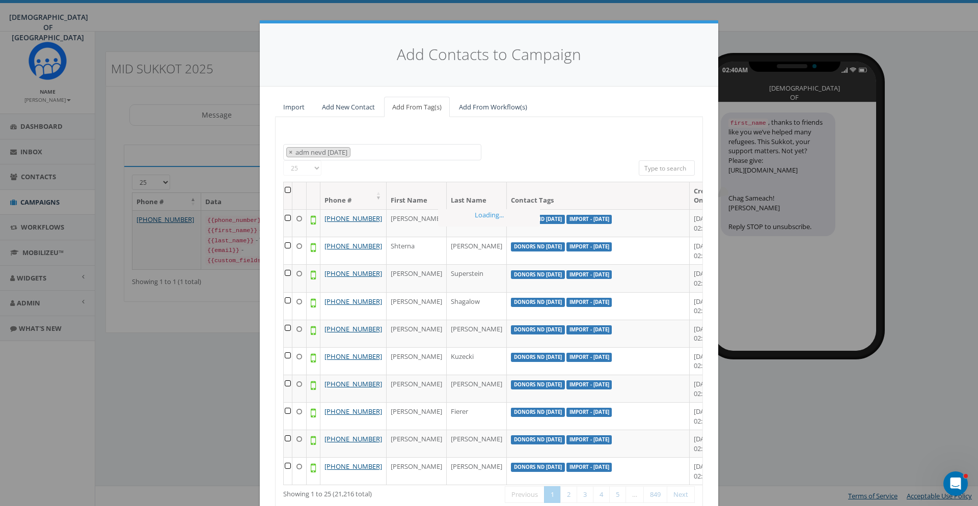
scroll to position [53, 0]
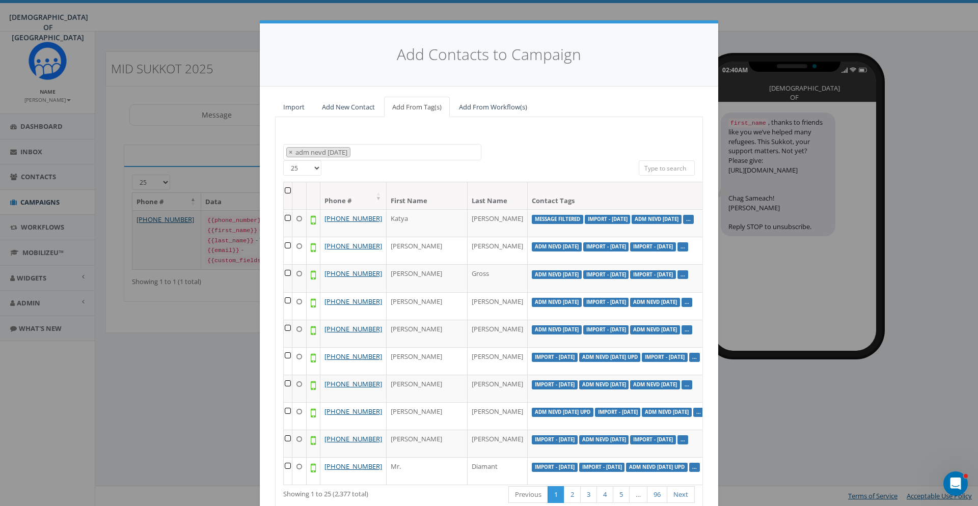
click at [287, 189] on th at bounding box center [288, 195] width 9 height 27
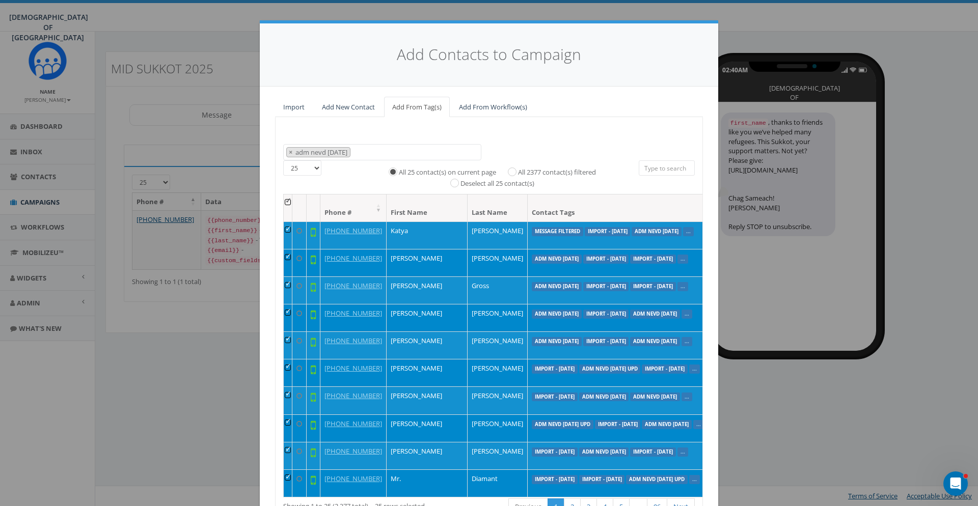
click at [534, 174] on label "All 2377 contact(s) filtered" at bounding box center [557, 173] width 78 height 10
click at [518, 174] on input "All 2377 contact(s) filtered" at bounding box center [514, 171] width 7 height 7
radio input "true"
click at [560, 136] on div "155 ADM Pledge July 23 WhatsApp 2025 ADM adm bounced ADM nevd 26 sep adm nevd 6…" at bounding box center [489, 330] width 428 height 427
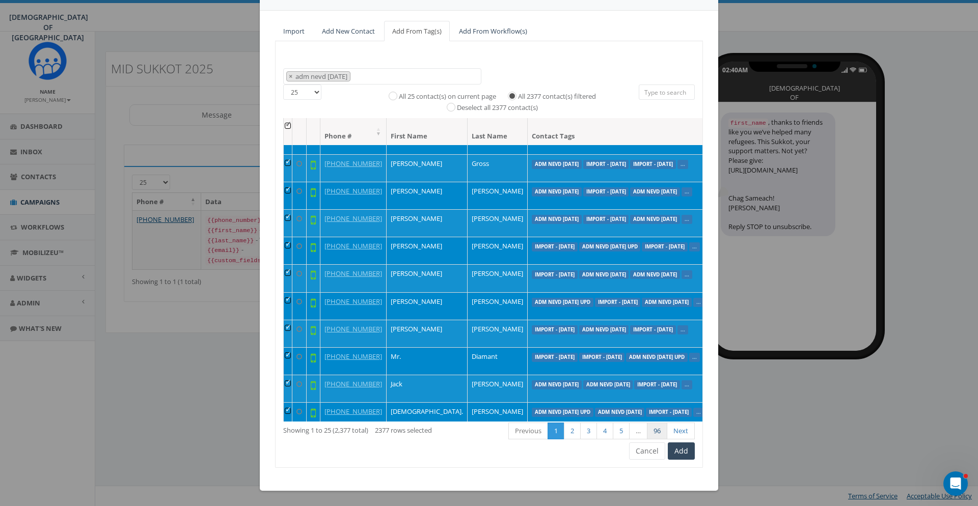
scroll to position [110, 0]
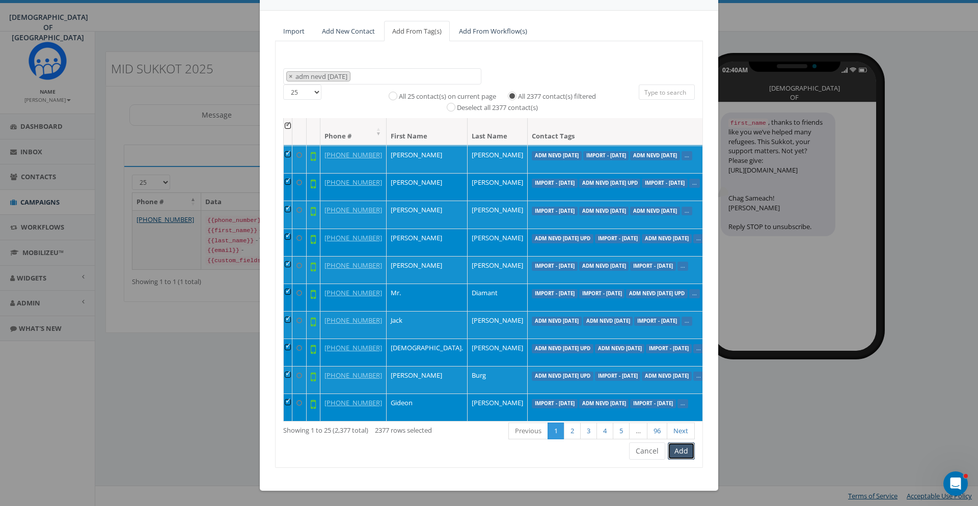
click at [684, 449] on button "Add" at bounding box center [681, 450] width 27 height 17
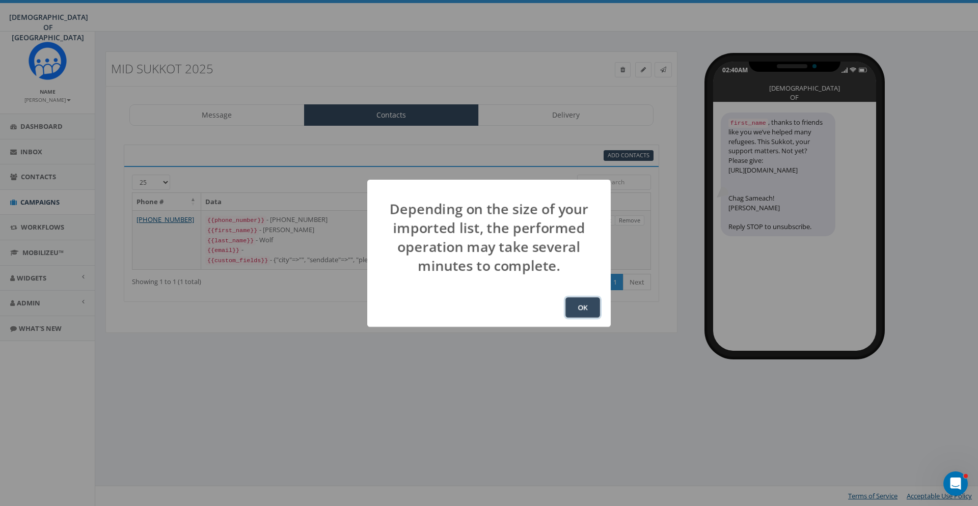
click at [571, 309] on button "OK" at bounding box center [582, 307] width 35 height 20
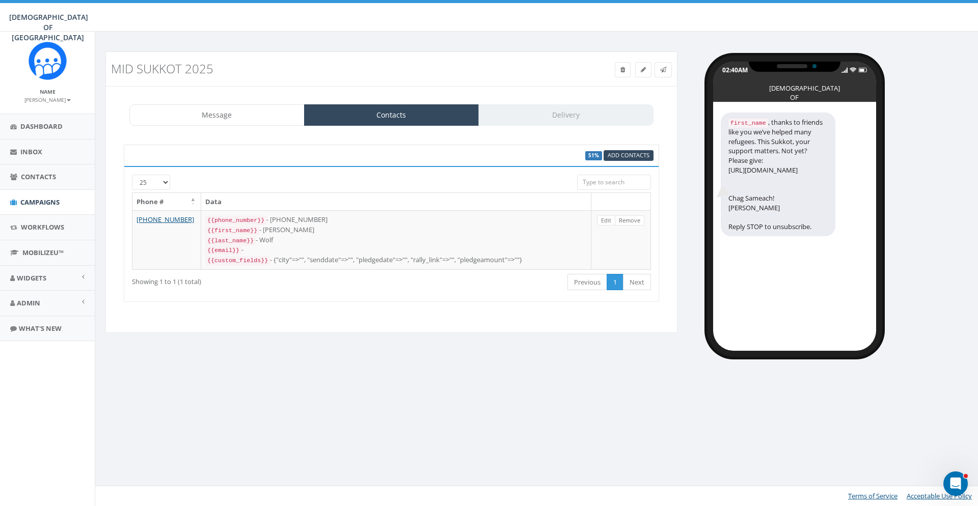
click at [744, 429] on div "Mid Sukkot 2025 Test Message Status: Message Contacts Delivery {{first_name}}, …" at bounding box center [538, 269] width 886 height 475
click at [52, 180] on span "Contacts" at bounding box center [38, 176] width 35 height 9
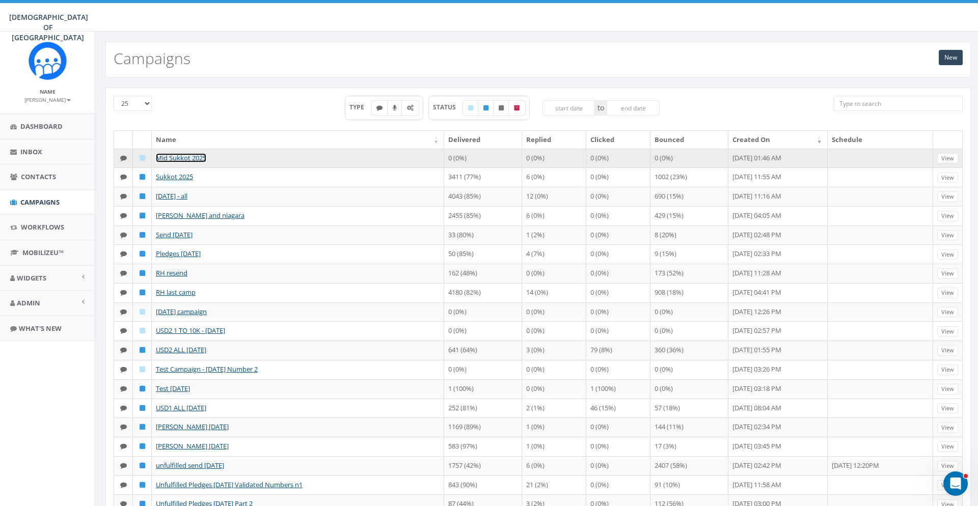
click at [175, 157] on link "Mid Sukkot 2025" at bounding box center [181, 157] width 50 height 9
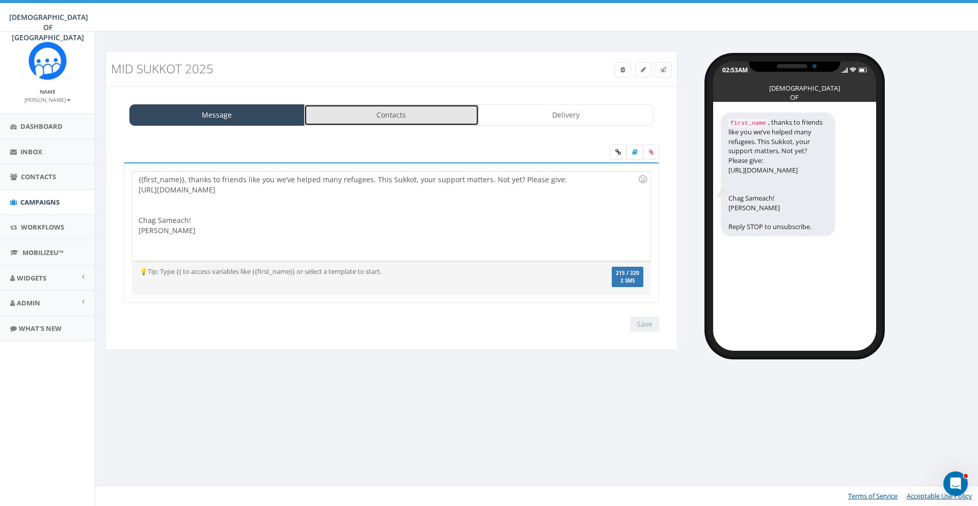
drag, startPoint x: 0, startPoint y: 0, endPoint x: 400, endPoint y: 117, distance: 416.9
click at [400, 117] on link "Contacts" at bounding box center [391, 114] width 175 height 21
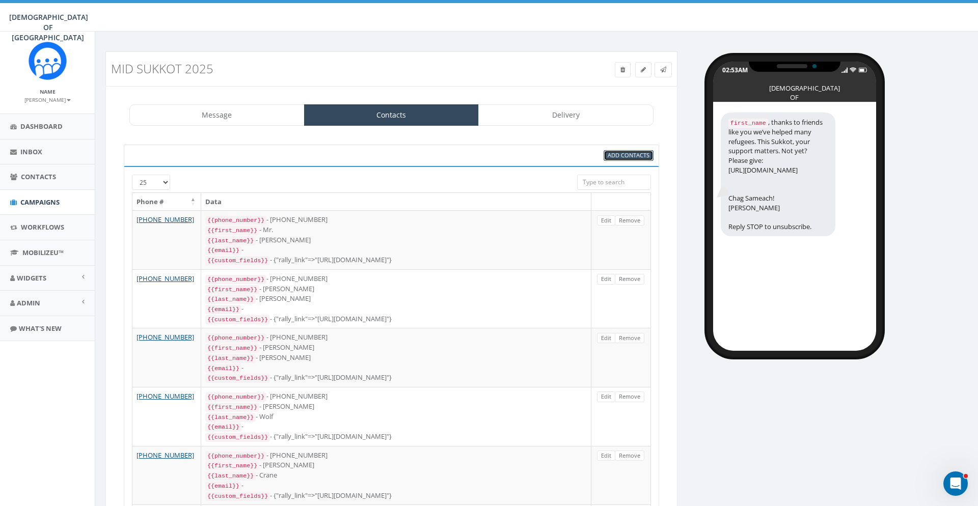
click at [625, 155] on span "Add Contacts" at bounding box center [628, 155] width 42 height 8
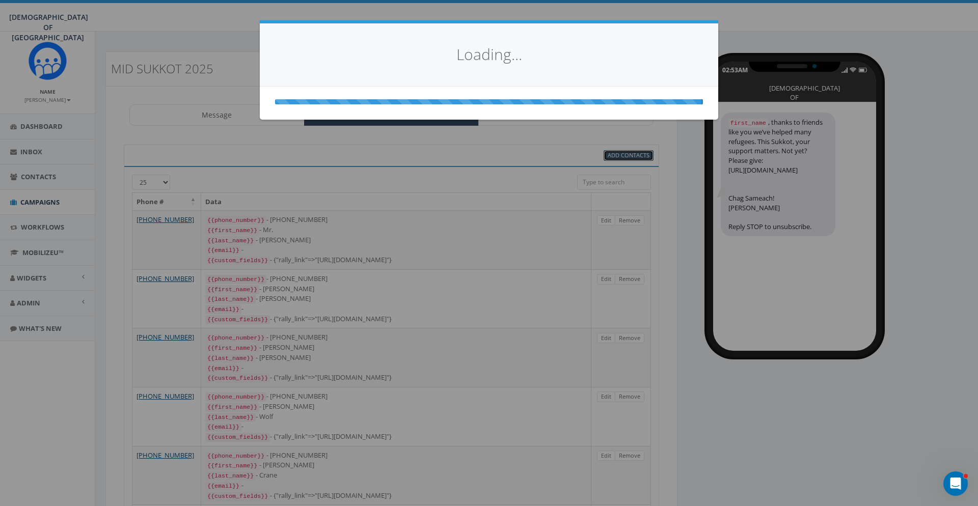
select select
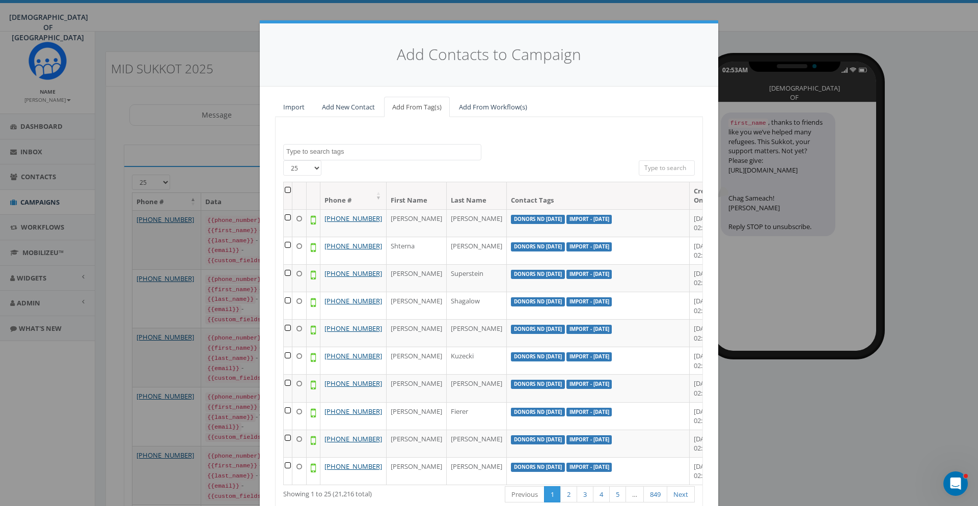
click at [334, 152] on textarea "Search" at bounding box center [383, 151] width 195 height 9
type textarea "9 oc"
select select "donors nd 9 oct"
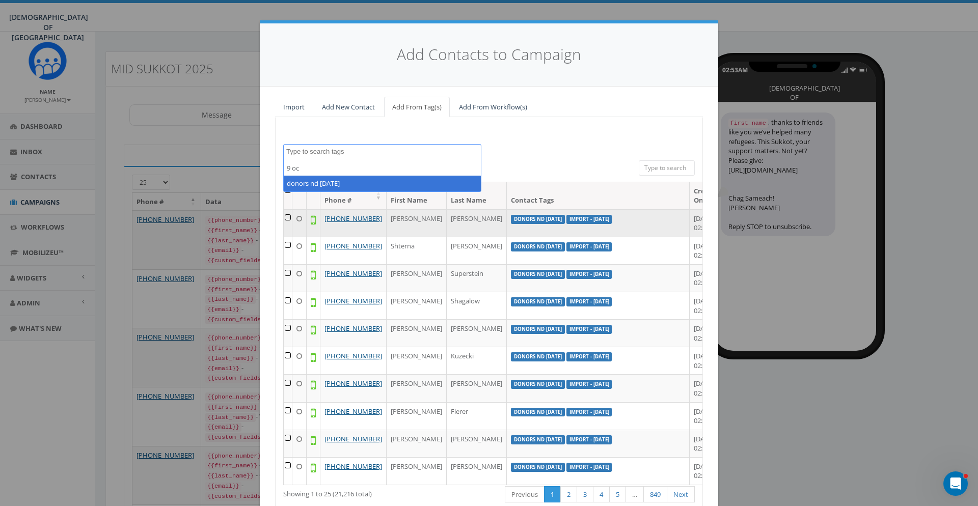
scroll to position [203, 0]
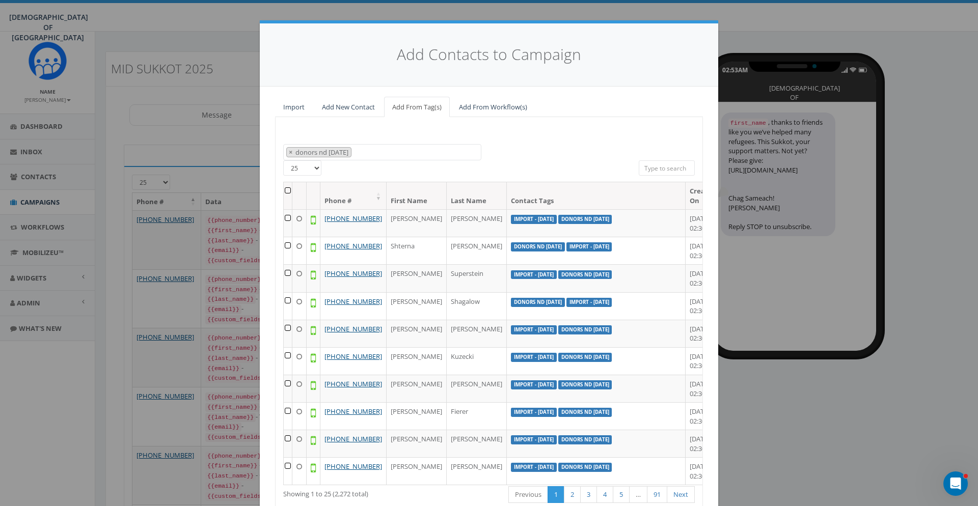
click at [289, 192] on th at bounding box center [288, 195] width 9 height 27
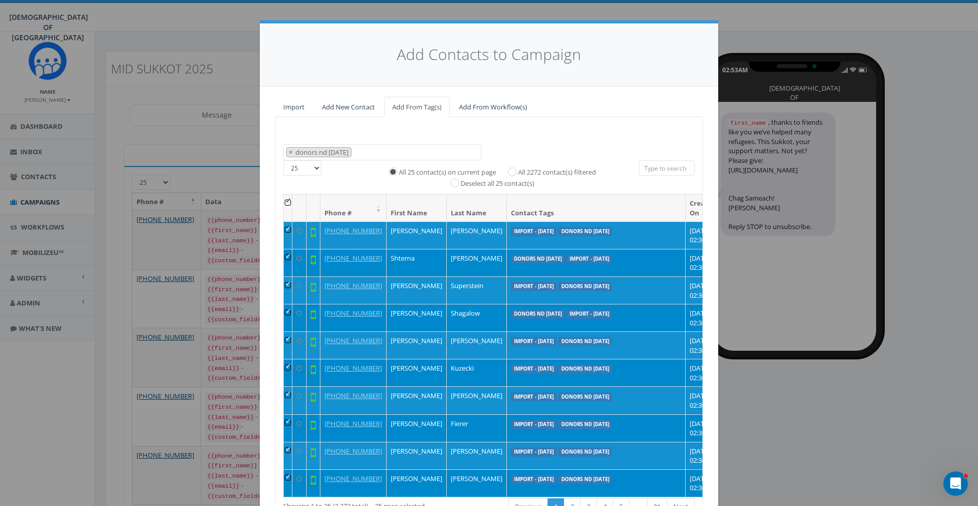
click at [550, 169] on label "All 2272 contact(s) filtered" at bounding box center [557, 173] width 78 height 10
click at [518, 169] on input "All 2272 contact(s) filtered" at bounding box center [514, 171] width 7 height 7
radio input "true"
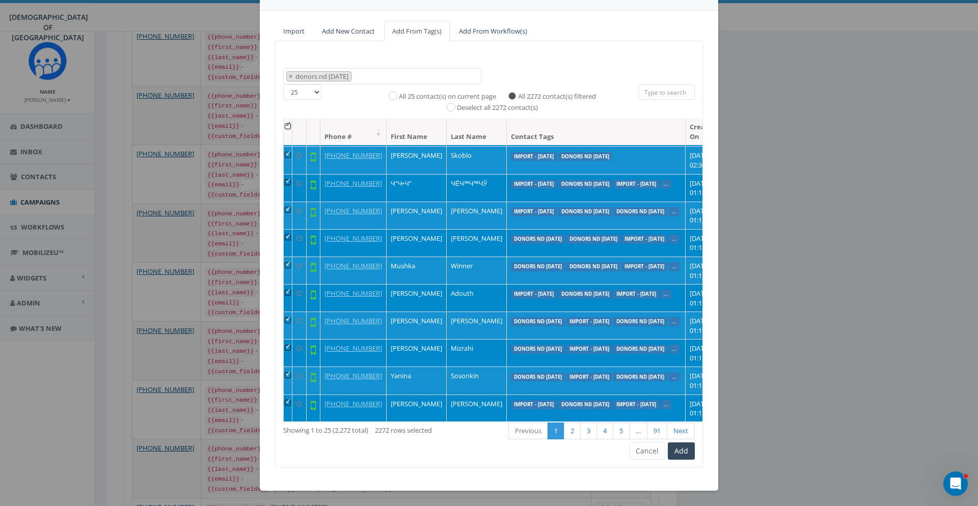
scroll to position [364, 0]
click at [684, 455] on button "Add" at bounding box center [681, 450] width 27 height 17
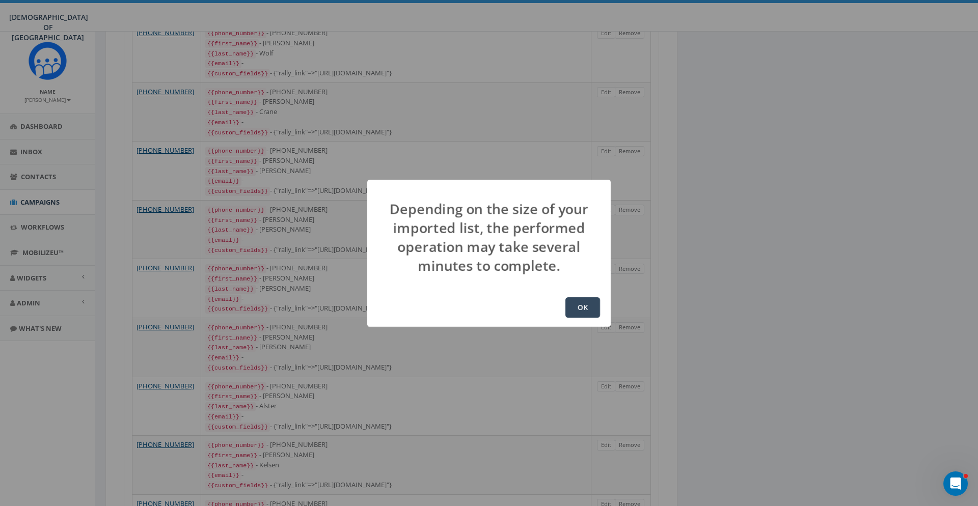
scroll to position [0, 0]
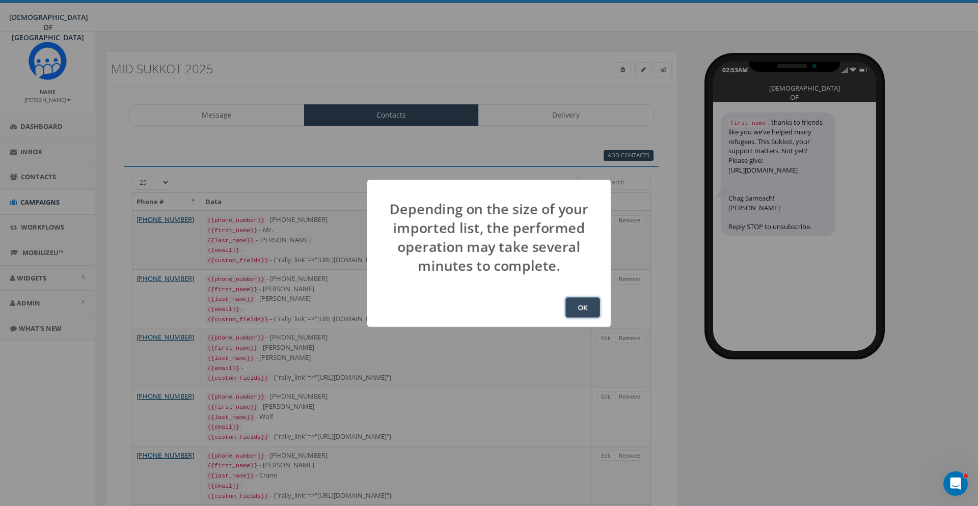
click at [583, 303] on button "OK" at bounding box center [582, 307] width 35 height 20
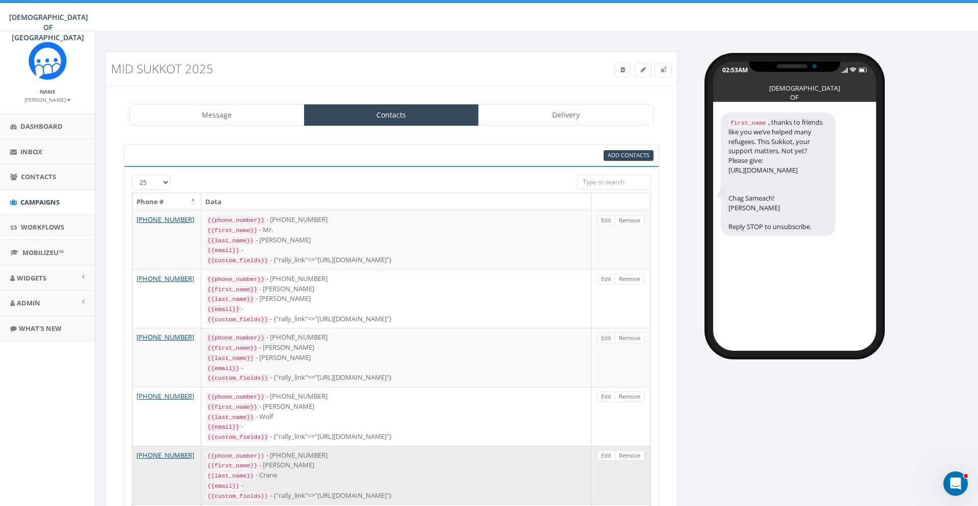
scroll to position [134, 0]
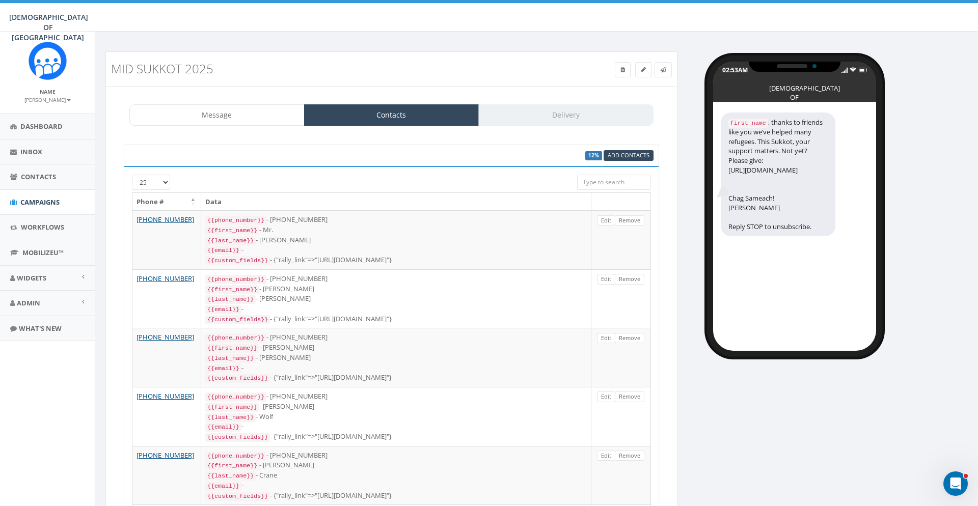
click at [31, 180] on span "Contacts" at bounding box center [38, 176] width 35 height 9
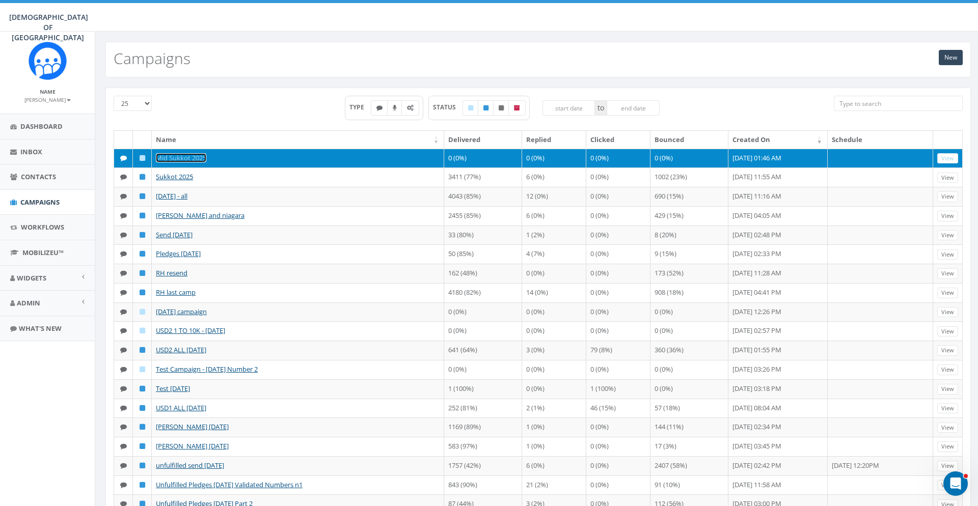
click at [177, 158] on link "Mid Sukkot 2025" at bounding box center [181, 157] width 50 height 9
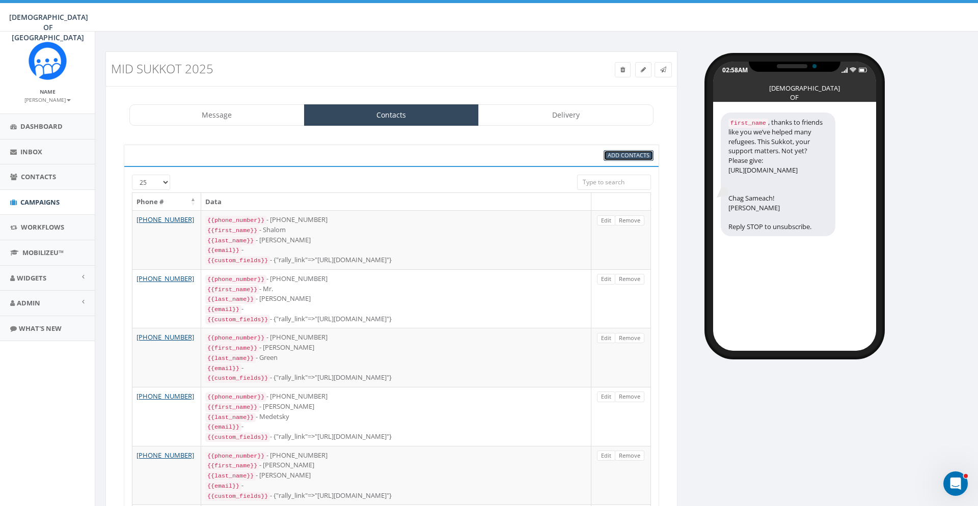
click at [632, 156] on span "Add Contacts" at bounding box center [628, 155] width 42 height 8
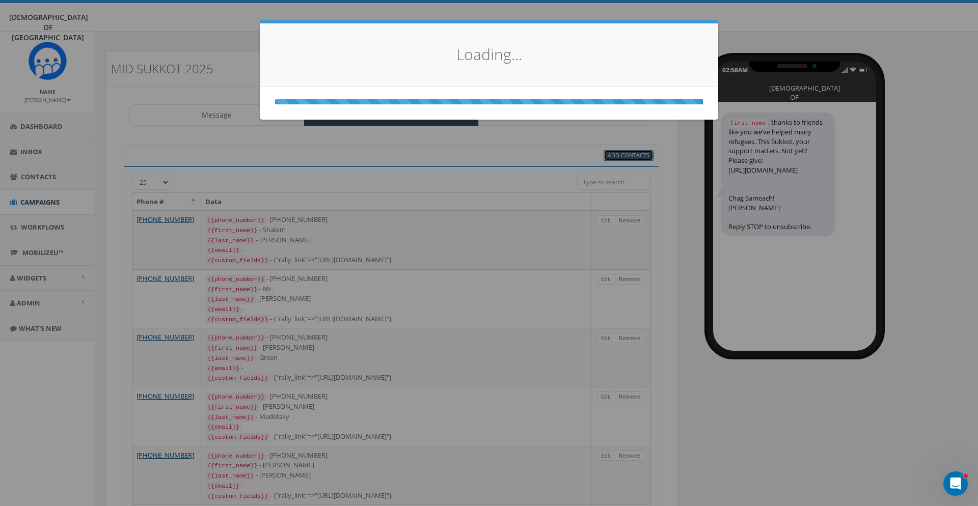
select select
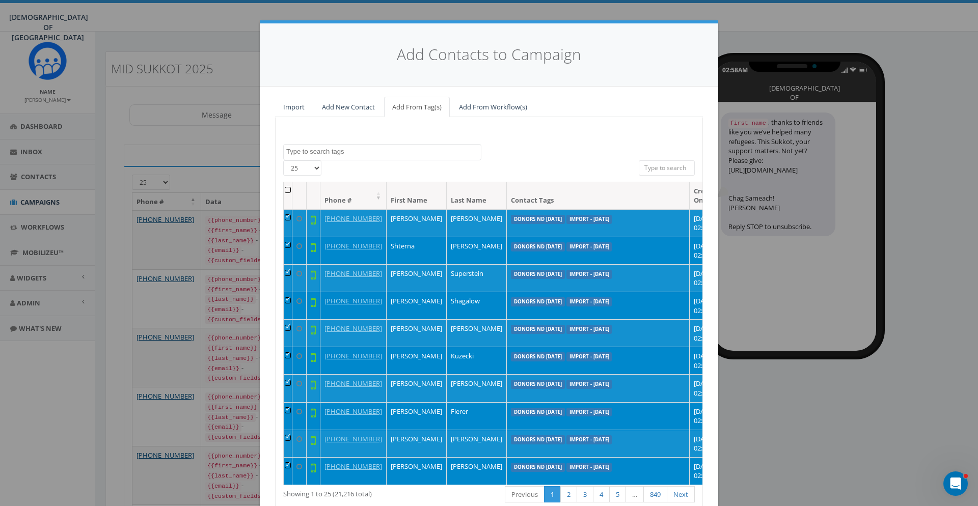
click at [700, 90] on div "Import Add New Contact Add From Tag(s) Add From Workflow(s) 155 ADM Pledge [DAT…" at bounding box center [489, 321] width 458 height 468
click at [314, 155] on textarea "Search" at bounding box center [383, 151] width 195 height 9
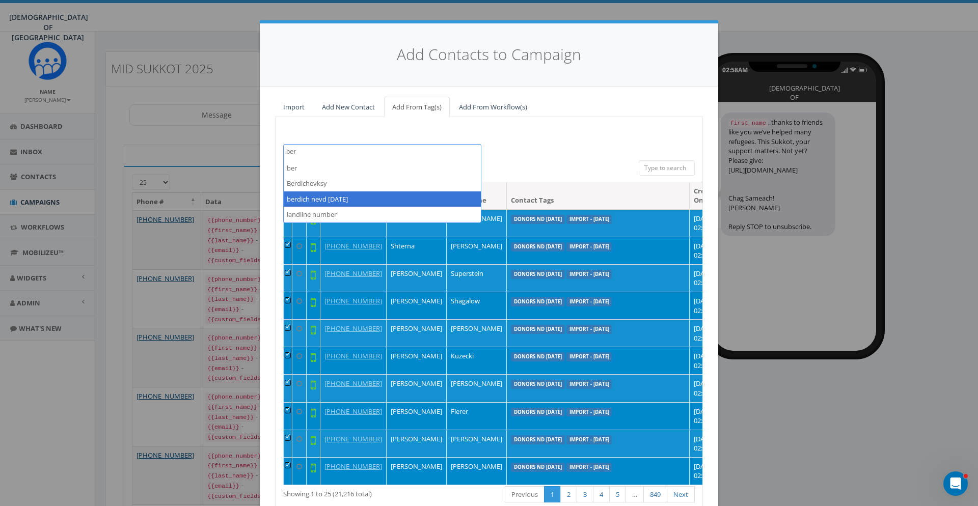
type textarea "ber"
select select "berdich nevd [DATE]"
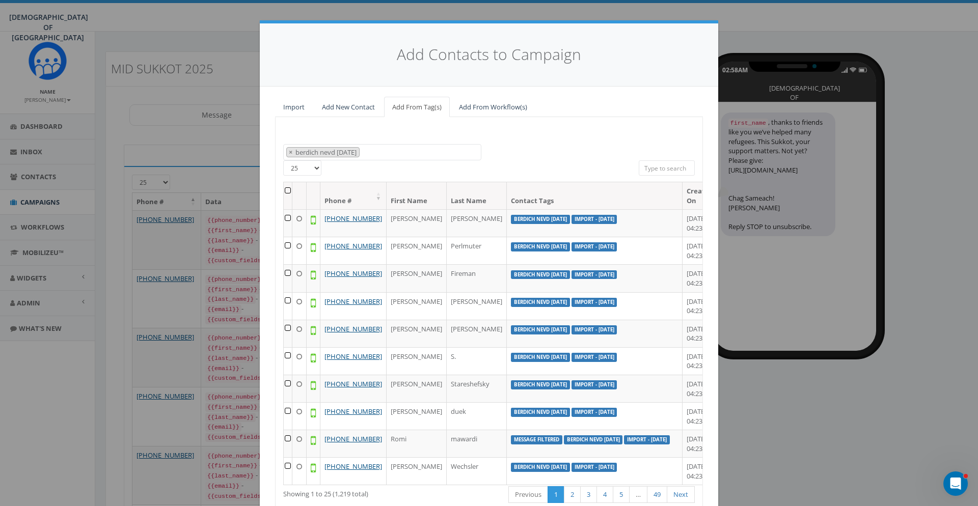
click at [289, 189] on th at bounding box center [288, 195] width 9 height 27
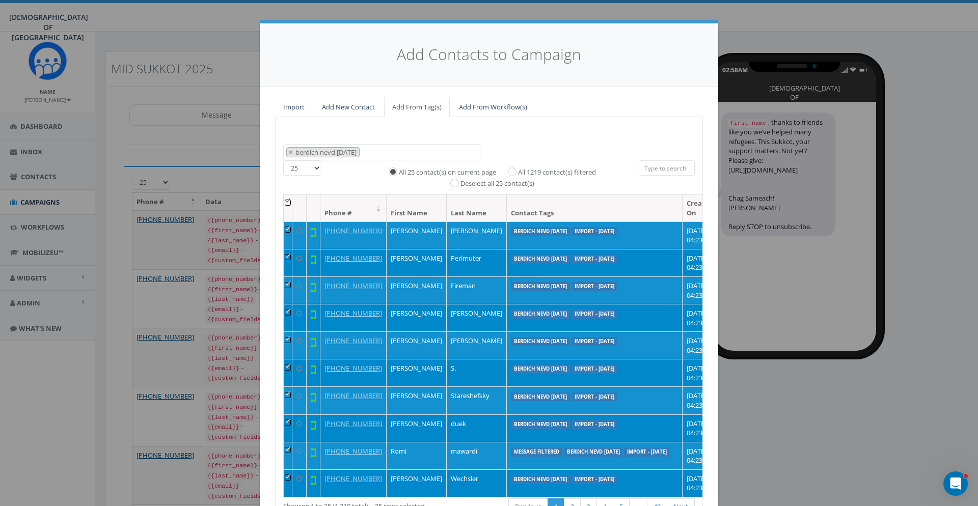
click at [288, 203] on th at bounding box center [288, 208] width 9 height 27
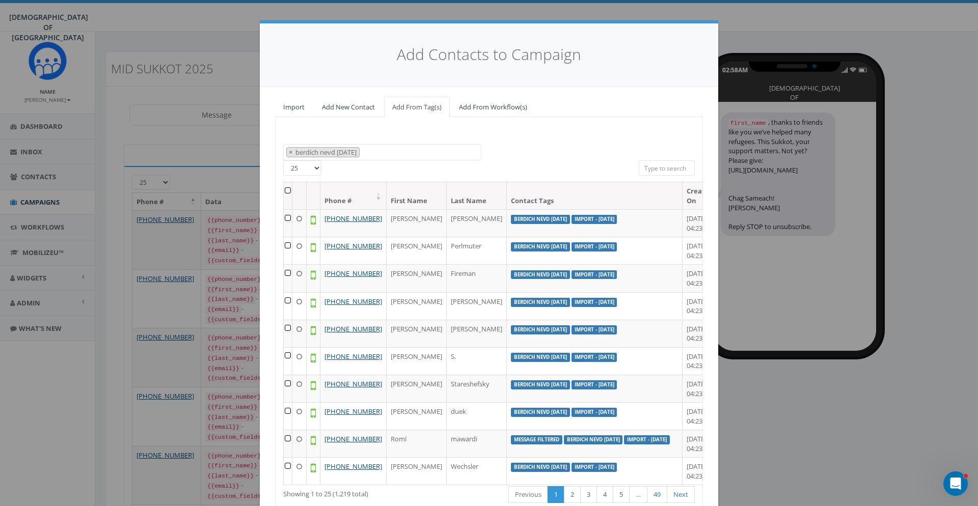
click at [287, 189] on th at bounding box center [288, 195] width 9 height 27
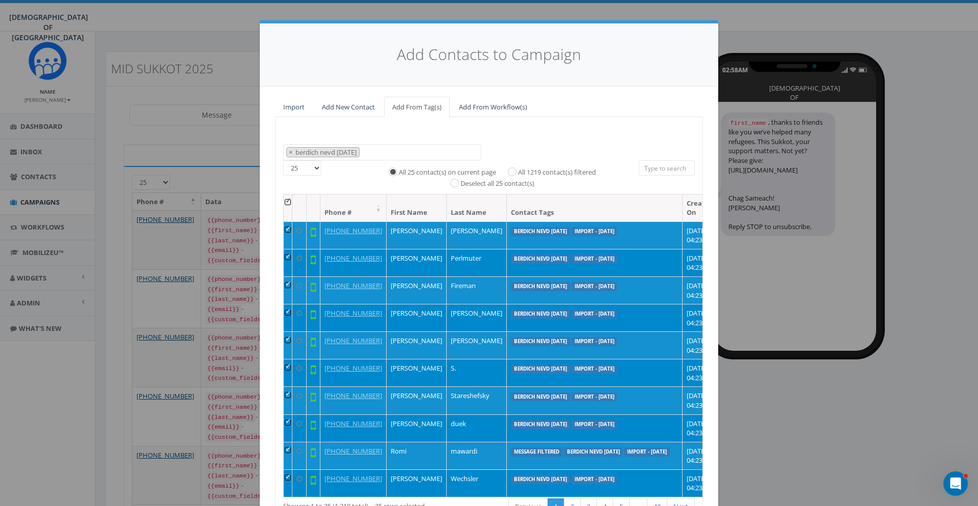
click at [291, 205] on th at bounding box center [288, 208] width 9 height 27
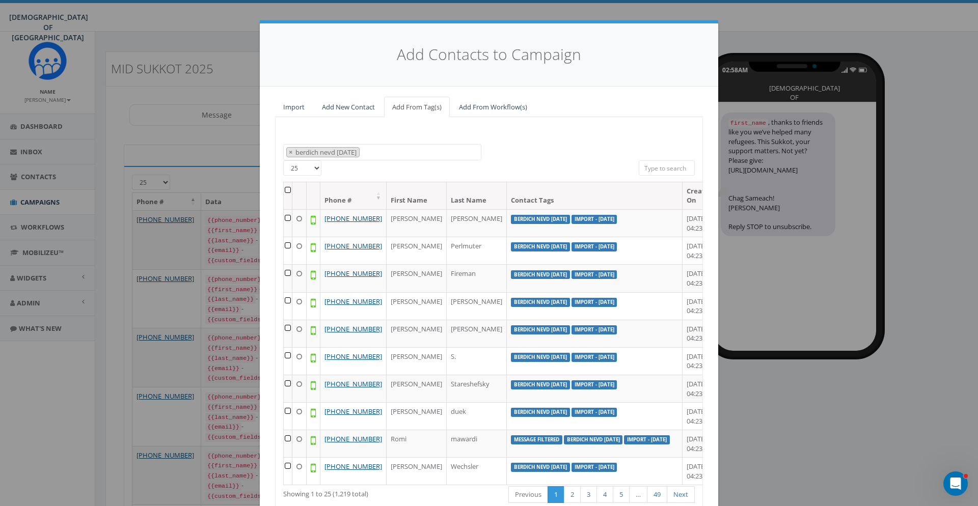
click at [290, 194] on th at bounding box center [288, 195] width 9 height 27
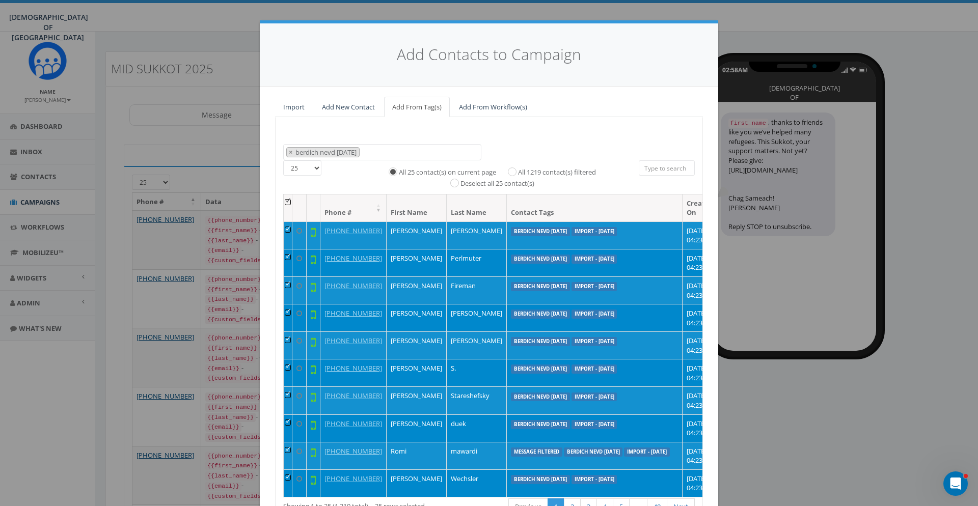
click at [553, 173] on label "All 1219 contact(s) filtered" at bounding box center [557, 173] width 78 height 10
click at [518, 173] on input "All 1219 contact(s) filtered" at bounding box center [514, 171] width 7 height 7
radio input "true"
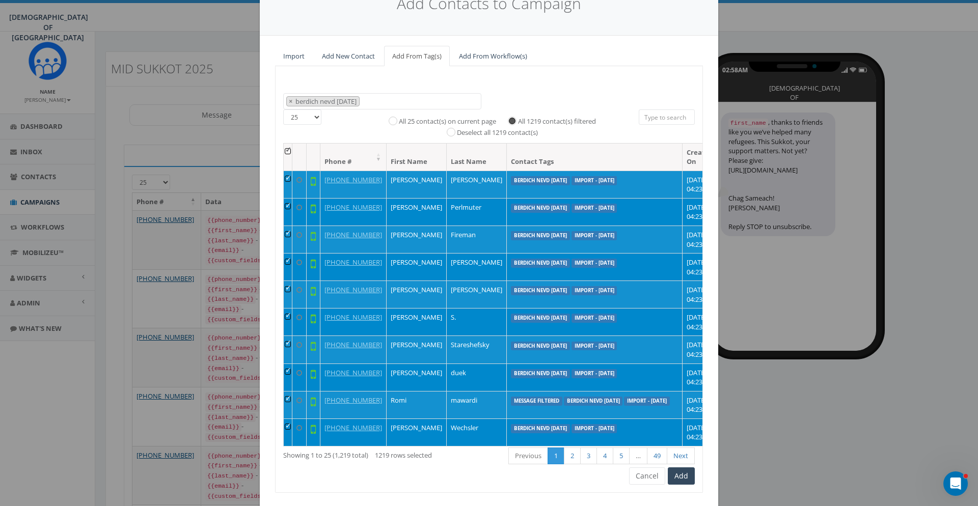
scroll to position [76, 0]
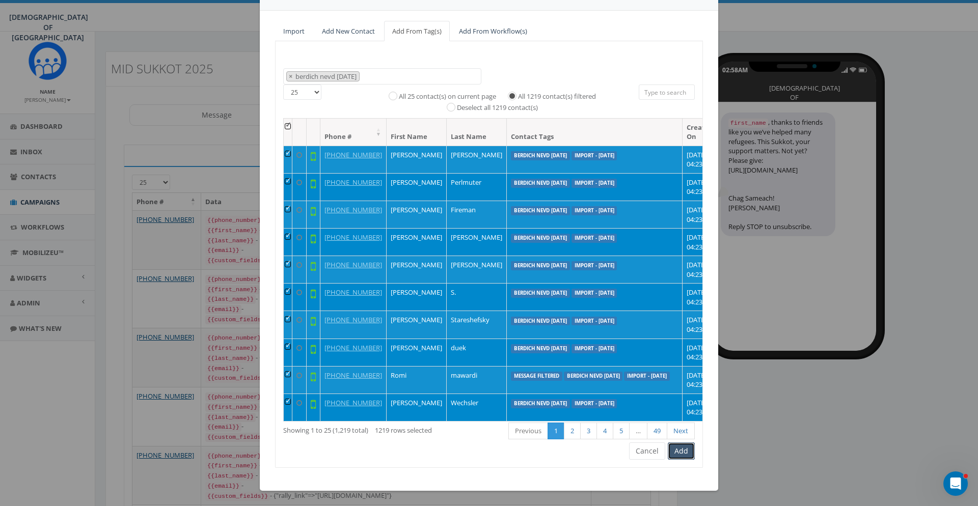
click at [687, 453] on button "Add" at bounding box center [681, 450] width 27 height 17
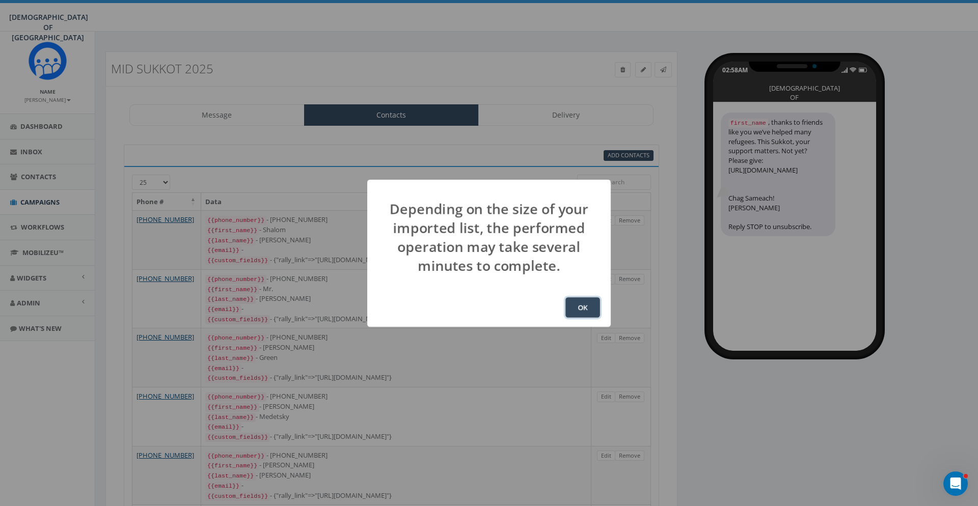
click at [589, 311] on button "OK" at bounding box center [582, 307] width 35 height 20
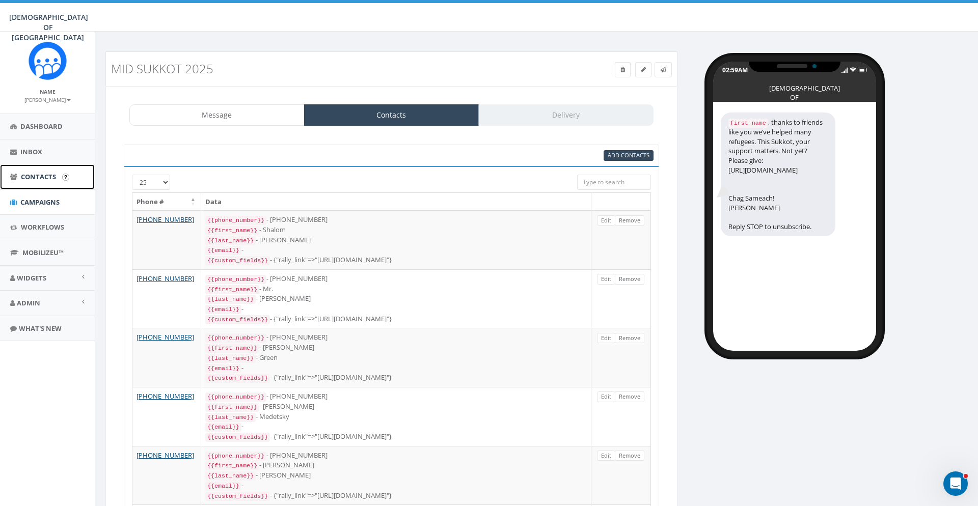
click at [47, 186] on link "Contacts" at bounding box center [47, 176] width 95 height 25
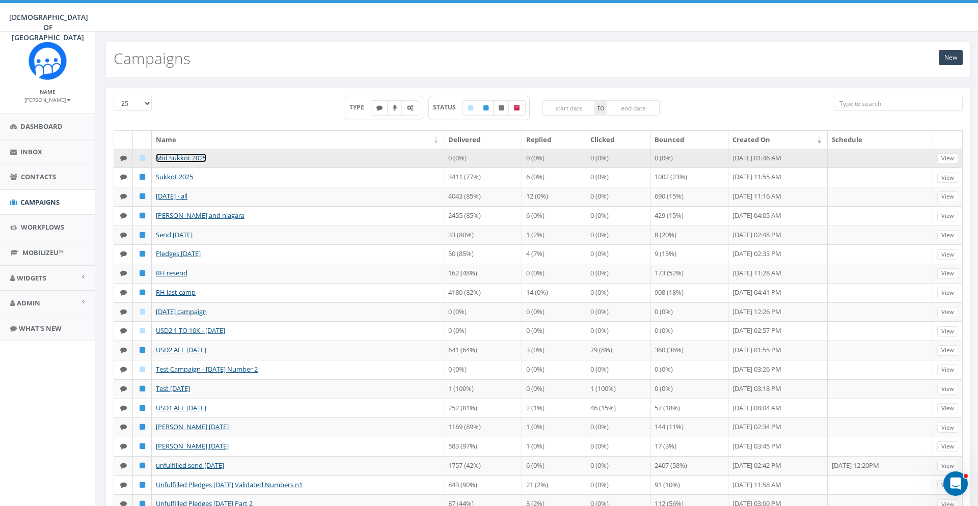
click at [201, 159] on link "Mid Sukkot 2025" at bounding box center [181, 157] width 50 height 9
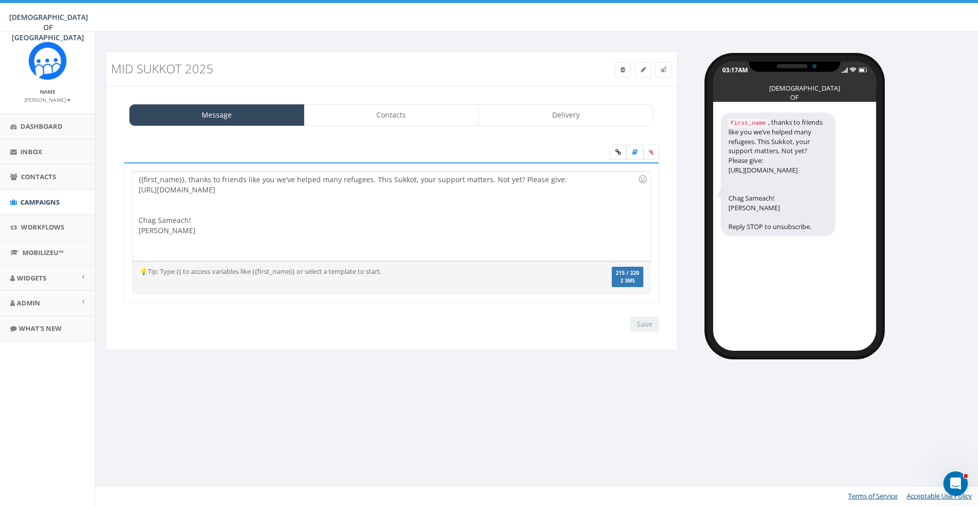
click at [825, 325] on div "first_name , thanks to friends like you we’ve helped many refugees. This Sukkot…" at bounding box center [794, 226] width 163 height 248
click at [382, 123] on link "Contacts" at bounding box center [391, 114] width 175 height 21
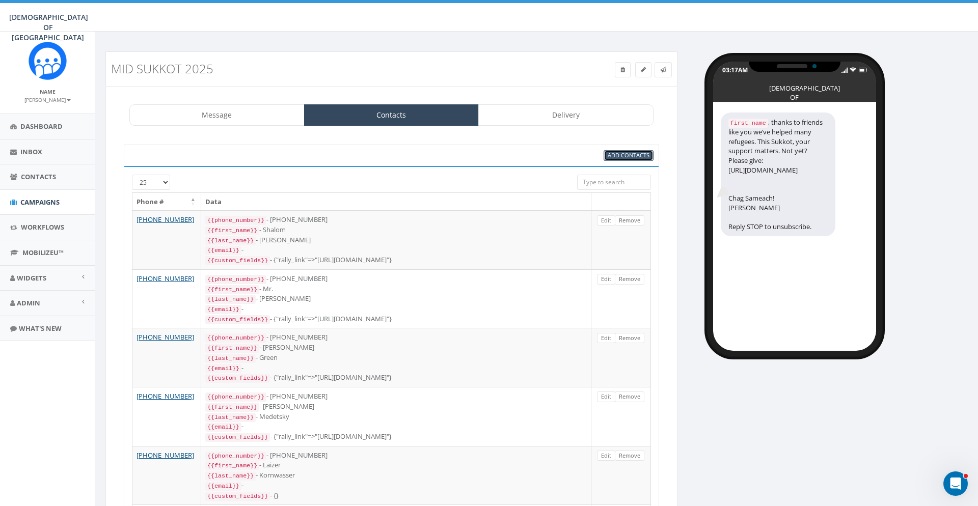
click at [616, 157] on span "Add Contacts" at bounding box center [628, 155] width 42 height 8
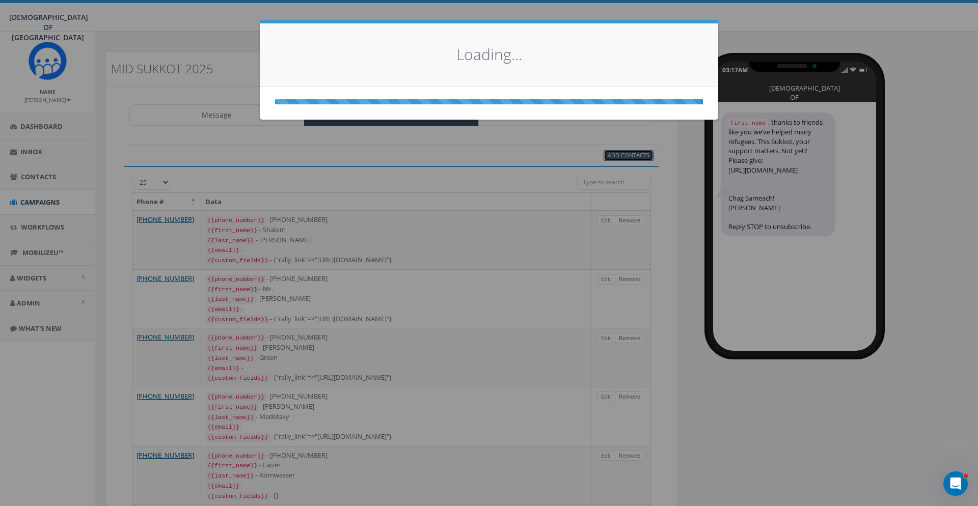
select select
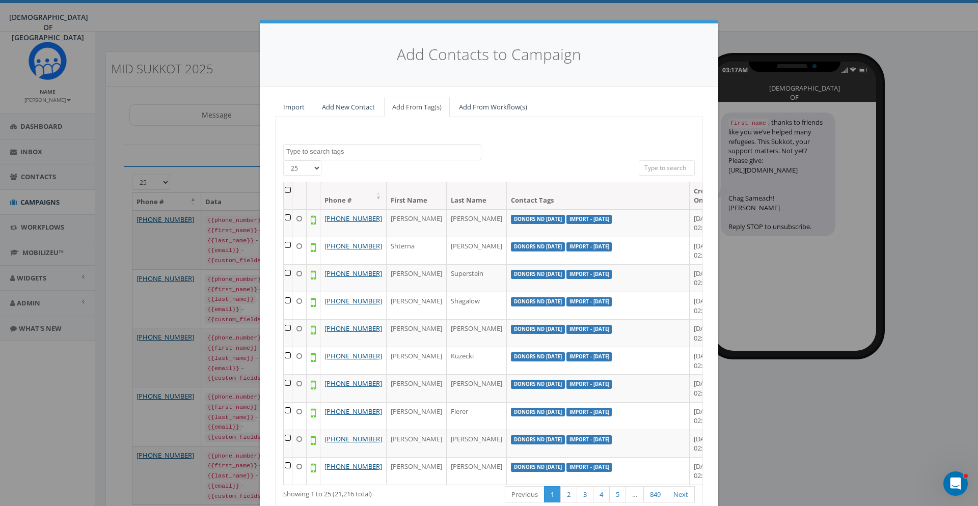
click at [327, 149] on textarea "Search" at bounding box center [383, 151] width 195 height 9
type textarea "nia"
select select "[GEOGRAPHIC_DATA] [DATE]"
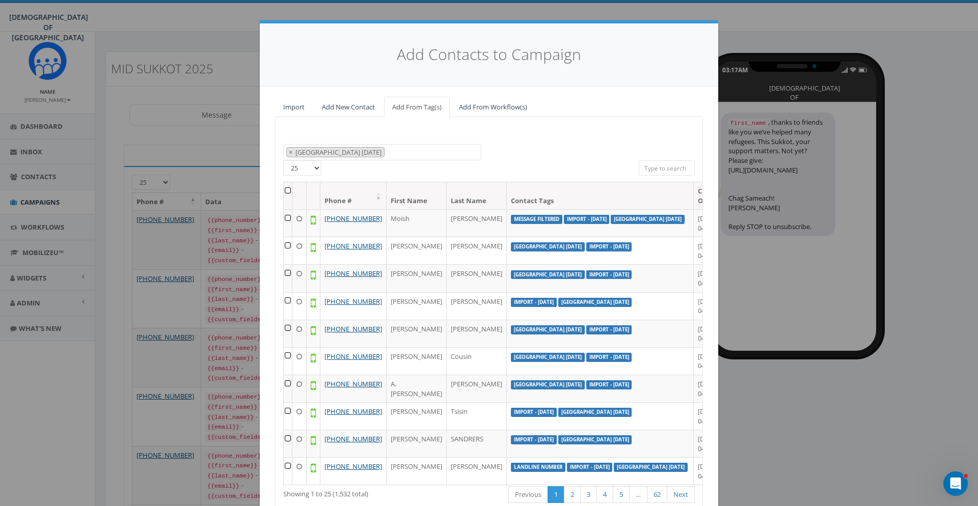
click at [289, 191] on th at bounding box center [288, 195] width 9 height 27
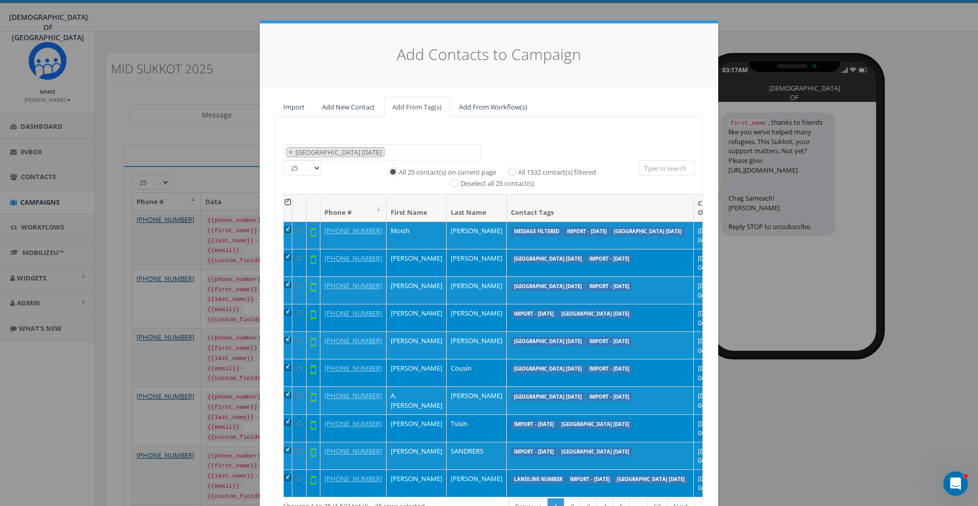
click at [570, 171] on label "All 1532 contact(s) filtered" at bounding box center [557, 173] width 78 height 10
click at [518, 171] on input "All 1532 contact(s) filtered" at bounding box center [514, 171] width 7 height 7
radio input "true"
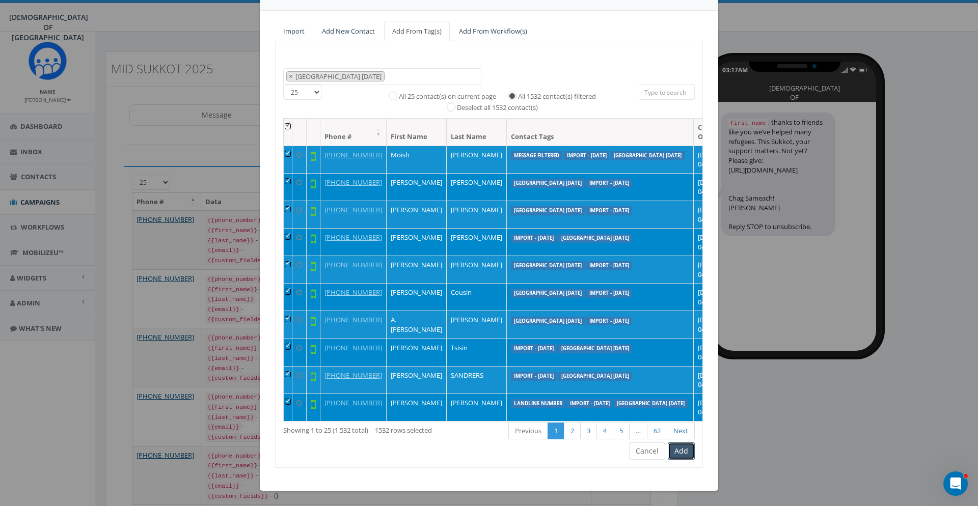
click at [677, 451] on button "Add" at bounding box center [681, 450] width 27 height 17
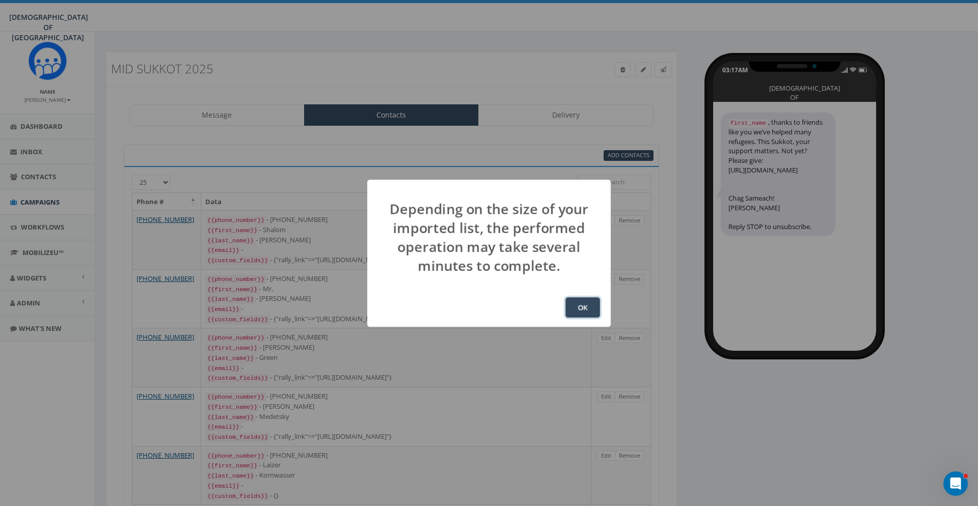
click at [580, 315] on button "OK" at bounding box center [582, 307] width 35 height 20
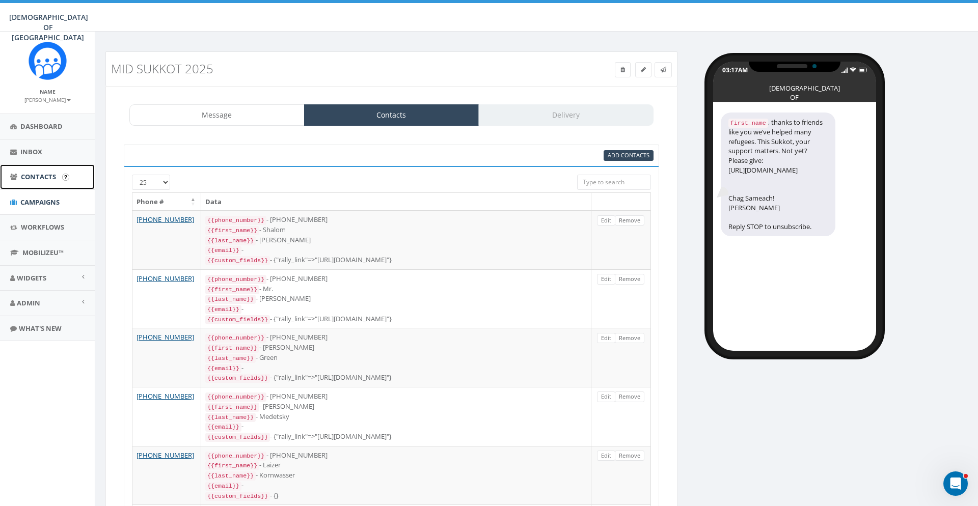
click at [41, 181] on span "Contacts" at bounding box center [38, 176] width 35 height 9
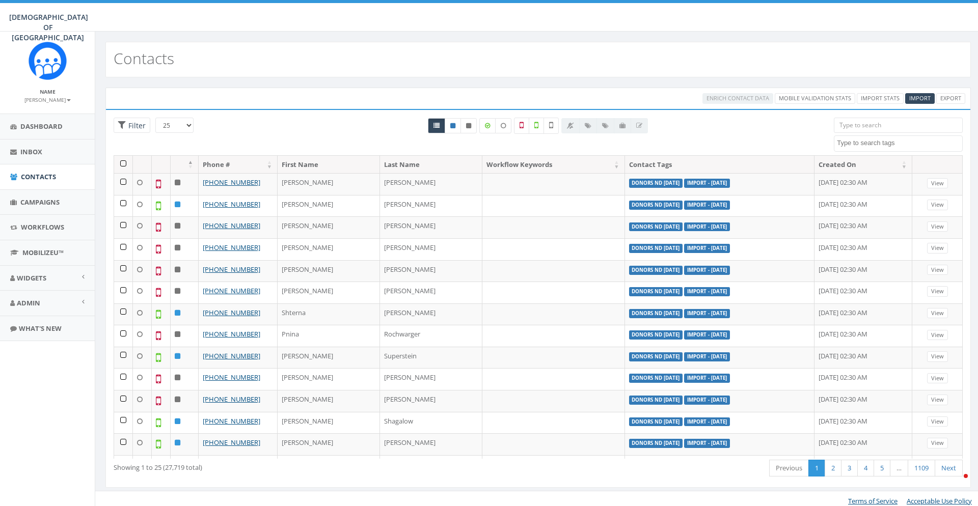
select select
click at [45, 199] on span "Campaigns" at bounding box center [39, 202] width 39 height 9
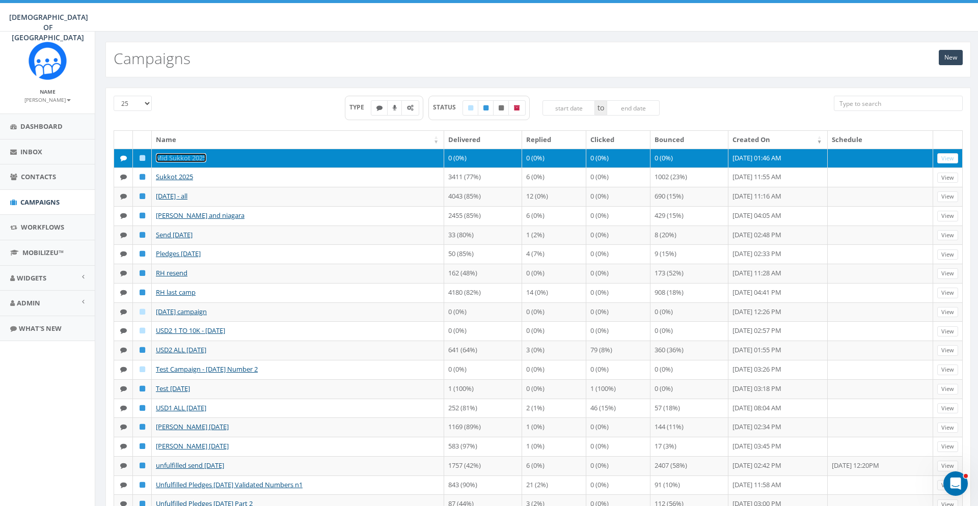
click at [178, 157] on link "Mid Sukkot 2025" at bounding box center [181, 157] width 50 height 9
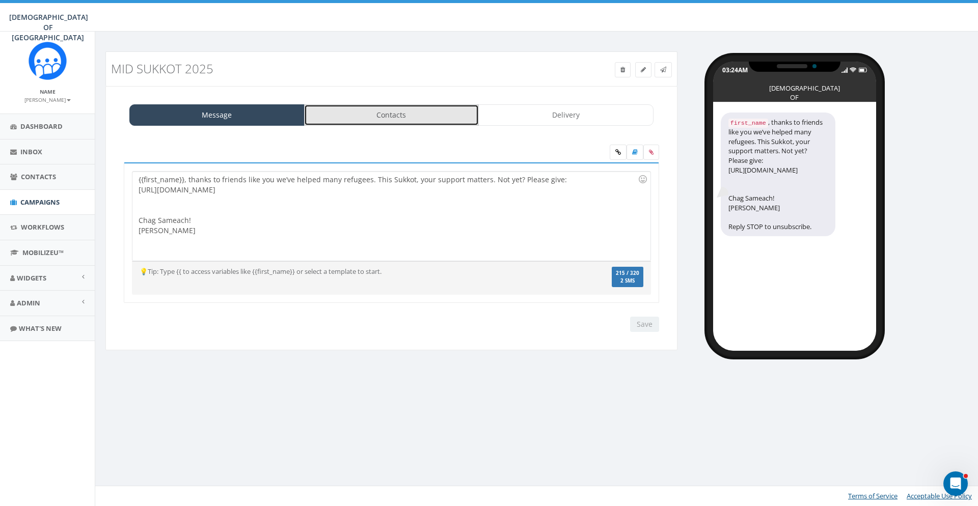
click at [397, 116] on link "Contacts" at bounding box center [391, 114] width 175 height 21
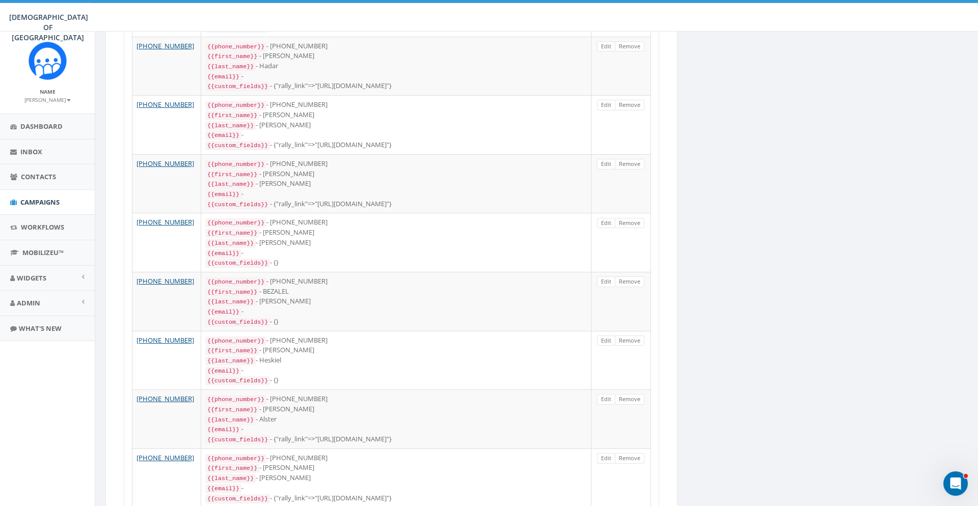
scroll to position [1195, 0]
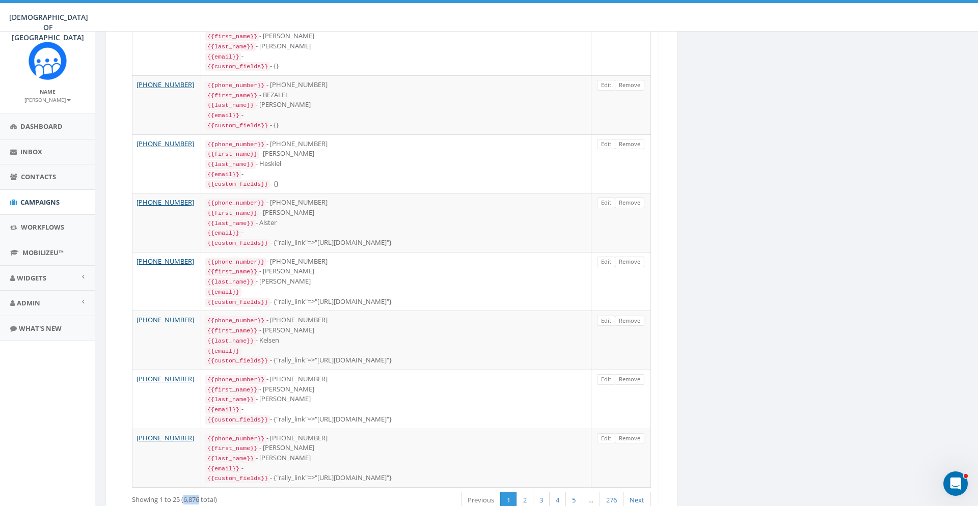
drag, startPoint x: 200, startPoint y: 432, endPoint x: 184, endPoint y: 434, distance: 15.5
click at [184, 491] on div "Showing 1 to 25 (6,876 total)" at bounding box center [235, 498] width 207 height 14
copy div "6,876"
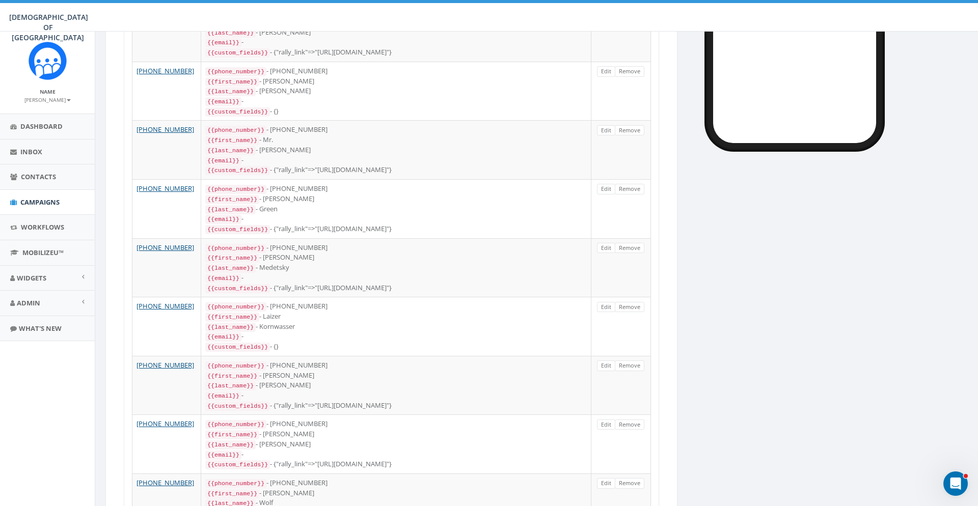
scroll to position [0, 0]
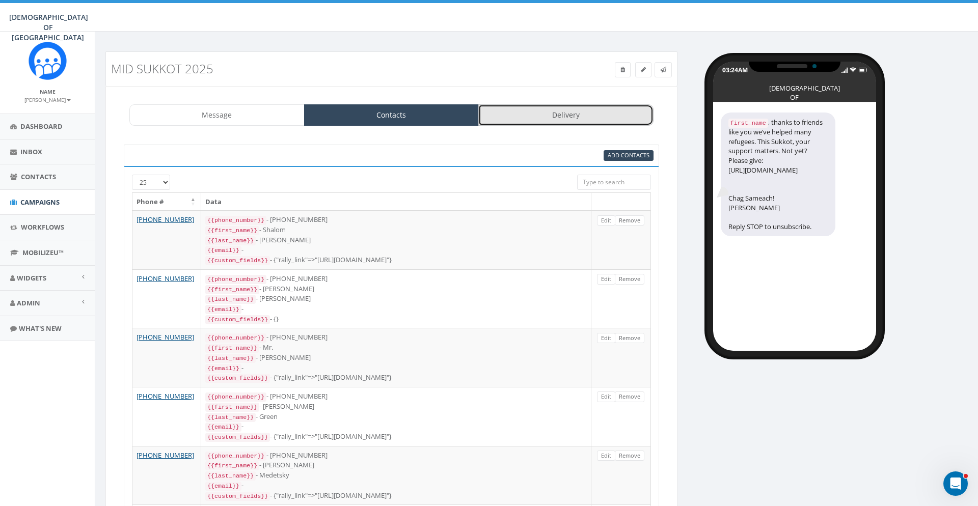
click at [553, 113] on link "Delivery" at bounding box center [565, 114] width 175 height 21
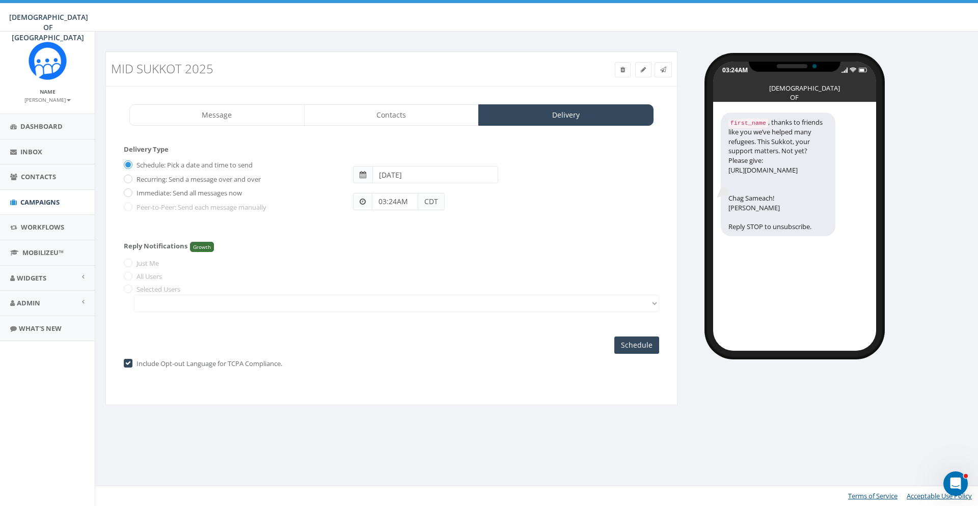
click at [364, 174] on span at bounding box center [362, 174] width 7 height 7
click at [418, 176] on input "2025-10-10" at bounding box center [435, 174] width 126 height 17
click at [472, 241] on td "11" at bounding box center [474, 240] width 15 height 15
type input "2025-10-11"
click at [533, 221] on div "Schedule: Pick a date and time to send Recurring: Send a message over and over …" at bounding box center [391, 190] width 535 height 66
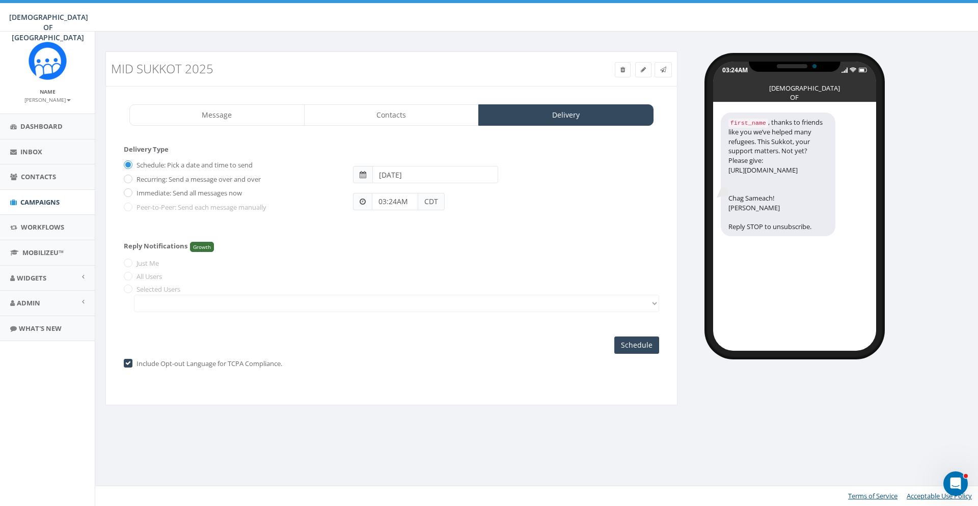
click at [783, 394] on div "Mid Sukkot 2025 Test Message Status: Message Contacts Delivery {{first_name}}, …" at bounding box center [538, 234] width 880 height 367
click at [430, 204] on span "CDT" at bounding box center [431, 201] width 26 height 17
click at [391, 201] on input "03:24AM" at bounding box center [395, 201] width 46 height 17
drag, startPoint x: 467, startPoint y: 115, endPoint x: 398, endPoint y: 132, distance: 71.9
click at [398, 132] on div "1 2 3 4 5 6 7 8 9 10 11 12 00 05 10 15 20 25 30 35 40 45 50 55" at bounding box center [430, 114] width 102 height 102
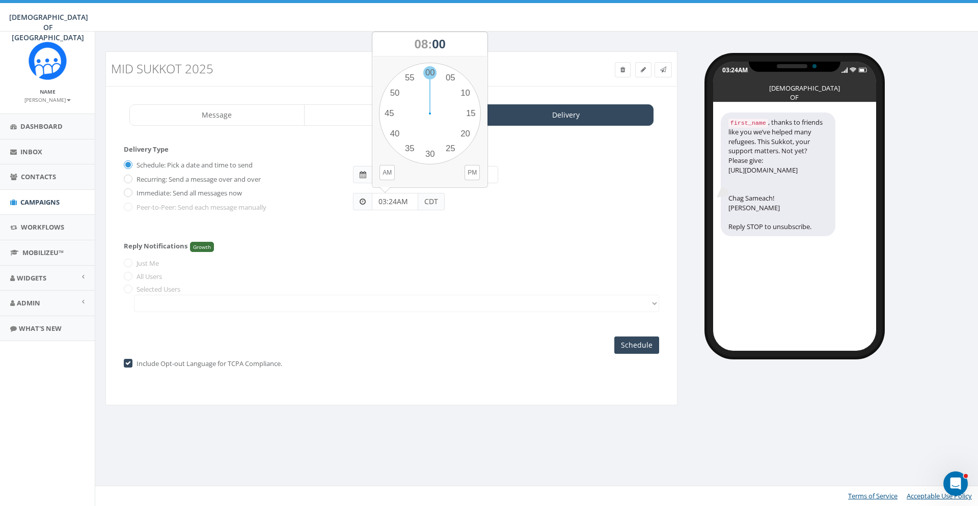
click at [431, 72] on div "1 2 3 4 5 6 7 8 9 10 11 12 00 05 10 15 20 25 30 35 40 45 50 55" at bounding box center [430, 114] width 102 height 102
type input "08:00PM"
click at [428, 180] on input "2025-10-11" at bounding box center [435, 174] width 126 height 17
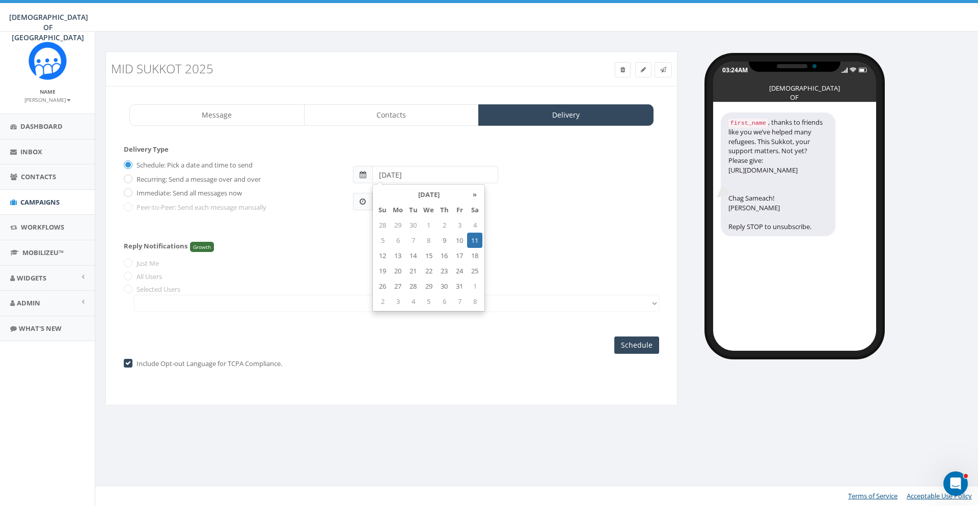
click at [474, 239] on td "11" at bounding box center [474, 240] width 15 height 15
click at [518, 209] on div "08:00PM CDT" at bounding box center [505, 196] width 321 height 27
click at [635, 344] on input "Schedule" at bounding box center [636, 345] width 45 height 17
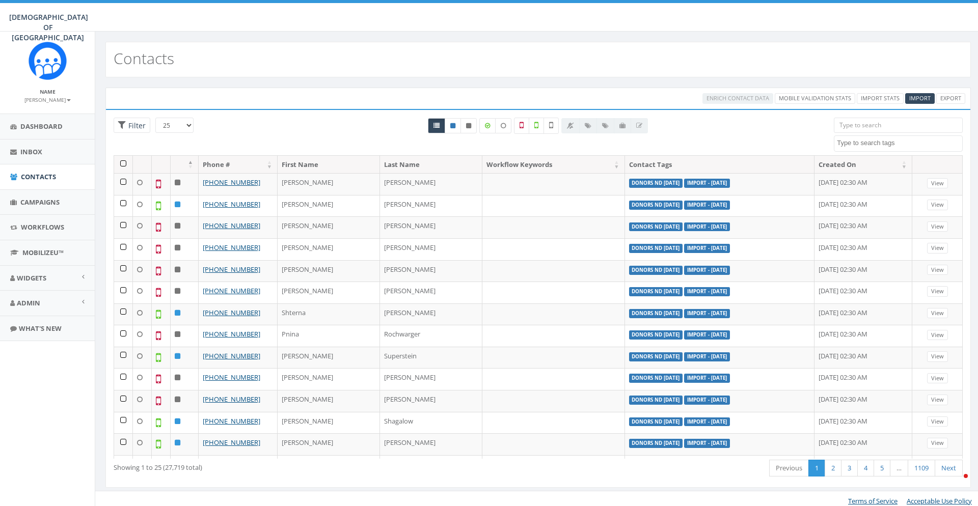
select select
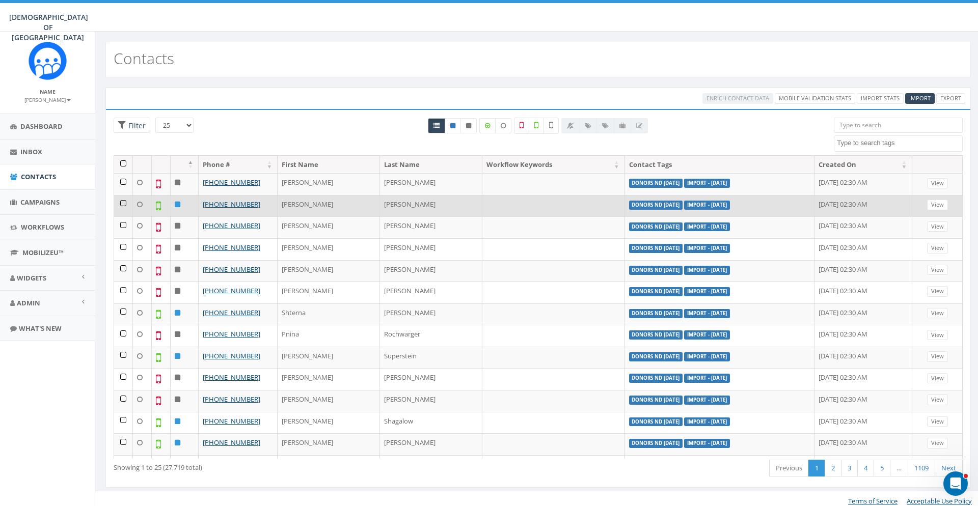
scroll to position [203, 0]
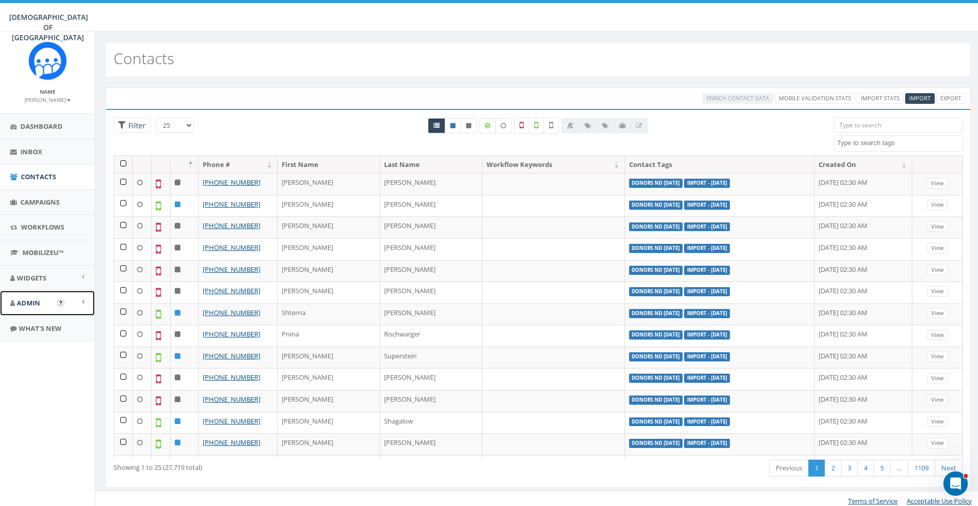
click at [28, 305] on span "Admin" at bounding box center [28, 302] width 23 height 9
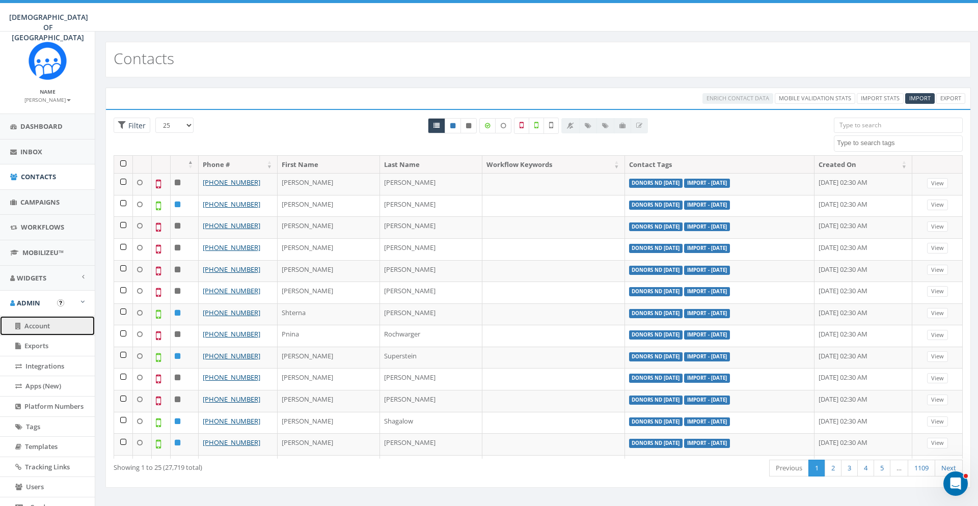
click at [31, 323] on span "Account" at bounding box center [36, 325] width 25 height 9
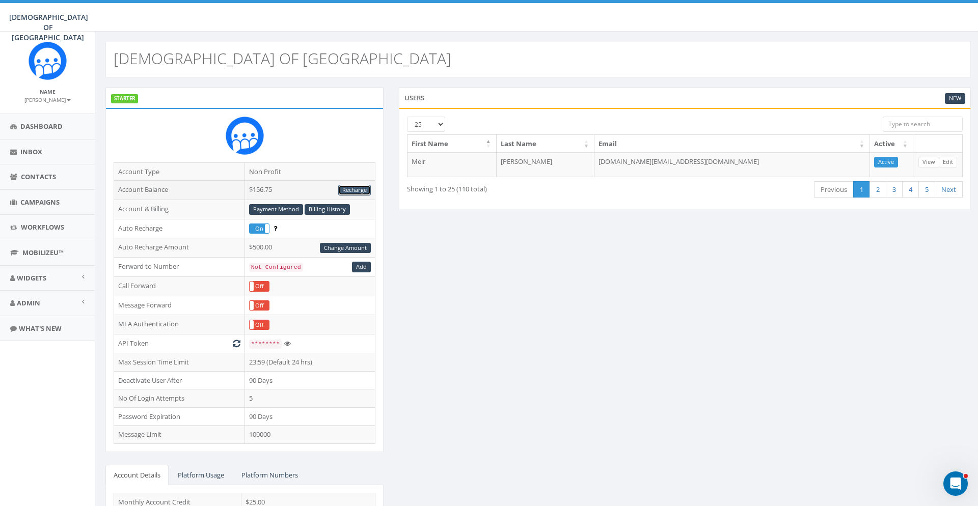
click at [352, 191] on link "Recharge" at bounding box center [354, 190] width 33 height 11
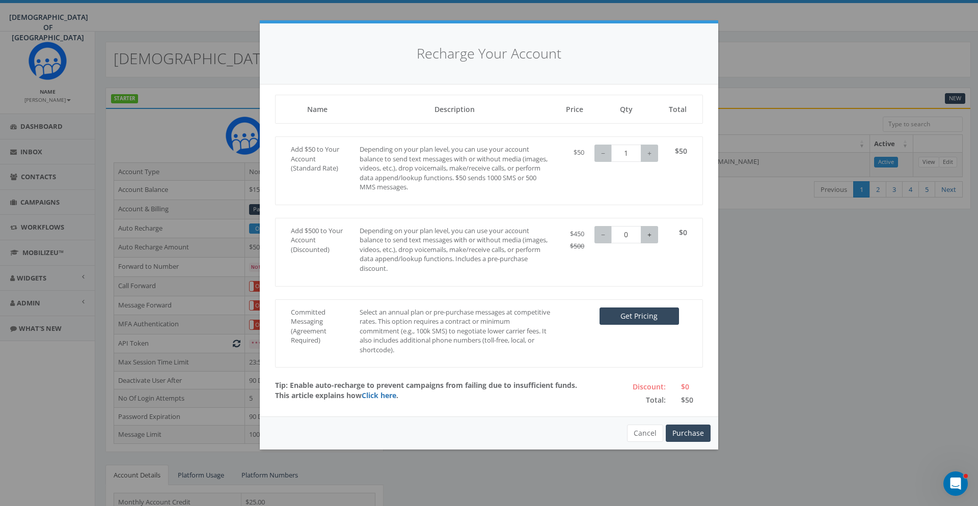
type input "1"
click at [651, 236] on button "+" at bounding box center [649, 234] width 17 height 17
type input "0"
click at [602, 153] on button "−" at bounding box center [602, 153] width 17 height 17
click at [695, 434] on button "Purchase" at bounding box center [688, 433] width 45 height 17
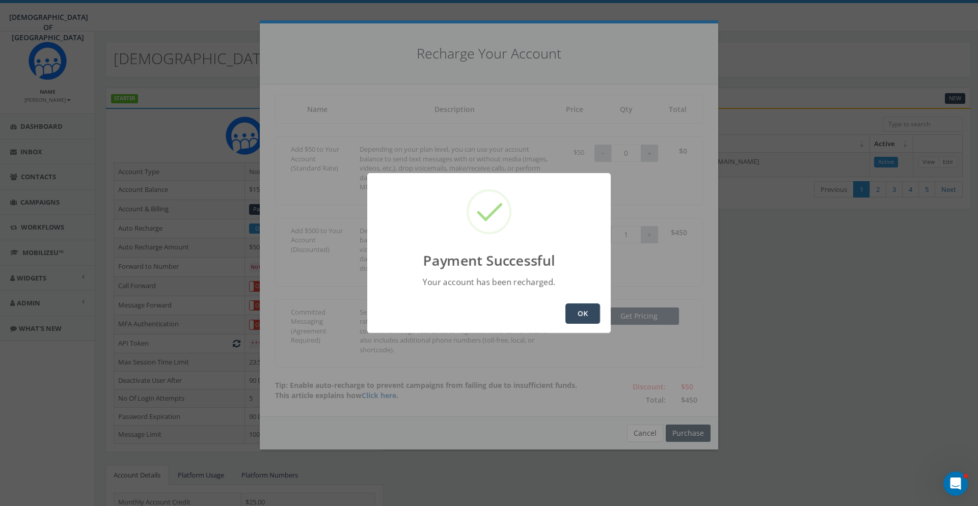
click at [600, 310] on div "OK" at bounding box center [488, 313] width 243 height 39
click at [594, 313] on button "OK" at bounding box center [582, 313] width 35 height 20
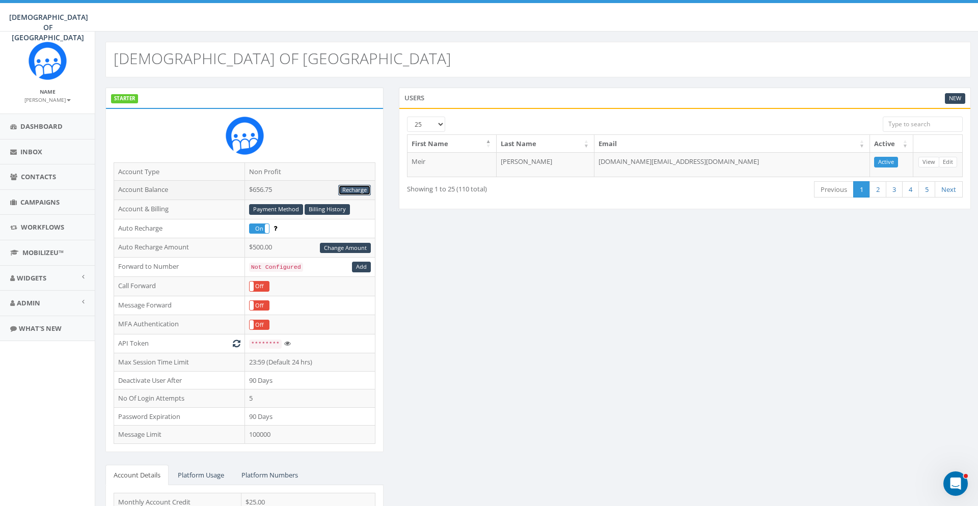
click at [361, 188] on link "Recharge" at bounding box center [354, 190] width 33 height 11
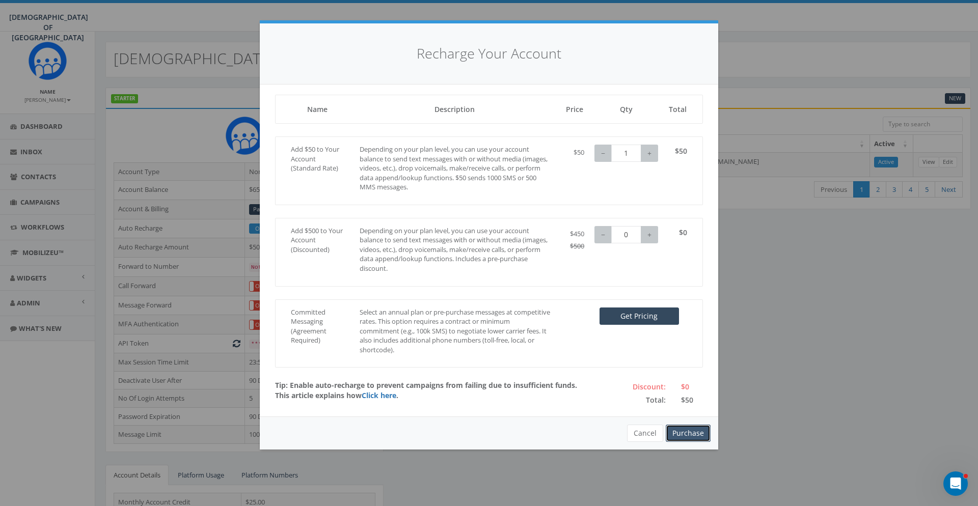
click at [693, 433] on button "Purchase" at bounding box center [688, 433] width 45 height 17
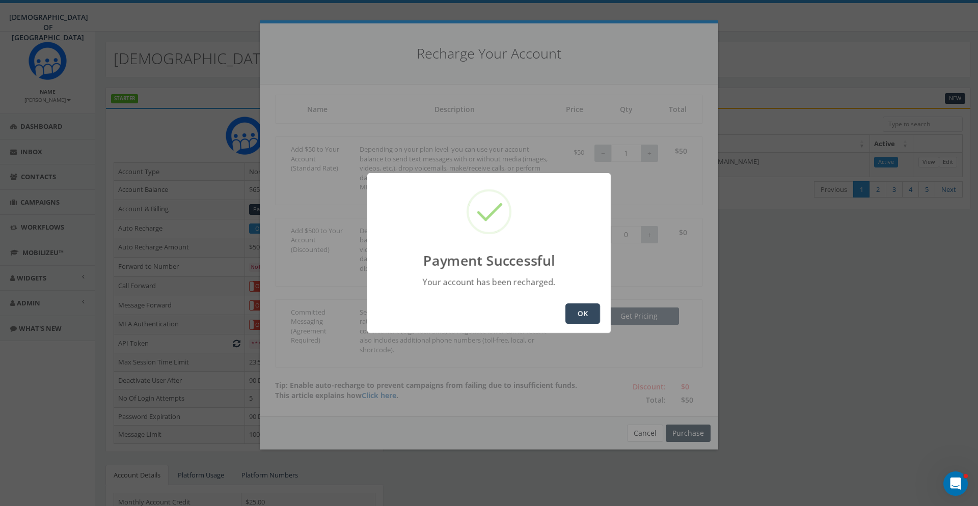
click at [594, 311] on button "OK" at bounding box center [582, 313] width 35 height 20
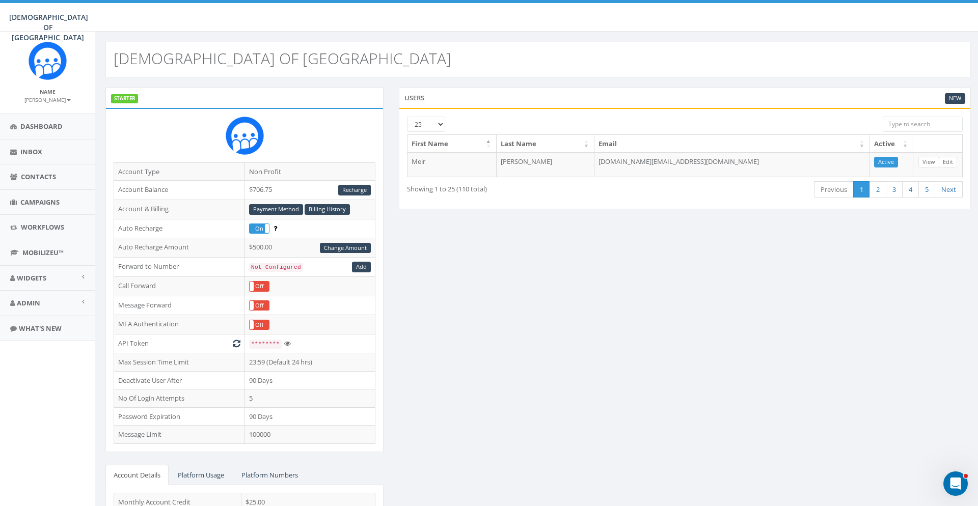
click at [783, 53] on div "[DEMOGRAPHIC_DATA] OF [GEOGRAPHIC_DATA]" at bounding box center [537, 60] width 865 height 36
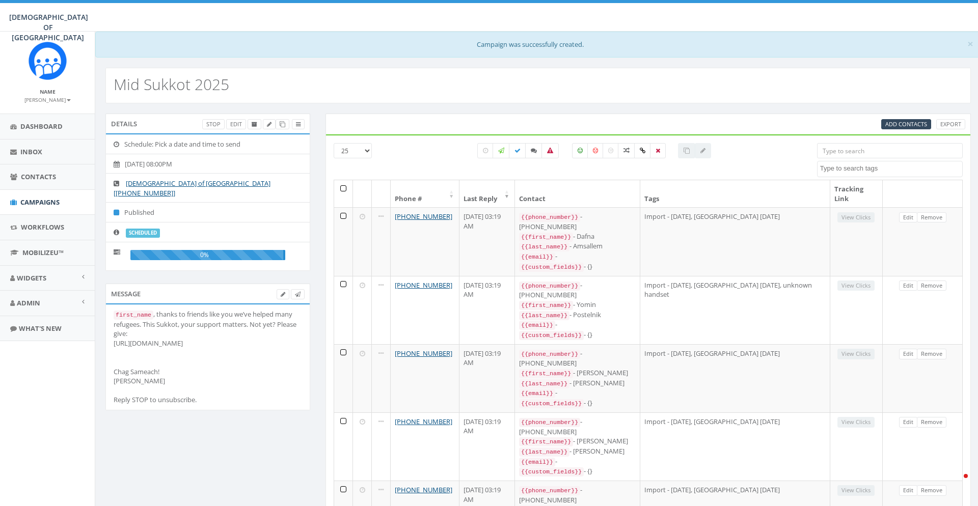
select select
click at [759, 153] on div at bounding box center [594, 161] width 429 height 37
